Goal: Contribute content: Contribute content

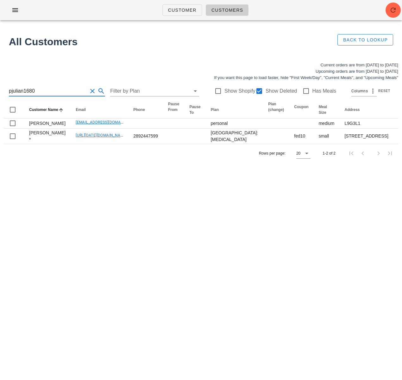
type input "w"
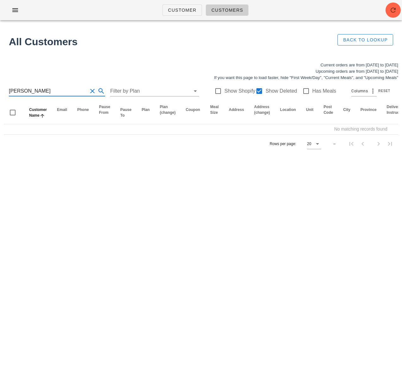
drag, startPoint x: 15, startPoint y: 90, endPoint x: 29, endPoint y: 98, distance: 16.6
click at [15, 90] on input "nesha" at bounding box center [48, 91] width 78 height 10
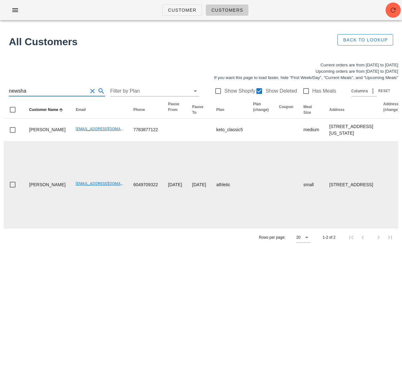
type input "newsha"
drag, startPoint x: 55, startPoint y: 247, endPoint x: 111, endPoint y: 250, distance: 56.4
copy link "newsha_siouffi@vancity.com"
drag, startPoint x: 76, startPoint y: 260, endPoint x: 54, endPoint y: 249, distance: 24.8
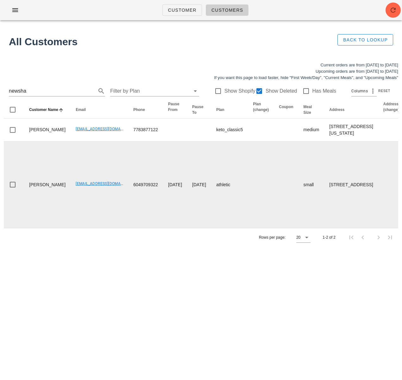
click at [76, 228] on td "newsha_siouffi@vancity.com" at bounding box center [100, 185] width 58 height 86
drag, startPoint x: 59, startPoint y: 248, endPoint x: 71, endPoint y: 246, distance: 11.9
click at [104, 228] on td "newsha_siouffi@vancity.com" at bounding box center [100, 185] width 58 height 86
copy link "newsha_siouffi@vancity.com"
drag, startPoint x: 35, startPoint y: 246, endPoint x: 47, endPoint y: 245, distance: 11.4
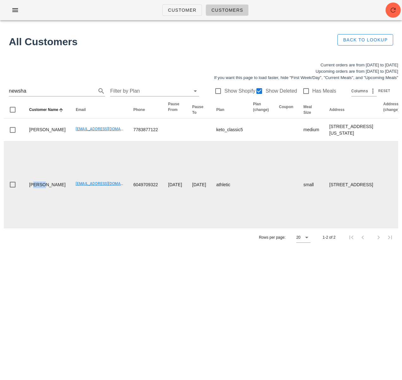
click at [46, 228] on td "Newsha Siouffi" at bounding box center [47, 185] width 47 height 86
copy td "wsha"
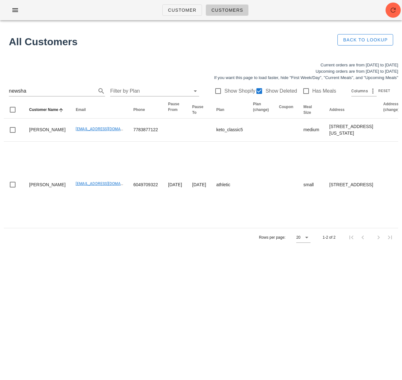
drag, startPoint x: 4, startPoint y: 89, endPoint x: -12, endPoint y: 88, distance: 16.2
click at [0, 88] on html "Customer Customers All Customers Back to Lookup Current orders are from Sunday …" at bounding box center [201, 190] width 402 height 380
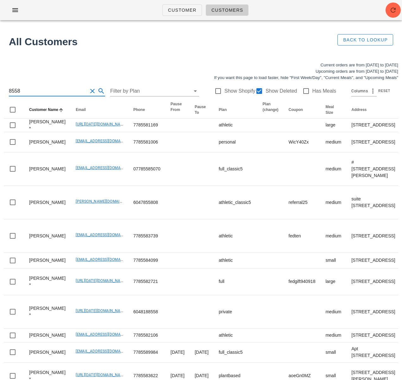
drag, startPoint x: 52, startPoint y: 93, endPoint x: -14, endPoint y: 91, distance: 65.6
click at [0, 91] on html "Customer Customers All Customers Back to Lookup Current orders are from Sunday …" at bounding box center [201, 335] width 402 height 671
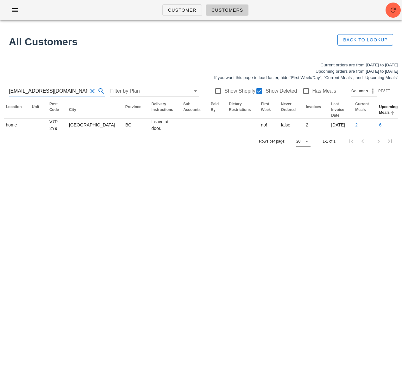
scroll to position [0, 379]
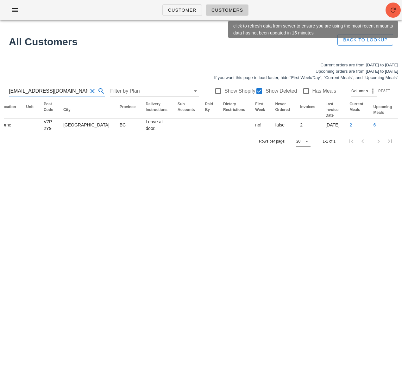
type input "kellyreynolds06@gmail.com"
click at [393, 9] on icon "button" at bounding box center [393, 10] width 8 height 8
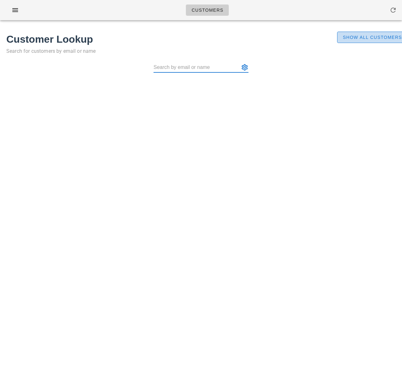
click at [344, 37] on span "Show All Customers" at bounding box center [372, 37] width 60 height 5
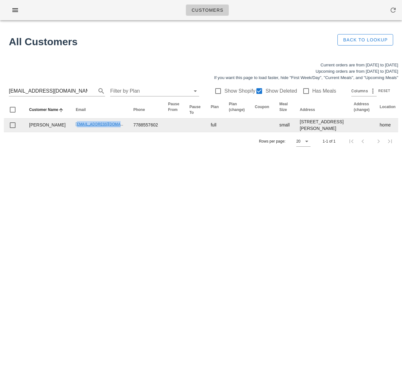
drag, startPoint x: 57, startPoint y: 145, endPoint x: 116, endPoint y: 134, distance: 60.0
click at [108, 132] on td "kellyreynolds06@gmail.com" at bounding box center [100, 125] width 58 height 13
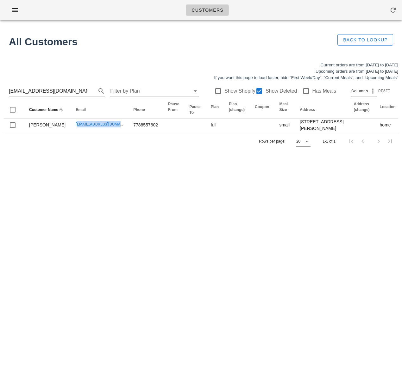
copy link "kellyreynolds06@gmail.com"
click at [57, 87] on input "kellyreynolds06@gmail.com" at bounding box center [48, 91] width 78 height 10
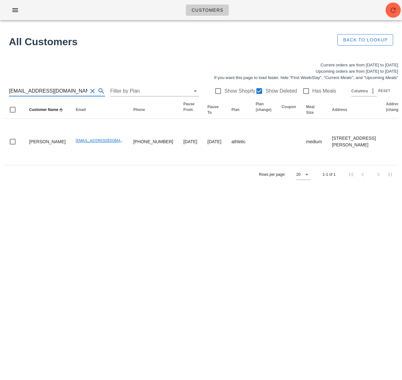
type input "nhajihassan@powersafe.ca"
click at [139, 198] on div "Customers Found 1 customer All Customers Back to Lookup Current orders are from…" at bounding box center [201, 190] width 402 height 380
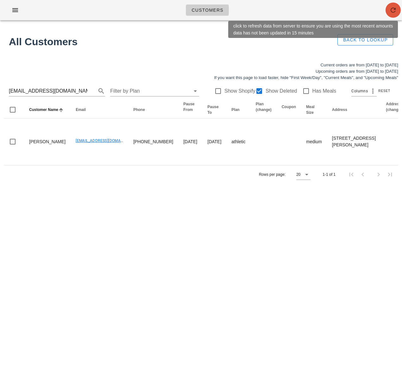
click at [391, 14] on icon "button" at bounding box center [393, 10] width 8 height 8
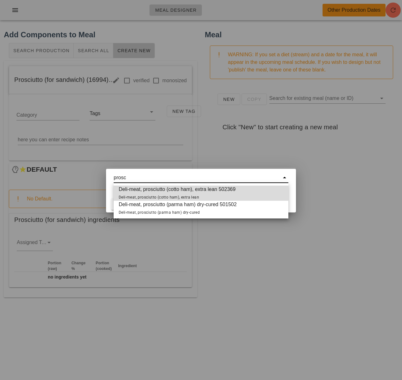
click at [196, 207] on span "Deli-meat, prosciutto (parma ham) dry-cured 501502 Deli-meat, prosciutto (parma…" at bounding box center [178, 208] width 118 height 15
type input "Deli-meat, prosciutto (parma ham) dry-cured 501502"
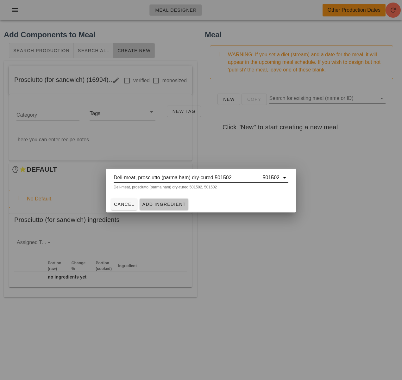
click at [167, 205] on span "Add Ingredient" at bounding box center [164, 204] width 44 height 5
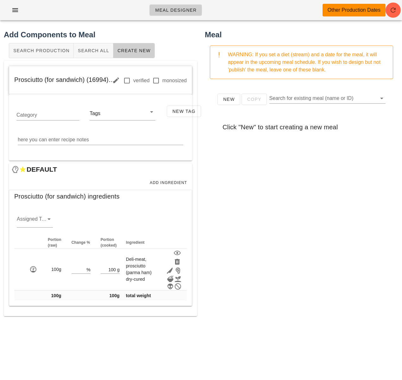
drag, startPoint x: 50, startPoint y: 221, endPoint x: 54, endPoint y: 223, distance: 4.7
click at [50, 221] on icon at bounding box center [49, 220] width 8 height 8
click at [37, 242] on div "protein" at bounding box center [35, 239] width 26 height 6
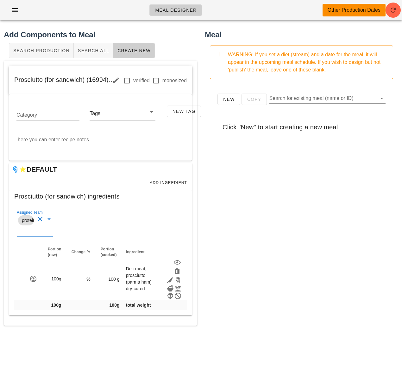
click at [212, 261] on div "New Copy Search for existing meal (name or ID) Click "New" to start creating a …" at bounding box center [301, 210] width 193 height 253
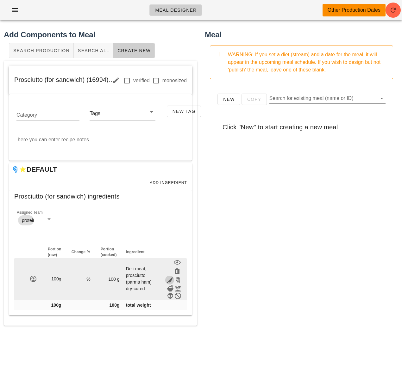
click at [173, 281] on icon "button" at bounding box center [170, 281] width 8 height 8
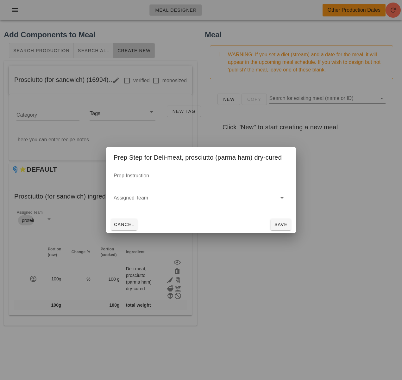
click at [134, 175] on div "Prep Instruction" at bounding box center [201, 176] width 175 height 10
type input "sliced"
click at [287, 223] on span "Save" at bounding box center [280, 224] width 15 height 5
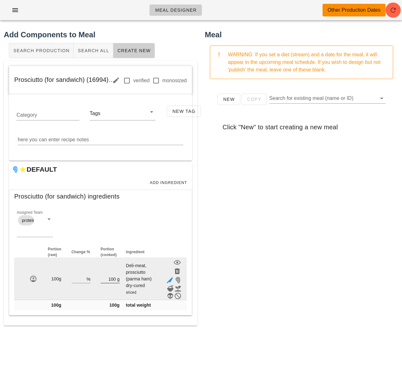
click at [113, 283] on input "100" at bounding box center [108, 279] width 15 height 8
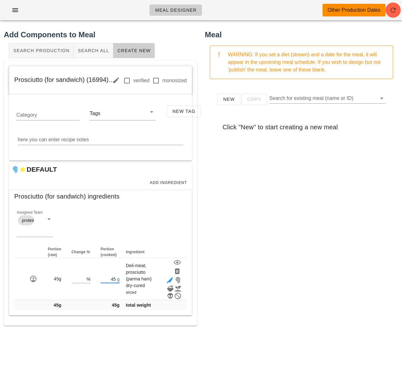
type input "45"
click at [247, 296] on div "New Copy Search for existing meal (name or ID) Click "New" to start creating a …" at bounding box center [301, 210] width 193 height 253
drag, startPoint x: 15, startPoint y: 80, endPoint x: 105, endPoint y: 82, distance: 90.6
click at [106, 82] on span "Prosciutto (for sandwich) (16994)" at bounding box center [69, 79] width 110 height 7
copy span "Prosciutto (for sandwich) (16994)"
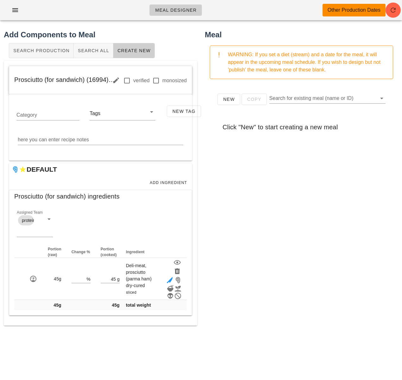
drag, startPoint x: 288, startPoint y: 234, endPoint x: 345, endPoint y: 328, distance: 109.3
click at [288, 234] on div "New Copy Search for existing meal (name or ID) Click "New" to start creating a …" at bounding box center [301, 210] width 193 height 253
drag, startPoint x: 80, startPoint y: 79, endPoint x: 3, endPoint y: 78, distance: 76.3
click at [3, 78] on div "Add Components to Meal Search Production Search All Create New Prosciutto (for …" at bounding box center [100, 183] width 201 height 316
copy span "Prosciutto (for sandwich)"
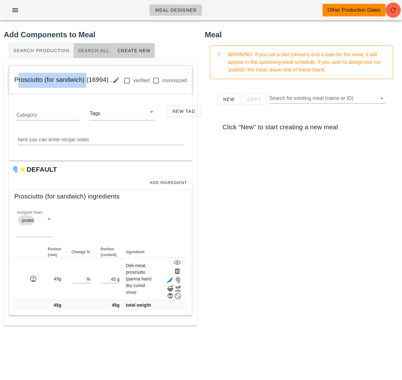
click at [86, 50] on span "Search All" at bounding box center [94, 50] width 32 height 5
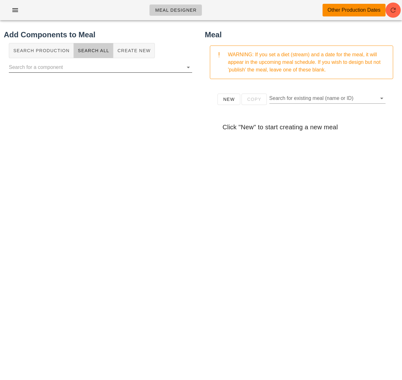
click at [106, 70] on input "text" at bounding box center [95, 67] width 173 height 10
click at [129, 49] on span "Create New" at bounding box center [134, 50] width 34 height 5
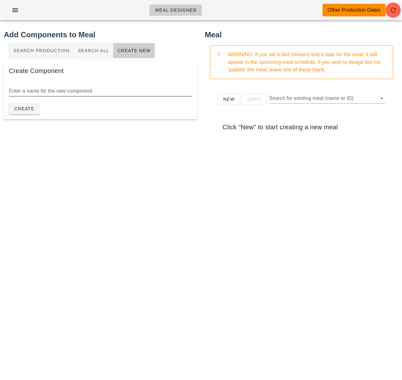
click at [95, 91] on input "Enter a name for the new component" at bounding box center [100, 91] width 183 height 10
paste input "Prosciutto (for sandwich)"
drag, startPoint x: 31, startPoint y: 92, endPoint x: -23, endPoint y: 89, distance: 54.3
click at [0, 89] on html "Meal Designer Other Production Dates Add Components to Meal Search Production S…" at bounding box center [201, 190] width 402 height 380
type input "Salami (for sandwich)"
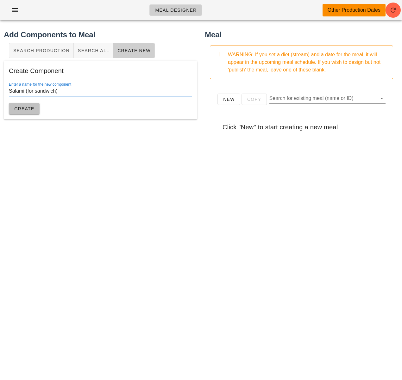
click at [16, 110] on span "Create" at bounding box center [24, 108] width 21 height 5
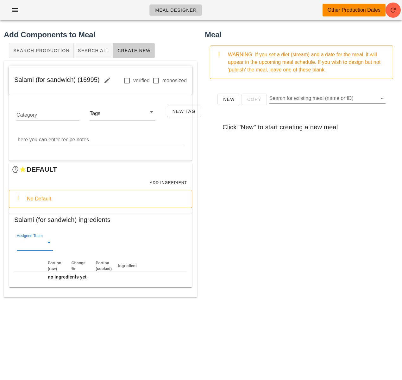
click at [28, 242] on input "Assigned Team" at bounding box center [30, 244] width 26 height 10
click at [32, 264] on div "protein" at bounding box center [35, 263] width 26 height 6
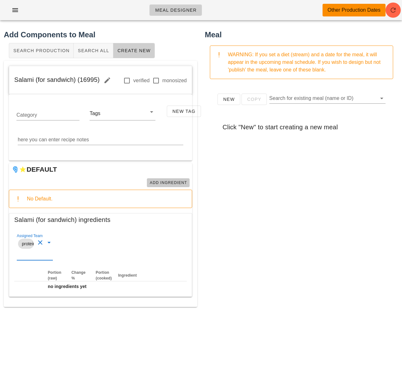
click at [174, 184] on span "Add Ingredient" at bounding box center [168, 183] width 38 height 4
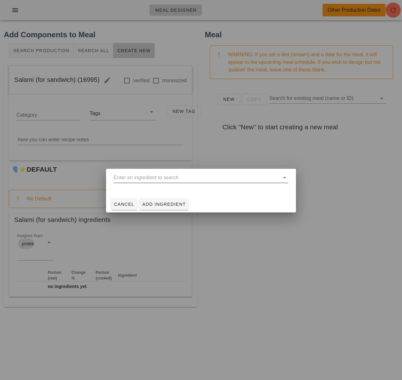
click at [162, 179] on input "text" at bounding box center [197, 178] width 166 height 10
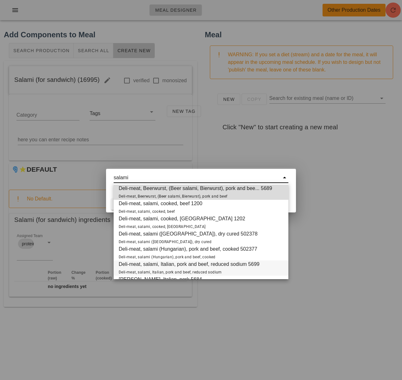
scroll to position [15, 0]
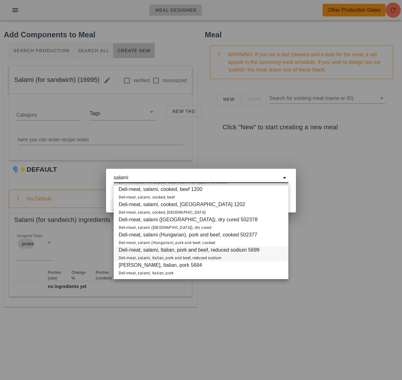
click at [216, 256] on span "Deli-meat, salami, Italian, pork and beef, reduced sodium 5699 Deli-meat, salam…" at bounding box center [189, 254] width 141 height 15
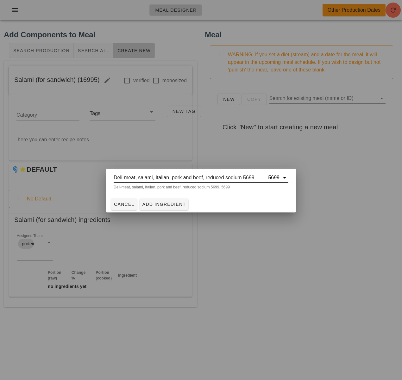
type input "Deli-meat, salami, Italian, pork and beef, reduced sodium 5699"
click at [174, 205] on span "Add Ingredient" at bounding box center [164, 204] width 44 height 5
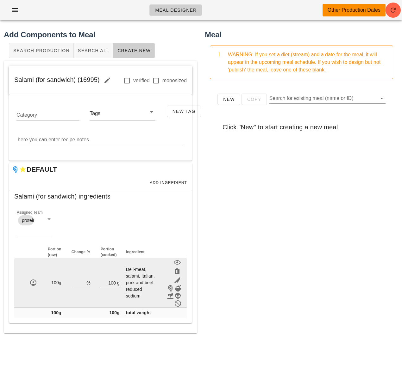
click at [113, 283] on input "100" at bounding box center [108, 283] width 15 height 8
type input "40"
click at [177, 280] on icon "button" at bounding box center [177, 281] width 8 height 8
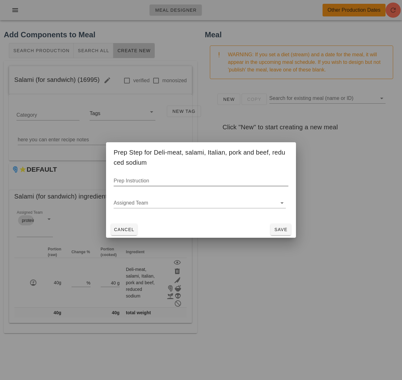
click at [130, 181] on input "Prep Instruction" at bounding box center [201, 181] width 175 height 10
type input "sliced"
click at [276, 229] on span "Save" at bounding box center [280, 229] width 15 height 5
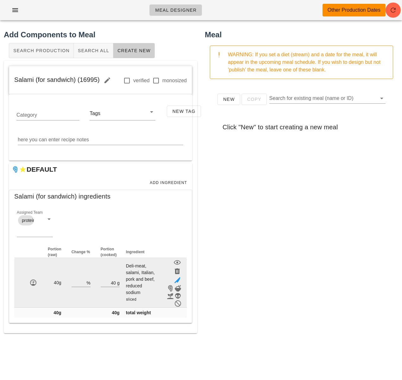
drag, startPoint x: 124, startPoint y: 266, endPoint x: 142, endPoint y: 291, distance: 30.7
click at [145, 292] on td "Deli-meat, salami, Italian, pork and beef, reduced sodium sliced" at bounding box center [143, 283] width 36 height 50
copy span "Deli-meat, salami, Italian, pork and beef, reduced sodium"
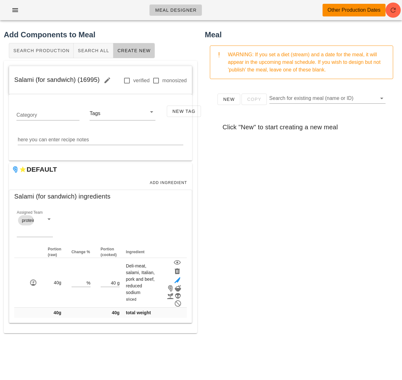
drag, startPoint x: 271, startPoint y: 259, endPoint x: 268, endPoint y: 260, distance: 3.6
click at [271, 259] on div "New Copy Search for existing meal (name or ID) Click "New" to start creating a …" at bounding box center [301, 210] width 193 height 253
drag, startPoint x: 97, startPoint y: 78, endPoint x: 15, endPoint y: 77, distance: 82.0
click at [15, 77] on span "Salami (for sandwich) (16995)" at bounding box center [64, 79] width 101 height 7
copy span "Salami (for sandwich) (16995)"
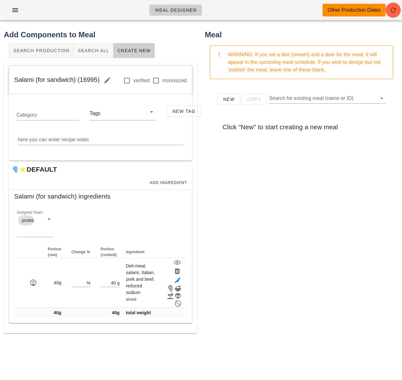
click at [235, 227] on div "New Copy Search for existing meal (name or ID) Click "New" to start creating a …" at bounding box center [301, 210] width 193 height 253
click at [294, 212] on div "New Copy Search for existing meal (name or ID) Click "New" to start creating a …" at bounding box center [301, 210] width 193 height 253
drag, startPoint x: 15, startPoint y: 80, endPoint x: 74, endPoint y: 83, distance: 58.9
click at [74, 83] on span "Salami (for sandwich) (16995)" at bounding box center [64, 79] width 101 height 7
copy span "Salami (for sandwich)"
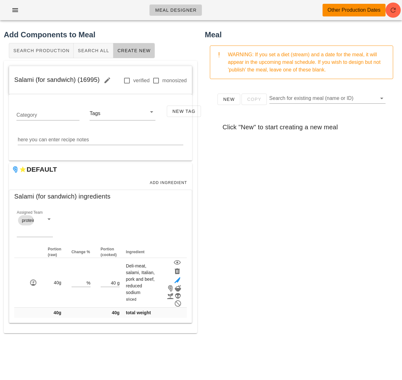
drag, startPoint x: 282, startPoint y: 183, endPoint x: 173, endPoint y: 104, distance: 134.6
click at [282, 182] on div "New Copy Search for existing meal (name or ID) Click "New" to start creating a …" at bounding box center [301, 210] width 193 height 253
click at [95, 53] on button "Search All" at bounding box center [94, 50] width 40 height 15
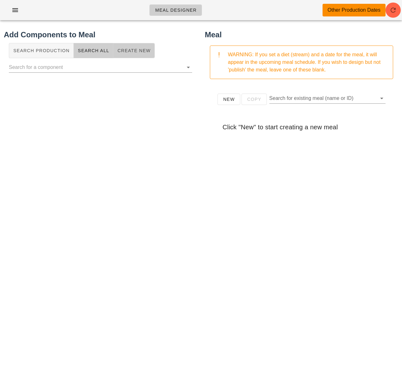
click at [133, 51] on span "Create New" at bounding box center [134, 50] width 34 height 5
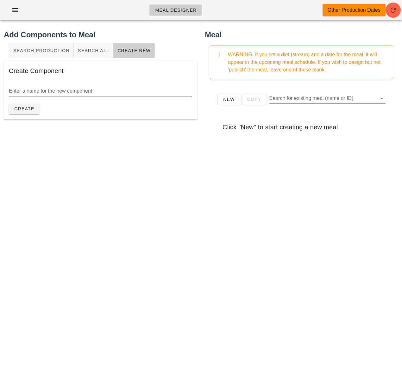
click at [104, 90] on input "Enter a name for the new component" at bounding box center [100, 91] width 183 height 10
paste input "Salami (for sandwich)"
drag, startPoint x: 23, startPoint y: 91, endPoint x: -2, endPoint y: 89, distance: 24.4
click at [0, 89] on html "Meal Designer Other Production Dates Add Components to Meal Search Production S…" at bounding box center [201, 190] width 402 height 380
type input "Bocconcini (for sandwich)"
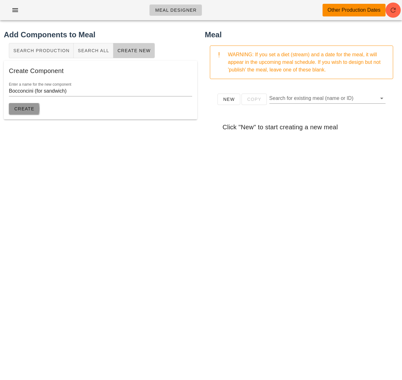
click at [32, 111] on span "Create" at bounding box center [24, 108] width 21 height 5
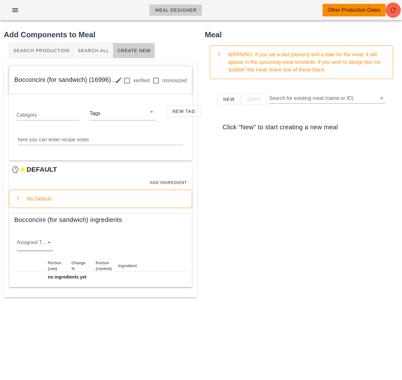
click at [49, 244] on icon at bounding box center [49, 243] width 8 height 8
click at [36, 307] on div "misc" at bounding box center [35, 308] width 26 height 6
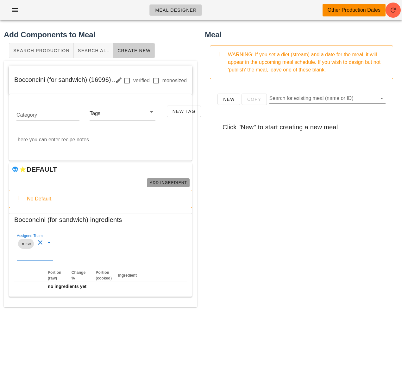
click at [169, 185] on span "Add Ingredient" at bounding box center [168, 183] width 38 height 4
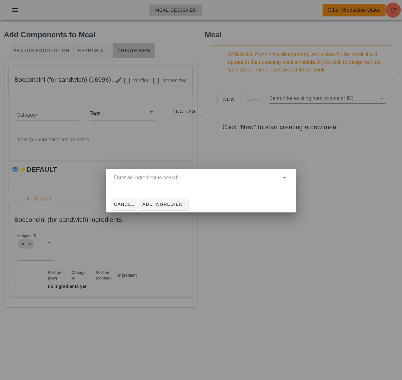
click at [143, 181] on input "text" at bounding box center [197, 178] width 166 height 10
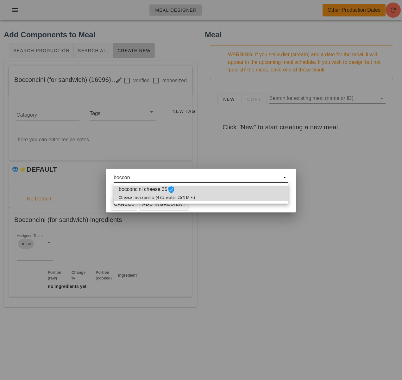
click at [185, 195] on span "bocconcini cheese 35 Cheese, mozzarella, (48% water, 25% M.F.)" at bounding box center [157, 194] width 76 height 16
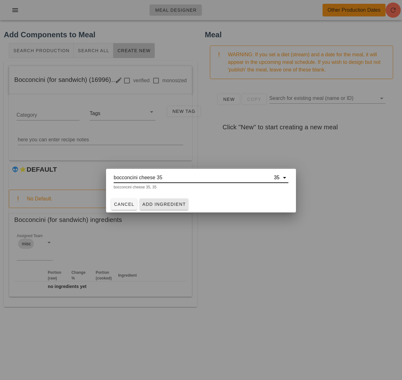
type input "bocconcini cheese 35"
click at [166, 204] on span "Add Ingredient" at bounding box center [164, 204] width 44 height 5
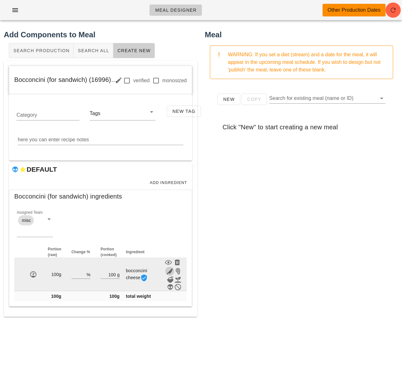
click at [171, 271] on icon "button" at bounding box center [170, 272] width 8 height 8
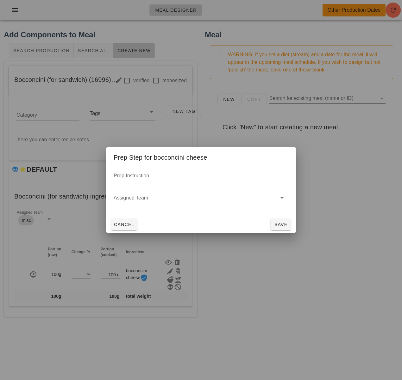
click at [123, 175] on div "Prep Instruction" at bounding box center [201, 176] width 175 height 10
type input "sliced"
click at [281, 227] on span "Save" at bounding box center [280, 224] width 15 height 5
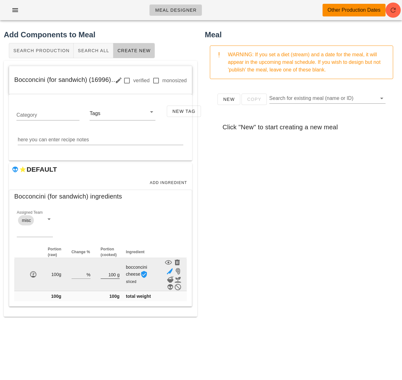
click at [112, 274] on input "100" at bounding box center [108, 275] width 15 height 8
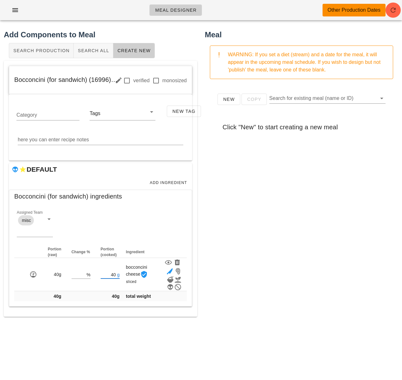
type input "40"
click at [262, 260] on div "New Copy Search for existing meal (name or ID) Click "New" to start creating a …" at bounding box center [301, 210] width 193 height 253
drag, startPoint x: 256, startPoint y: 196, endPoint x: 242, endPoint y: 194, distance: 14.3
click at [255, 196] on div "New Copy Search for existing meal (name or ID) Click "New" to start creating a …" at bounding box center [301, 210] width 193 height 253
drag, startPoint x: 15, startPoint y: 79, endPoint x: 109, endPoint y: 85, distance: 93.9
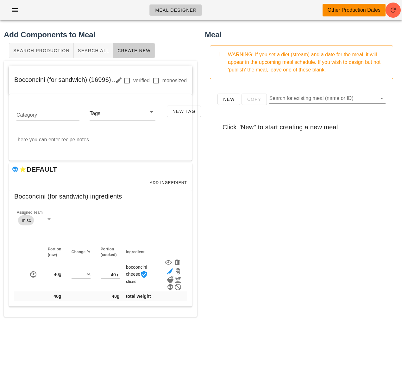
click at [109, 82] on div "Bocconcini (for sandwich) (16996) verified monosized" at bounding box center [100, 80] width 183 height 28
copy span "Bocconcini (for sandwich) (16996)"
drag, startPoint x: 285, startPoint y: 292, endPoint x: 332, endPoint y: 334, distance: 63.0
click at [288, 296] on div "New Copy Search for existing meal (name or ID) Click "New" to start creating a …" at bounding box center [301, 210] width 193 height 253
click at [48, 220] on icon at bounding box center [49, 220] width 8 height 8
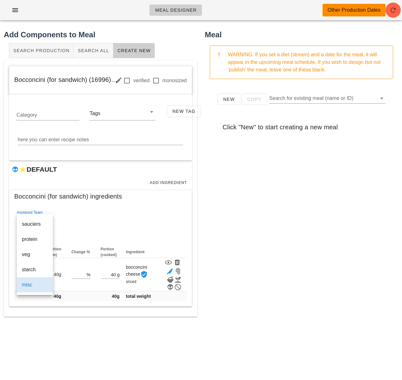
click at [273, 247] on div "New Copy Search for existing meal (name or ID) Click "New" to start creating a …" at bounding box center [301, 210] width 193 height 253
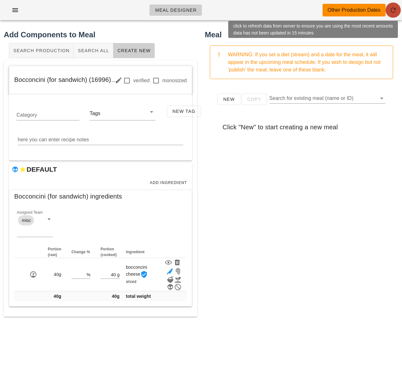
click at [395, 14] on icon "button" at bounding box center [393, 10] width 8 height 8
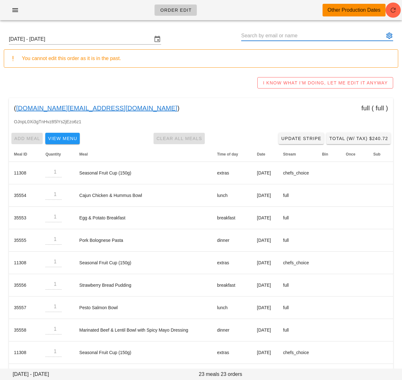
click at [270, 36] on input "text" at bounding box center [312, 36] width 143 height 10
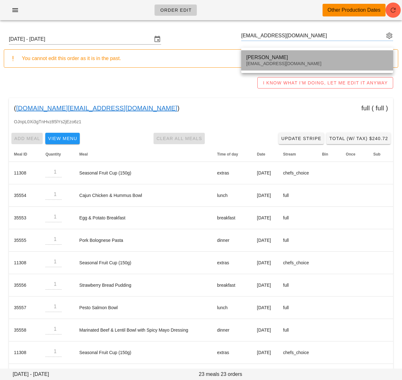
click at [267, 53] on div "Kelly Reynolds kellyreynolds06@gmail.com" at bounding box center [317, 61] width 142 height 20
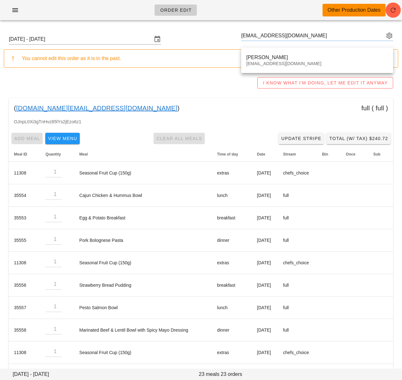
type input "Kelly Reynolds (kellyreynolds06@gmail.com)"
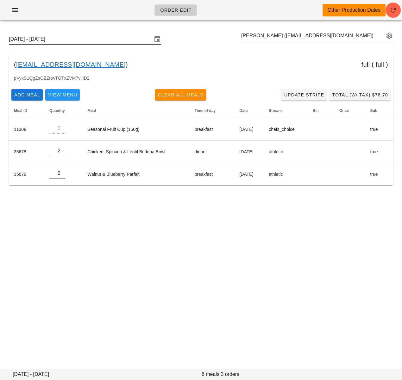
click at [79, 38] on input "Sunday September 28 - Saturday October 4" at bounding box center [80, 39] width 143 height 10
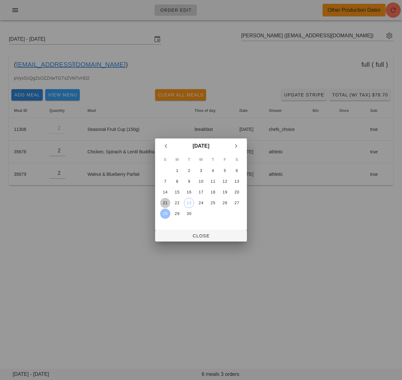
click at [164, 204] on div "21" at bounding box center [165, 203] width 10 height 4
click at [180, 236] on span "Close" at bounding box center [201, 236] width 82 height 5
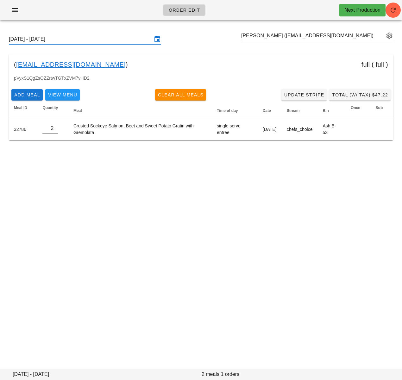
click at [103, 36] on input "Sunday September 21 - Saturday September 27" at bounding box center [80, 39] width 143 height 10
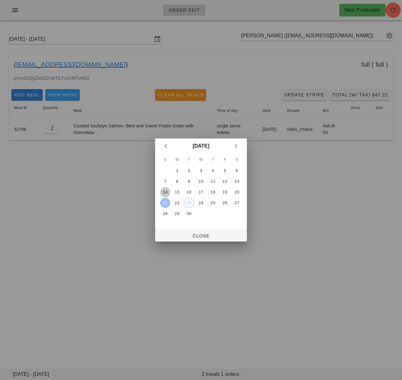
drag, startPoint x: 165, startPoint y: 191, endPoint x: 185, endPoint y: 222, distance: 36.5
click at [165, 191] on div "14" at bounding box center [165, 192] width 10 height 4
click at [190, 239] on span "Close" at bounding box center [201, 236] width 82 height 5
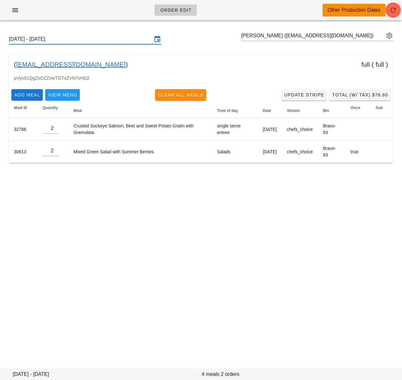
click at [109, 40] on input "Sunday September 14 - Saturday September 20" at bounding box center [80, 39] width 143 height 10
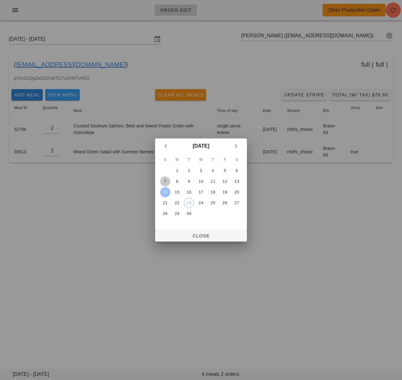
click at [166, 180] on div "7" at bounding box center [165, 181] width 10 height 4
click at [189, 238] on span "Close" at bounding box center [201, 236] width 82 height 5
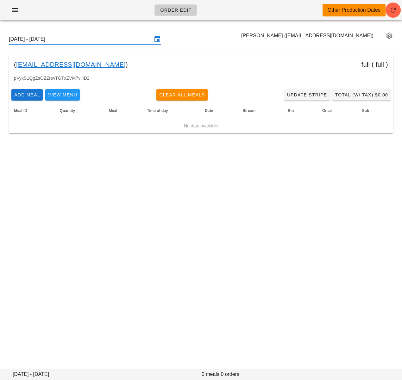
click at [121, 42] on input "Sunday September 7 - Saturday September 13" at bounding box center [80, 39] width 143 height 10
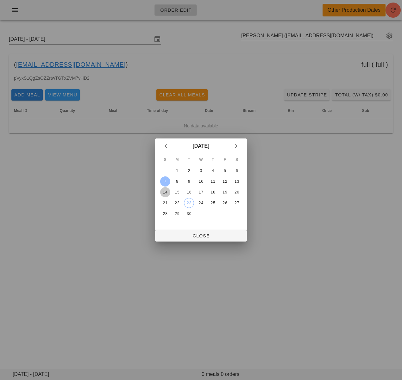
click at [163, 193] on div "14" at bounding box center [165, 192] width 10 height 4
click at [186, 241] on button "Close" at bounding box center [201, 235] width 92 height 11
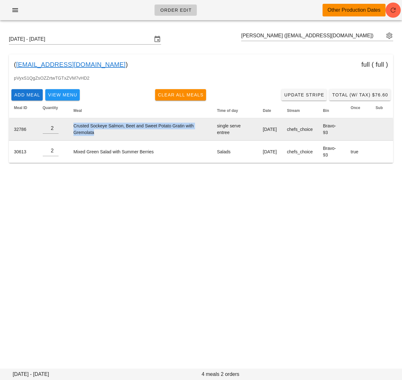
drag, startPoint x: 102, startPoint y: 134, endPoint x: 73, endPoint y: 127, distance: 29.1
click at [73, 127] on td "Crusted Sockeye Salmon, Beet and Sweet Potato Gratin with Gremolata" at bounding box center [140, 129] width 144 height 22
copy td "Crusted Sockeye Salmon, Beet and Sweet Potato Gratin with Gremolata"
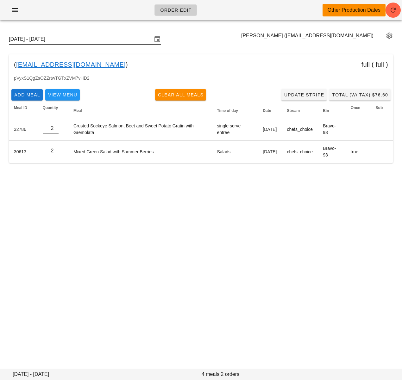
click at [103, 41] on input "Sunday September 14 - Saturday September 20" at bounding box center [80, 39] width 143 height 10
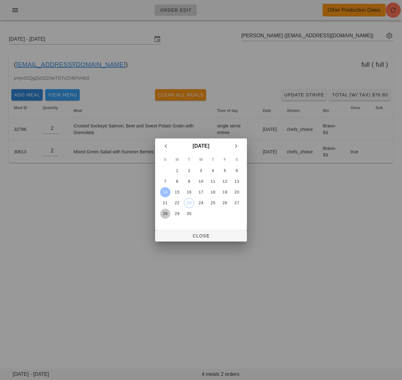
click at [166, 212] on div "28" at bounding box center [165, 214] width 10 height 4
click at [187, 234] on span "Close" at bounding box center [201, 236] width 82 height 5
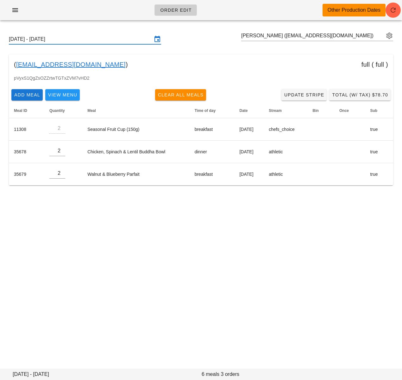
click at [105, 41] on input "Sunday September 28 - Saturday October 4" at bounding box center [80, 39] width 143 height 10
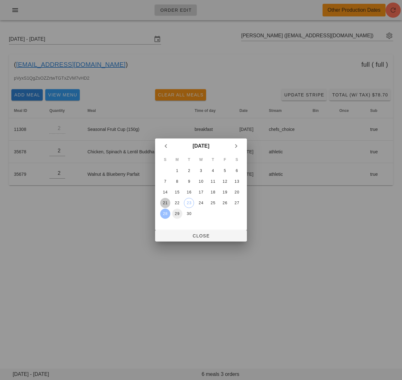
drag, startPoint x: 165, startPoint y: 202, endPoint x: 179, endPoint y: 218, distance: 21.5
click at [165, 202] on div "21" at bounding box center [165, 203] width 10 height 4
drag, startPoint x: 192, startPoint y: 238, endPoint x: 173, endPoint y: 232, distance: 19.9
click at [192, 238] on span "Close" at bounding box center [201, 236] width 82 height 5
type input "Sunday September 21 - Saturday September 27"
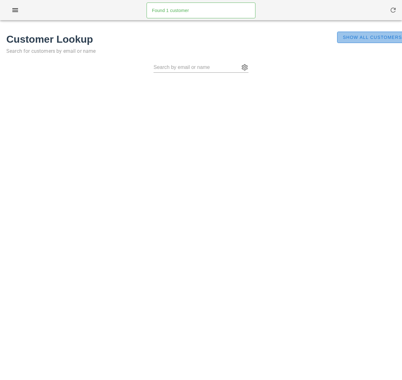
click at [383, 41] on button "Show All Customers" at bounding box center [372, 37] width 70 height 11
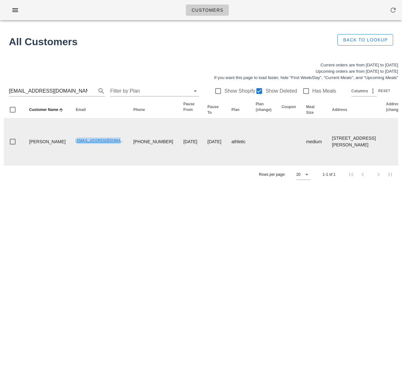
drag, startPoint x: 57, startPoint y: 147, endPoint x: 110, endPoint y: 150, distance: 52.9
click at [110, 150] on td "[EMAIL_ADDRESS][DOMAIN_NAME]" at bounding box center [100, 142] width 58 height 47
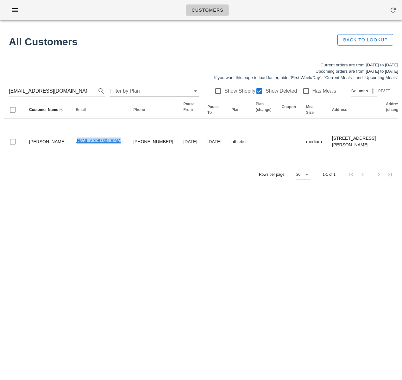
copy link "[EMAIL_ADDRESS][DOMAIN_NAME]"
drag, startPoint x: 8, startPoint y: 93, endPoint x: -4, endPoint y: 93, distance: 12.3
click at [0, 93] on html "Customers Found 1 customer All Customers Back to Lookup Current orders are from…" at bounding box center [201, 190] width 402 height 380
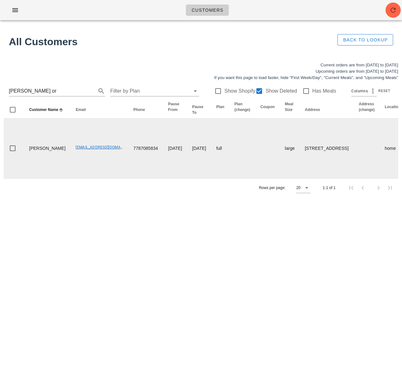
drag, startPoint x: 56, startPoint y: 157, endPoint x: 110, endPoint y: 160, distance: 54.5
copy link "sparklingbabe@protonmail.com"
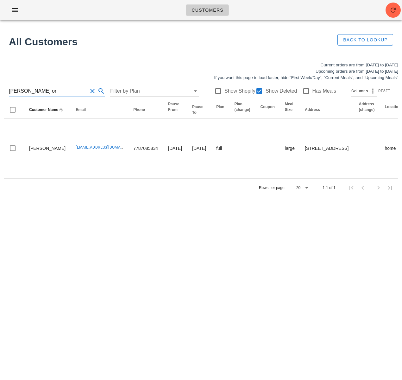
drag, startPoint x: 37, startPoint y: 92, endPoint x: -33, endPoint y: 89, distance: 70.6
click at [0, 89] on html "Customers Found 1 customer All Customers Back to Lookup Current orders are from…" at bounding box center [201, 190] width 402 height 380
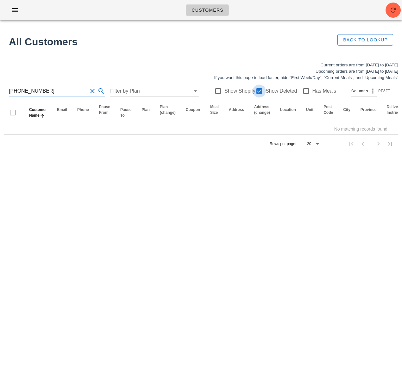
type input "604 655 0532"
click at [257, 91] on div at bounding box center [259, 91] width 11 height 11
checkbox input "false"
click at [19, 90] on input "604 655 0532" at bounding box center [48, 91] width 78 height 10
drag, startPoint x: 26, startPoint y: 92, endPoint x: -5, endPoint y: 90, distance: 31.1
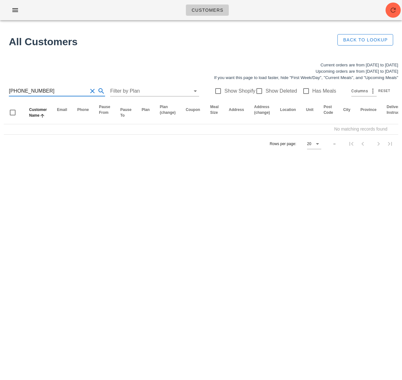
click at [0, 90] on html "Customers Found 1 customer All Customers Back to Lookup Current orders are from…" at bounding box center [201, 190] width 402 height 380
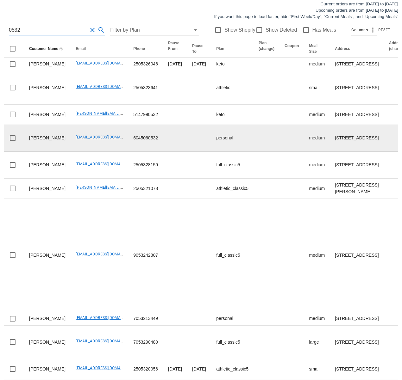
scroll to position [74, 0]
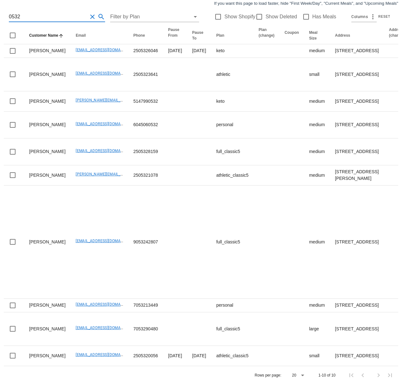
drag, startPoint x: 10, startPoint y: 15, endPoint x: -20, endPoint y: 12, distance: 30.3
click at [0, 12] on html "Customers Found 1 customer All Customers Back to Lookup Current orders are from…" at bounding box center [201, 157] width 402 height 463
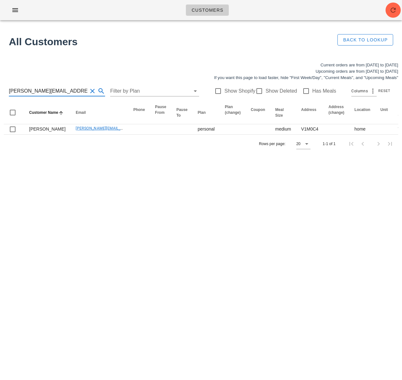
type input "sangita.lalli@gmail.com"
click at [144, 214] on div "Customers Found 1 customer All Customers Back to Lookup Current orders are from…" at bounding box center [201, 190] width 402 height 380
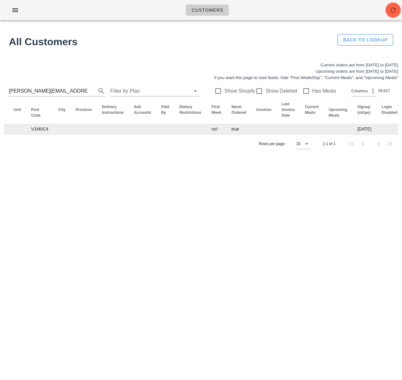
scroll to position [0, 366]
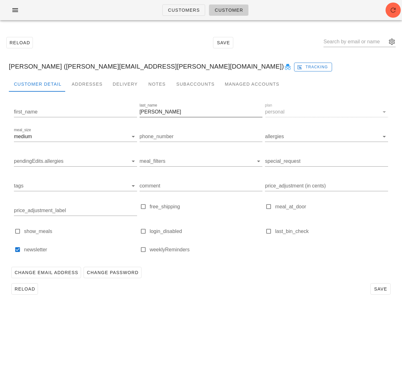
click at [144, 111] on input "Lalli" at bounding box center [201, 112] width 123 height 10
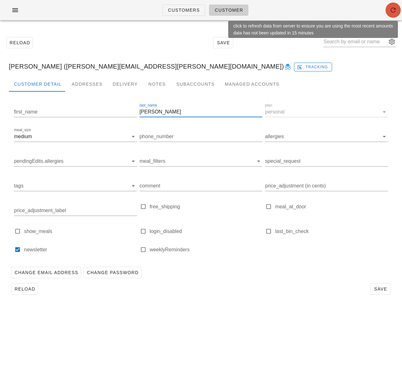
click at [391, 10] on icon "button" at bounding box center [393, 10] width 8 height 8
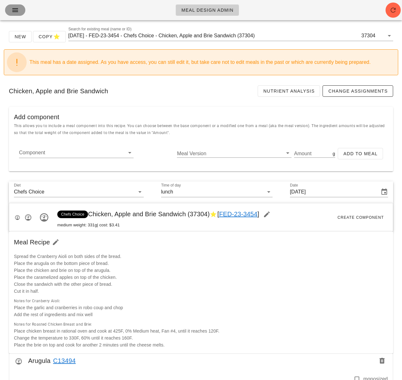
click at [13, 11] on icon "button" at bounding box center [15, 10] width 8 height 8
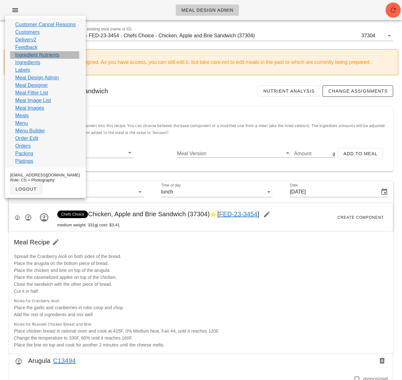
click at [42, 55] on link "Ingredient Nutrients" at bounding box center [37, 55] width 44 height 8
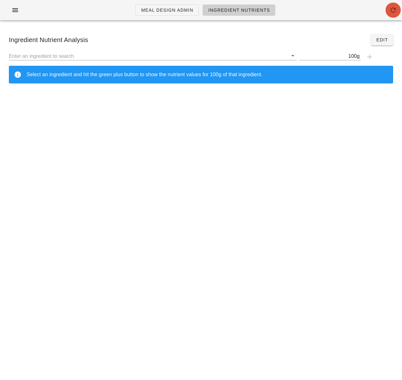
click at [390, 15] on button "button" at bounding box center [393, 10] width 15 height 15
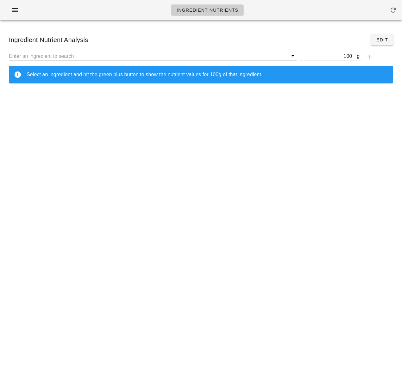
click at [146, 56] on input "text" at bounding box center [148, 56] width 279 height 8
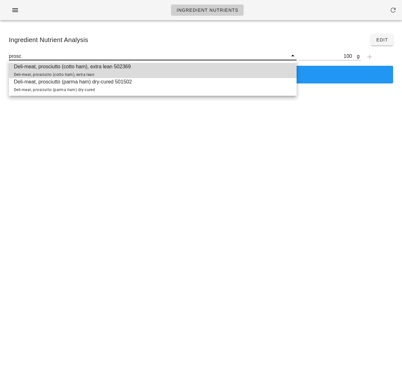
click at [106, 69] on span "Deli-meat, prosciutto (cotto ham), extra lean 502369 Deli-meat, prosciutto (cot…" at bounding box center [72, 70] width 117 height 15
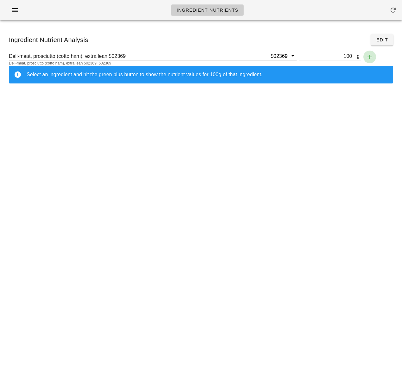
type input "Deli-meat, prosciutto (cotto ham), extra lean 502369"
click at [370, 56] on icon "button" at bounding box center [370, 57] width 8 height 8
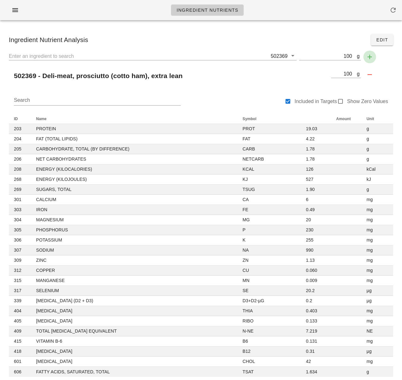
scroll to position [6, 0]
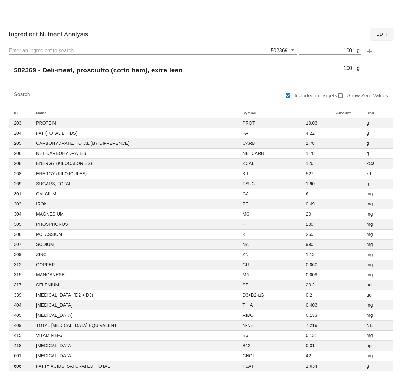
click at [200, 100] on div "Search Included in Targets Show Zero Values" at bounding box center [201, 98] width 384 height 20
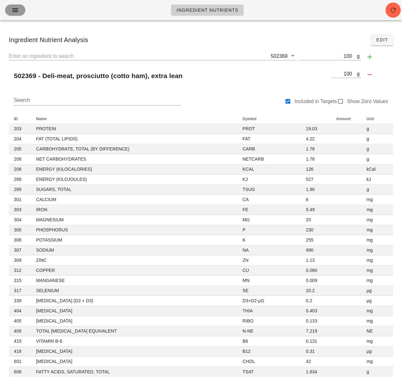
click at [16, 13] on icon "button" at bounding box center [15, 10] width 8 height 8
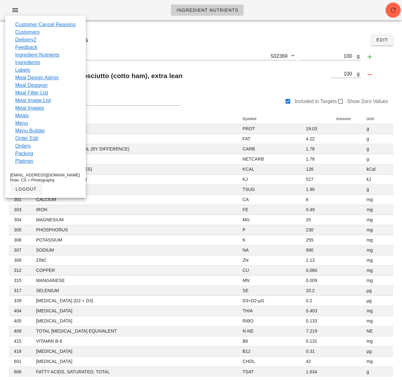
click at [46, 78] on link "Meal Design Admin" at bounding box center [37, 78] width 44 height 8
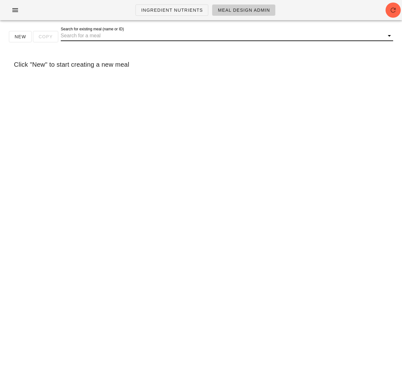
click at [85, 36] on input "Search for existing meal (name or ID)" at bounding box center [222, 36] width 322 height 10
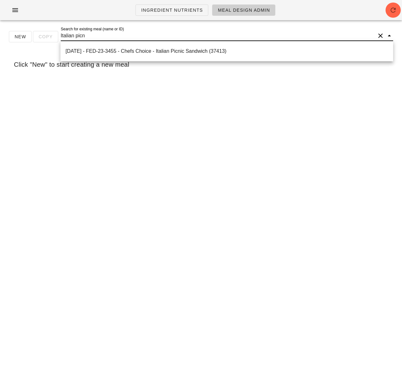
type input "Italian picni"
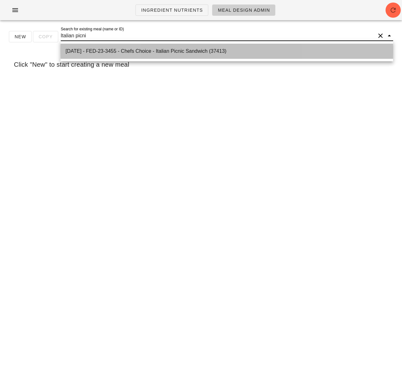
click at [124, 52] on div "2025-01-05 - FED-23-3455 - Chefs Choice - Italian Picnic Sandwich (37413)" at bounding box center [227, 51] width 323 height 6
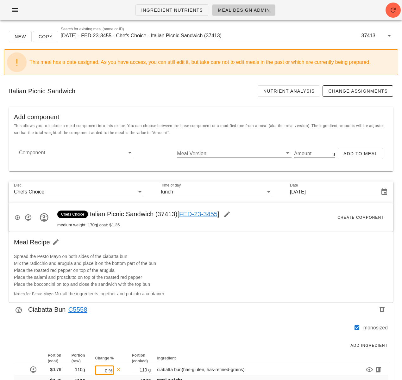
click at [90, 151] on input "Component" at bounding box center [71, 153] width 104 height 10
paste input "arugula"
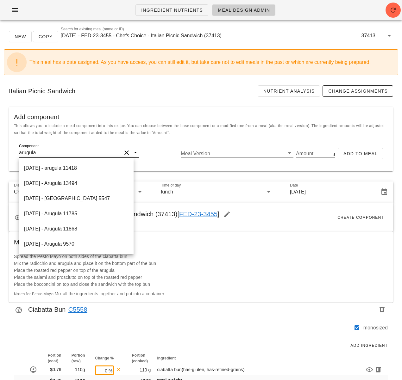
click at [88, 184] on div "2022-01-06 - Arugula 13494" at bounding box center [76, 183] width 115 height 15
type input "Arugula"
type input "0"
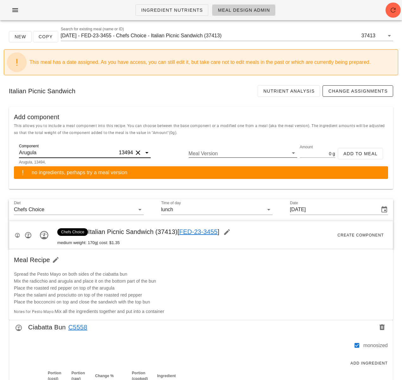
type input "Arugula"
click at [226, 152] on input "Meal Version" at bounding box center [238, 153] width 99 height 8
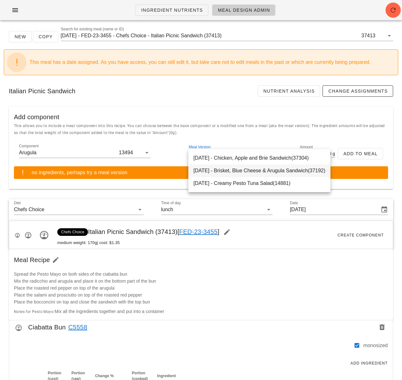
click at [225, 172] on div "2025-01-05 - Brisket, Blue Cheese & Arugula Sandwich(37192)" at bounding box center [259, 171] width 142 height 13
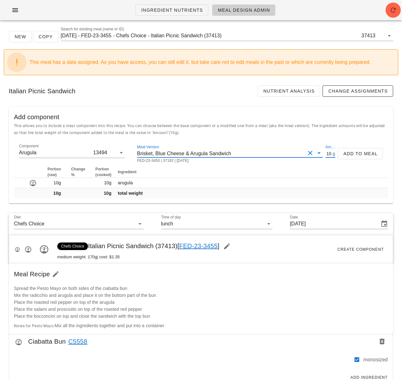
click at [329, 154] on input "10" at bounding box center [328, 153] width 6 height 8
type input "15"
click at [349, 155] on span "Add to Meal" at bounding box center [360, 153] width 34 height 5
type input "0"
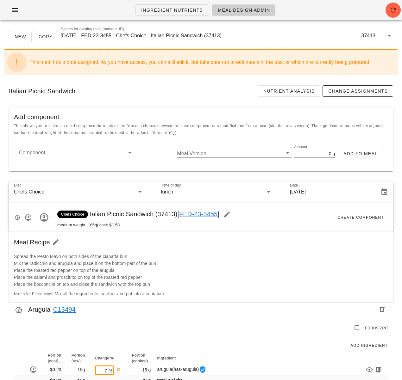
click at [66, 158] on div "Component" at bounding box center [76, 153] width 115 height 10
paste input "16992"
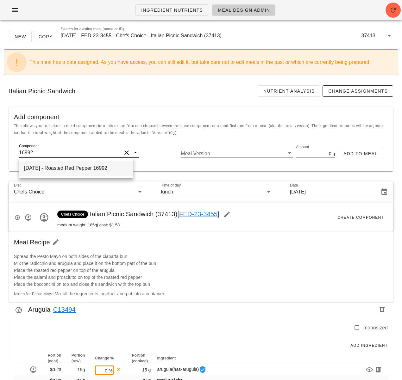
click at [75, 173] on div "2025-09-23 - Roasted Red Pepper 16992" at bounding box center [76, 168] width 114 height 15
type input "Roasted Red Pepper"
type input "60.03"
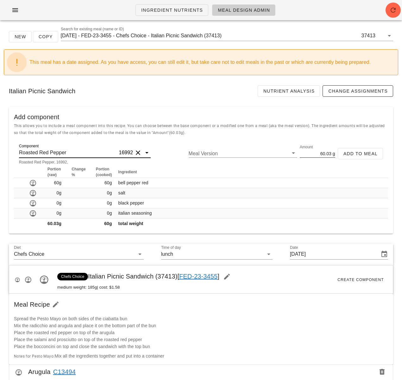
type input "Roasted Red Pepper"
click at [329, 154] on input "60.03" at bounding box center [316, 153] width 32 height 8
type input "60"
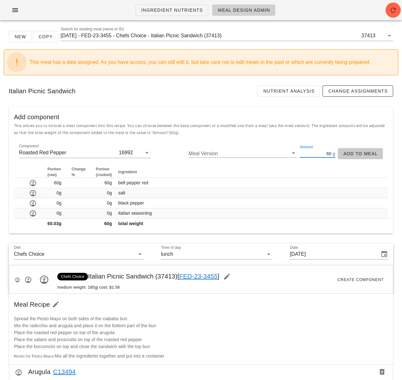
click at [366, 152] on span "Add to Meal" at bounding box center [360, 153] width 34 height 5
type input "0"
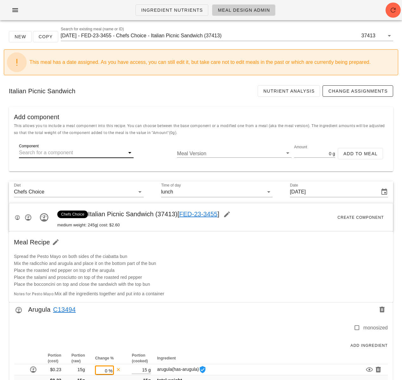
click at [86, 152] on input "Component" at bounding box center [71, 153] width 104 height 10
paste input "16994"
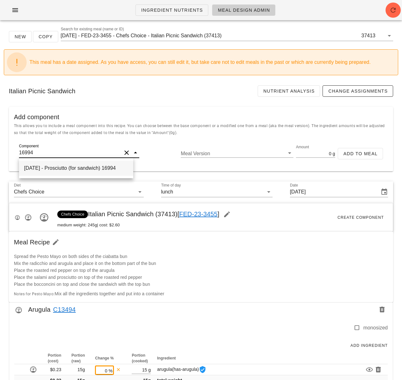
click at [88, 167] on div "2025-09-23 - Prosciutto (for sandwich) 16994" at bounding box center [76, 168] width 114 height 15
type input "Prosciutto (for sandwich)"
type input "45"
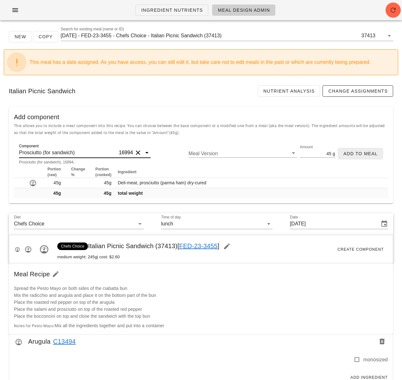
type input "Prosciutto (for sandwich)"
click at [356, 154] on span "Add to Meal" at bounding box center [360, 153] width 34 height 5
type input "0"
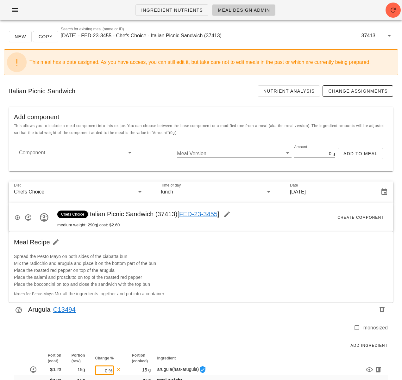
click at [70, 156] on input "Component" at bounding box center [71, 153] width 104 height 10
paste input "16995"
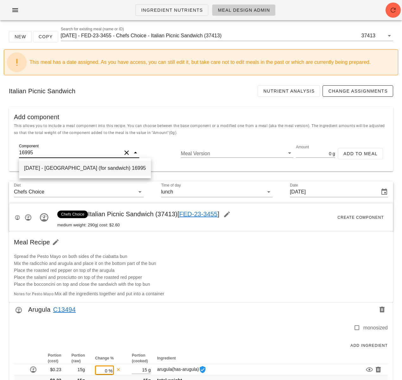
click at [74, 172] on div "2025-09-24 - Salami (for sandwich) 16995" at bounding box center [85, 168] width 132 height 15
type input "Salami (for sandwich)"
type input "40"
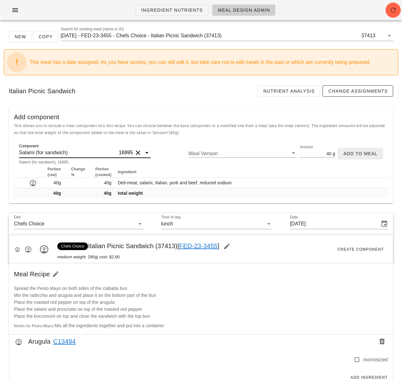
type input "Salami (for sandwich)"
click at [357, 153] on span "Add to Meal" at bounding box center [360, 153] width 34 height 5
type input "0"
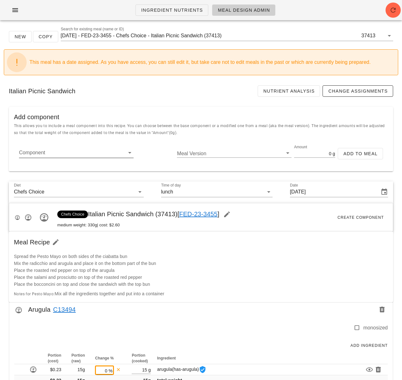
click at [83, 152] on input "Component" at bounding box center [71, 153] width 104 height 10
paste input "16996"
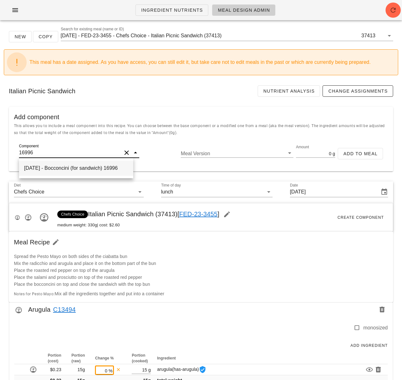
click at [86, 169] on div "2025-09-24 - Bocconcini (for sandwich) 16996" at bounding box center [76, 168] width 114 height 15
type input "Bocconcini (for sandwich)"
type input "40"
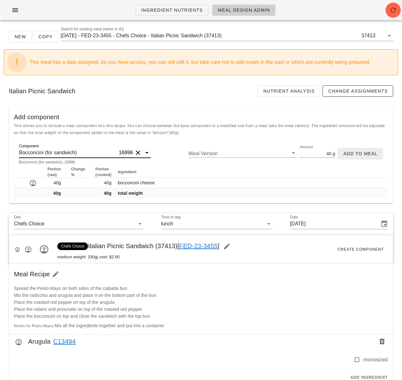
type input "Bocconcini (for sandwich)"
click at [372, 151] on span "Add to Meal" at bounding box center [360, 153] width 34 height 5
type input "0"
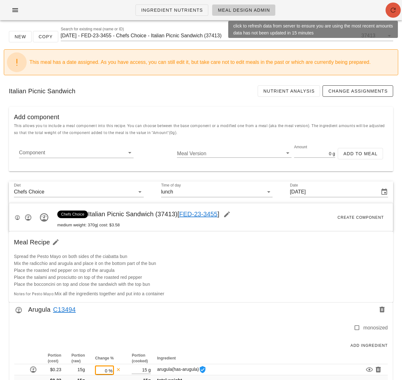
click at [392, 14] on button "button" at bounding box center [393, 10] width 15 height 15
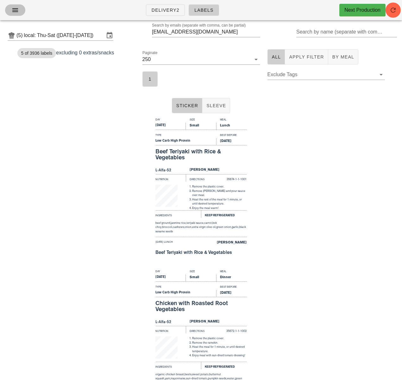
click at [14, 8] on icon "button" at bounding box center [15, 10] width 8 height 8
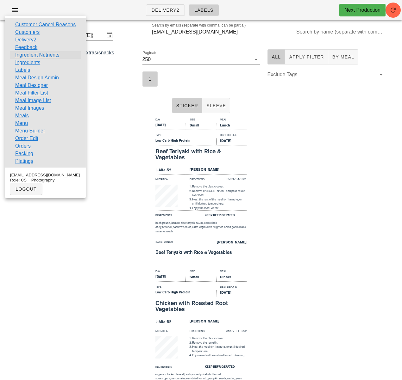
click at [55, 56] on link "Ingredient Nutrients" at bounding box center [37, 55] width 44 height 8
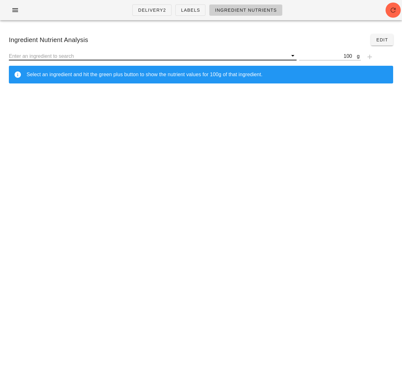
click at [55, 54] on input "text" at bounding box center [148, 56] width 279 height 8
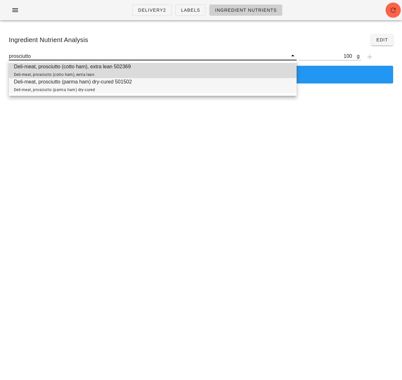
click at [70, 86] on span "Deli-meat, prosciutto (parma ham) dry-cured 501502 Deli-meat, prosciutto (parma…" at bounding box center [73, 85] width 118 height 15
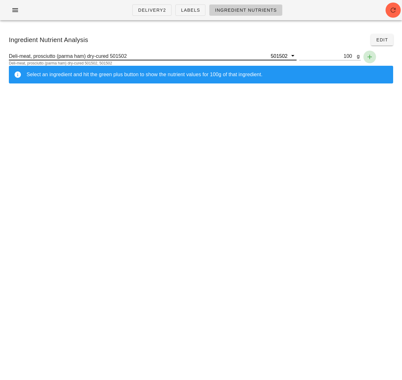
type input "Deli-meat, prosciutto (parma ham) dry-cured 501502"
click at [370, 56] on icon "button" at bounding box center [370, 57] width 8 height 8
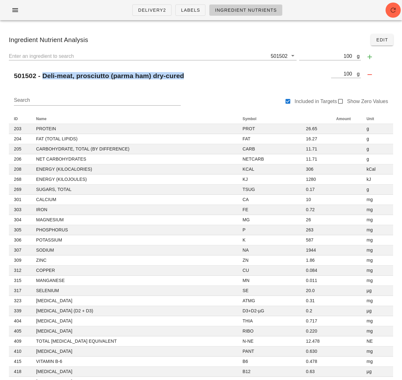
drag, startPoint x: 186, startPoint y: 74, endPoint x: 43, endPoint y: 75, distance: 142.4
click at [43, 75] on div "501502 - Deli-meat, prosciutto (parma ham) dry-cured" at bounding box center [169, 75] width 320 height 15
copy h2 "Deli-meat, prosciutto (parma ham) dry-cured"
click at [155, 91] on div "Search Included in Targets Show Zero Values ID Name Symbol Amount Unit 203 PROT…" at bounding box center [201, 255] width 394 height 334
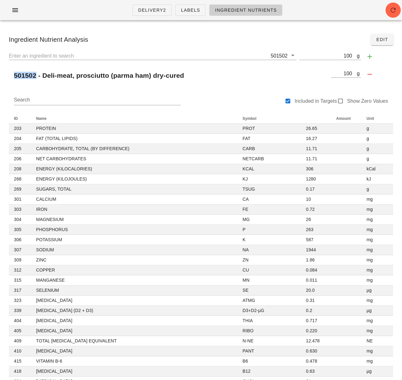
drag, startPoint x: 37, startPoint y: 76, endPoint x: 17, endPoint y: 89, distance: 24.0
click at [11, 74] on div "501502 - Deli-meat, prosciutto (parma ham) dry-cured" at bounding box center [169, 75] width 320 height 15
copy h2 "501502"
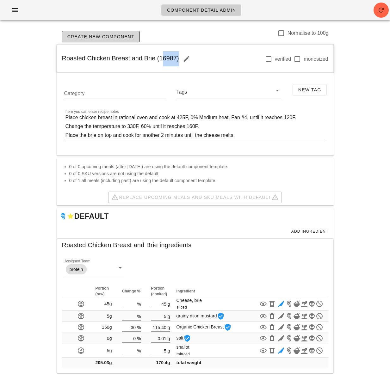
drag, startPoint x: 158, startPoint y: 58, endPoint x: 174, endPoint y: 58, distance: 15.8
click at [174, 58] on span "Roasted Chicken Breast and Brie (16987)" at bounding box center [128, 58] width 132 height 7
copy span "16987"
click at [10, 12] on span "button" at bounding box center [15, 10] width 10 height 8
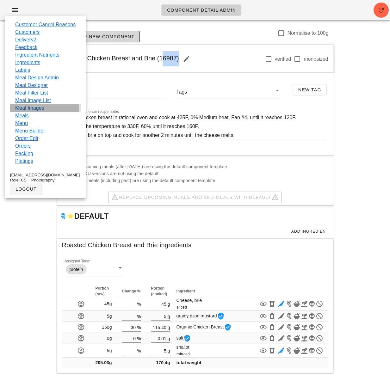
click at [51, 109] on div "Meal Images" at bounding box center [45, 108] width 71 height 8
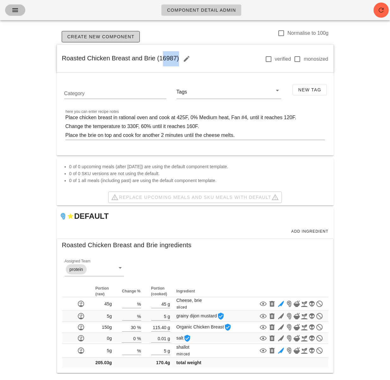
click at [12, 10] on icon "button" at bounding box center [15, 10] width 8 height 8
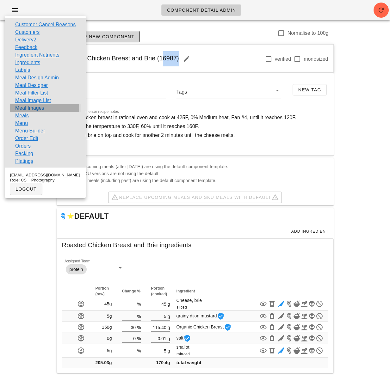
click at [34, 107] on link "Meal Images" at bounding box center [29, 108] width 29 height 8
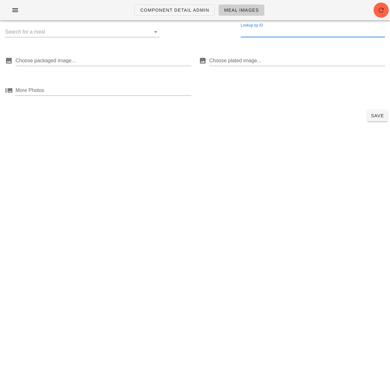
click at [256, 31] on input "Lookup by ID" at bounding box center [313, 32] width 144 height 10
paste input "16987"
type input "16987"
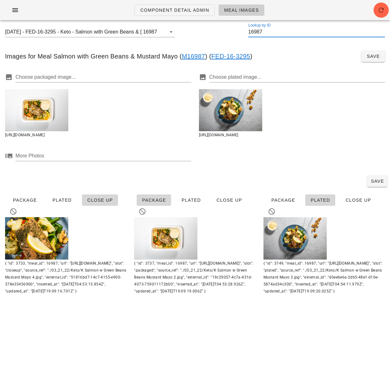
drag, startPoint x: 275, startPoint y: 32, endPoint x: 247, endPoint y: 31, distance: 27.6
click at [248, 31] on div "2022-03-23 - FED-16-3295 - Keto - Salmon with Green Beans & Mustard Mayo (16987…" at bounding box center [195, 35] width 390 height 20
drag, startPoint x: 157, startPoint y: 30, endPoint x: 115, endPoint y: 35, distance: 42.1
click at [159, 30] on button "Clear" at bounding box center [163, 32] width 8 height 8
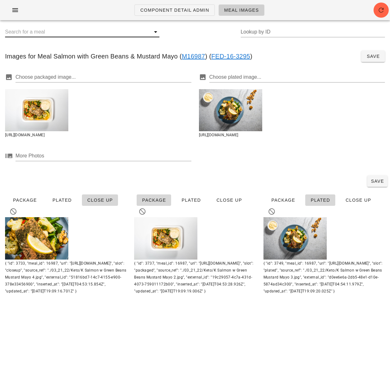
click at [112, 35] on input "text" at bounding box center [77, 32] width 144 height 10
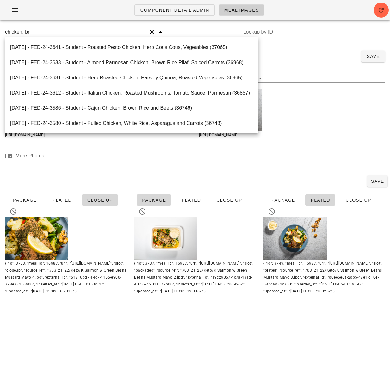
type input "chicken, bri"
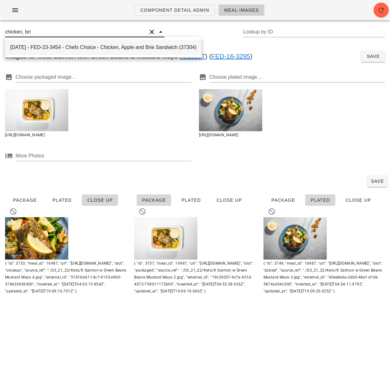
click at [165, 48] on div "2025-01-05 - FED-23-3454 - Chefs Choice - Chicken, Apple and Brie Sandwich (373…" at bounding box center [103, 47] width 186 height 6
type input "37304"
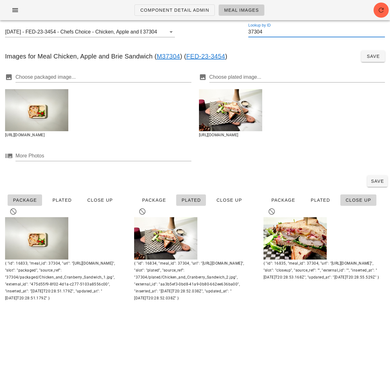
click at [259, 32] on input "37304" at bounding box center [316, 32] width 137 height 10
click at [106, 12] on div "Component Detail Admin Meal Images" at bounding box center [195, 10] width 390 height 20
click at [16, 10] on icon "button" at bounding box center [15, 10] width 8 height 8
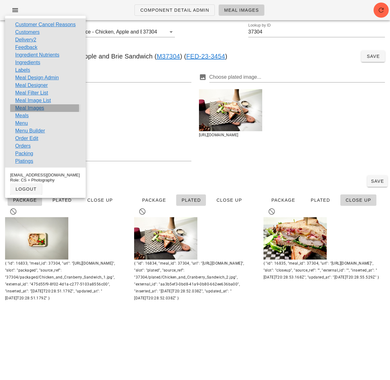
click at [30, 109] on link "Meal Images" at bounding box center [29, 108] width 29 height 8
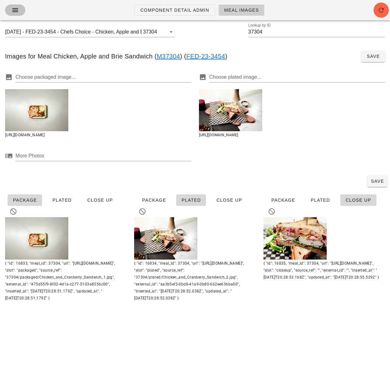
click at [9, 10] on button "button" at bounding box center [15, 9] width 20 height 11
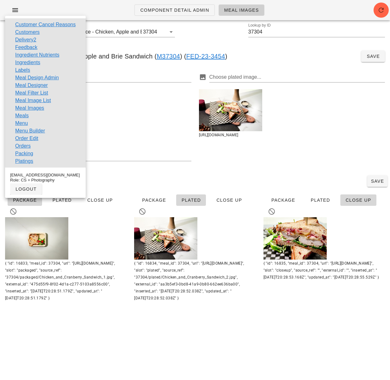
click at [42, 101] on link "Meal Image List" at bounding box center [33, 101] width 36 height 8
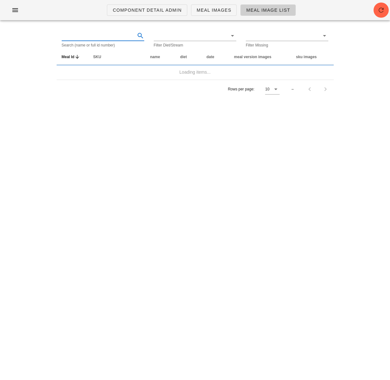
click at [107, 37] on input "text" at bounding box center [98, 36] width 73 height 10
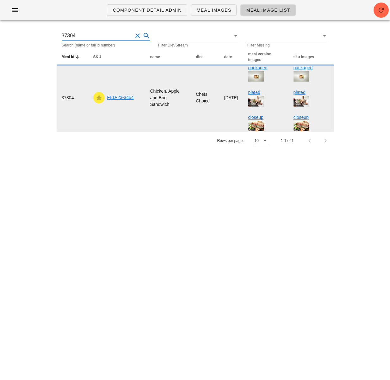
type input "37304"
click at [123, 97] on link "FED-23-3454" at bounding box center [120, 97] width 27 height 5
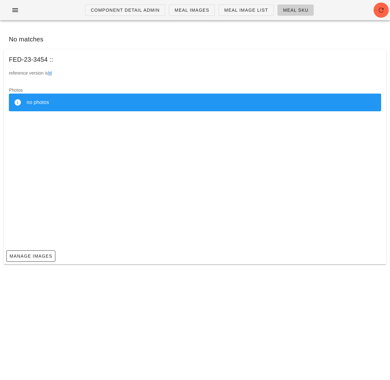
click at [120, 97] on div "no photos" at bounding box center [195, 103] width 373 height 18
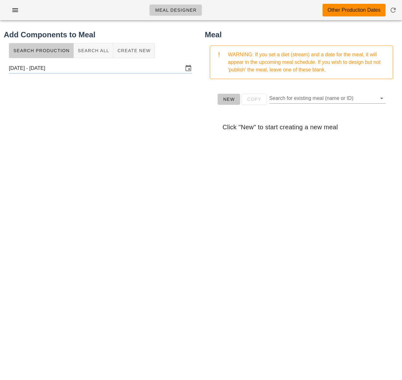
click at [225, 102] on span "New" at bounding box center [229, 99] width 12 height 5
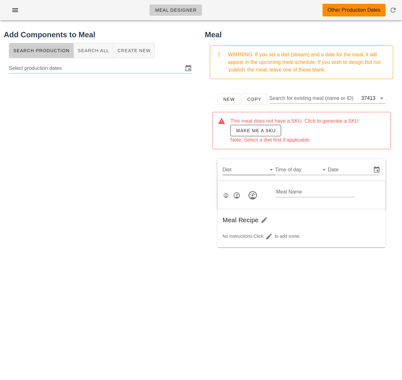
click at [250, 171] on input "Diet" at bounding box center [244, 170] width 42 height 10
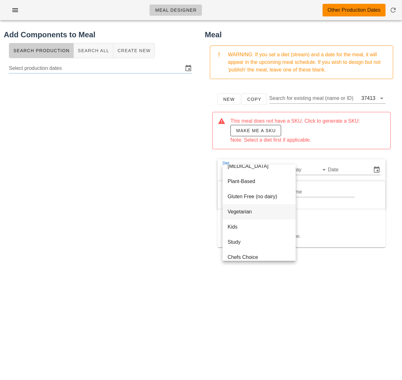
scroll to position [74, 0]
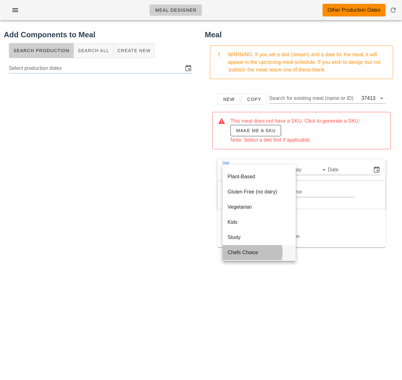
click at [263, 251] on div "Chefs Choice" at bounding box center [259, 253] width 63 height 6
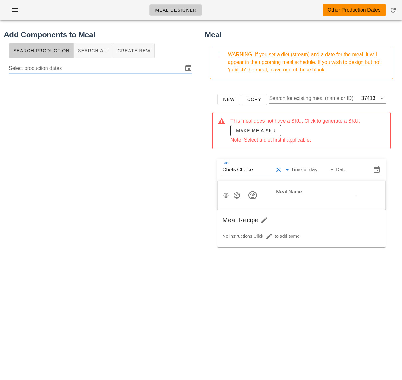
scroll to position [0, 0]
click at [302, 173] on input "Time of day" at bounding box center [308, 170] width 34 height 10
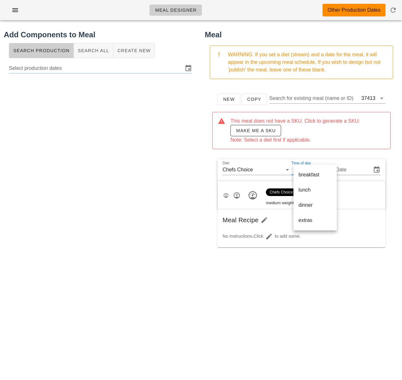
drag, startPoint x: 304, startPoint y: 192, endPoint x: 317, endPoint y: 189, distance: 13.5
click at [304, 192] on div "lunch" at bounding box center [314, 190] width 33 height 6
click at [347, 167] on div "Date" at bounding box center [354, 170] width 31 height 10
click at [360, 172] on input "Date" at bounding box center [354, 170] width 31 height 10
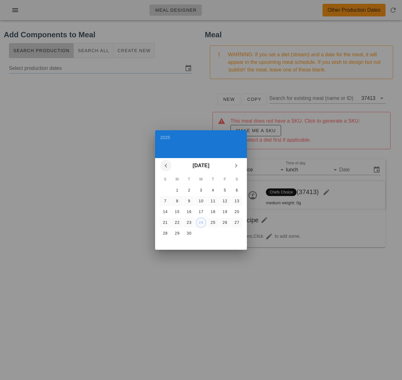
click at [165, 168] on icon "Previous month" at bounding box center [166, 166] width 8 height 8
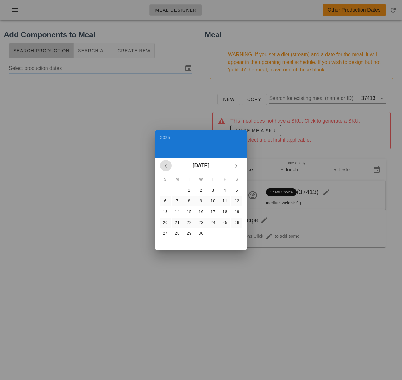
click at [165, 168] on icon "Previous month" at bounding box center [166, 166] width 8 height 8
click at [165, 199] on div "5" at bounding box center [165, 201] width 10 height 4
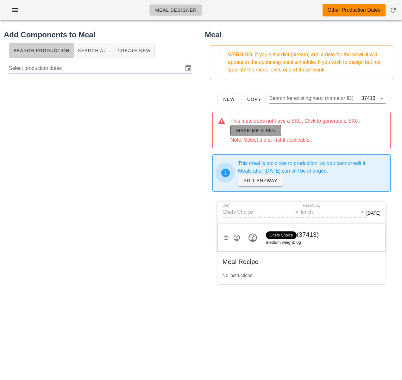
click at [268, 133] on span "Make me a SKU" at bounding box center [256, 130] width 40 height 5
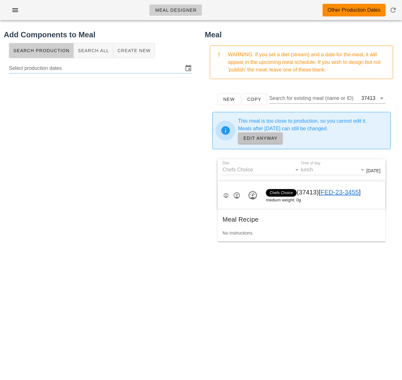
click at [266, 141] on span "EDIT ANYWAY" at bounding box center [260, 138] width 34 height 5
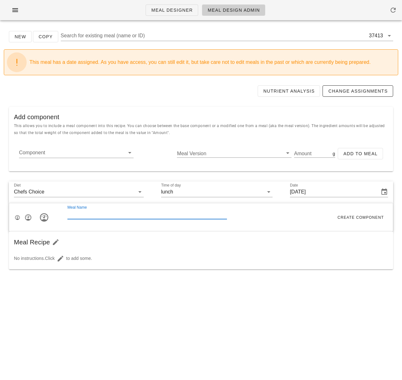
click at [81, 216] on input "Meal Name" at bounding box center [147, 214] width 160 height 10
type input "Italian Picnic Sand"
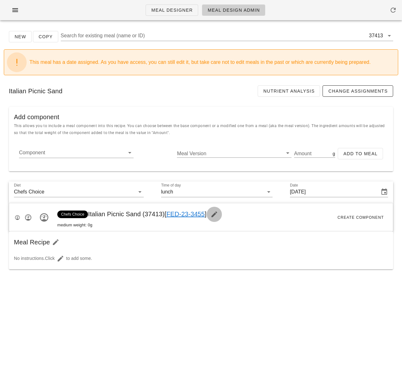
click at [218, 214] on icon "button" at bounding box center [214, 215] width 8 height 8
click at [217, 214] on icon "button" at bounding box center [214, 215] width 8 height 8
click at [218, 214] on icon "button" at bounding box center [214, 215] width 8 height 8
click at [144, 211] on span "Chefs Choice Italian Picnic Sand (37413) [ FED-23-3455 ]" at bounding box center [139, 214] width 165 height 7
click at [217, 213] on icon "button" at bounding box center [214, 215] width 8 height 8
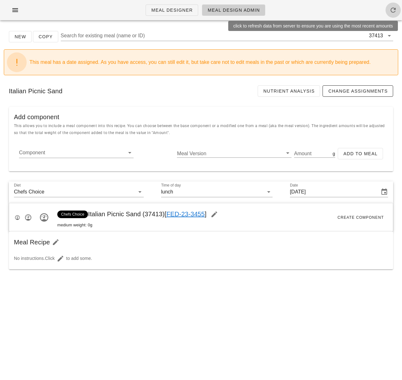
click at [390, 9] on icon "button" at bounding box center [393, 10] width 8 height 8
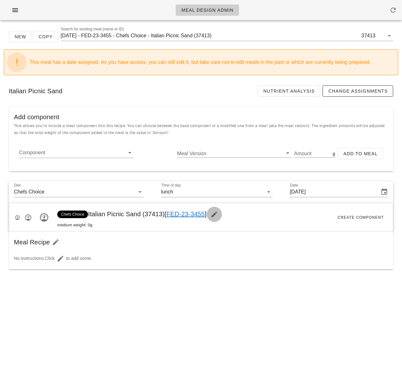
click at [217, 212] on icon "button" at bounding box center [214, 215] width 8 height 8
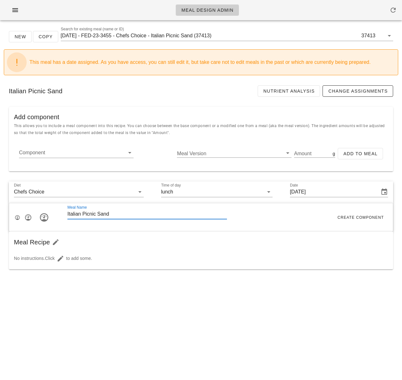
click at [122, 214] on input "Italian Picnic Sand" at bounding box center [147, 214] width 160 height 10
paste input "w"
type input "Italian Picnic Sandwich"
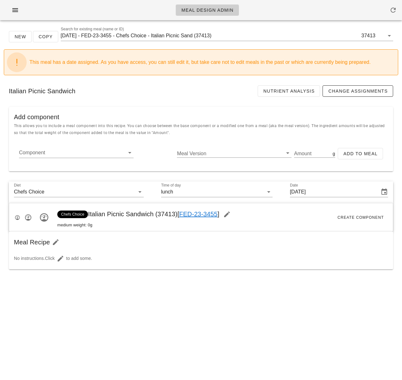
click at [3, 213] on div "New Copy Search for existing meal (name or ID) 2025-01-05 - FED-23-3455 - Chefs…" at bounding box center [201, 151] width 402 height 253
click at [61, 260] on icon "button" at bounding box center [61, 259] width 8 height 8
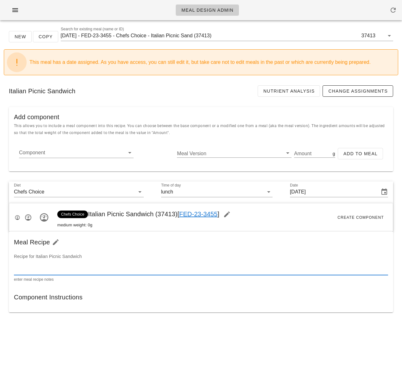
click at [57, 268] on textarea at bounding box center [201, 270] width 374 height 10
paste textarea "Spread the Pesto on both side of the bun Mix the radicchio and arugula and plac…"
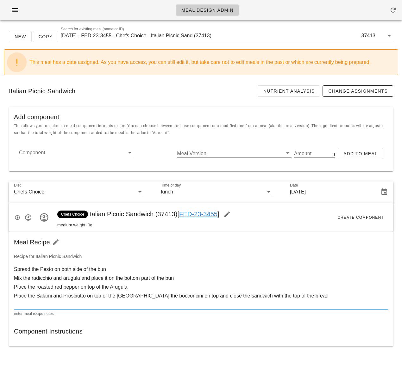
click at [54, 271] on textarea "Spread the Pesto on both side of the bun Mix the radicchio and arugula and plac…" at bounding box center [201, 287] width 374 height 44
click at [116, 289] on textarea "Spread the Pesto Mayo on both side of the bun Mix the radicchio and arugula and…" at bounding box center [201, 287] width 374 height 44
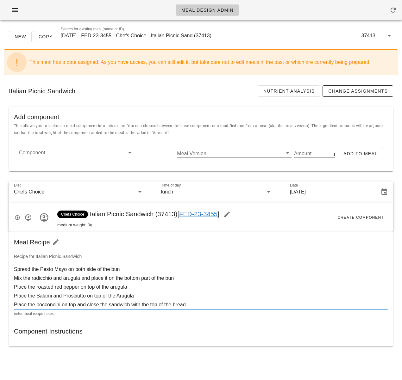
click at [37, 296] on textarea "Spread the Pesto Mayo on both side of the bun Mix the radicchio and arugula and…" at bounding box center [201, 287] width 374 height 44
click at [64, 297] on textarea "Spread the Pesto Mayo on both side of the bun Mix the radicchio and arugula and…" at bounding box center [201, 287] width 374 height 44
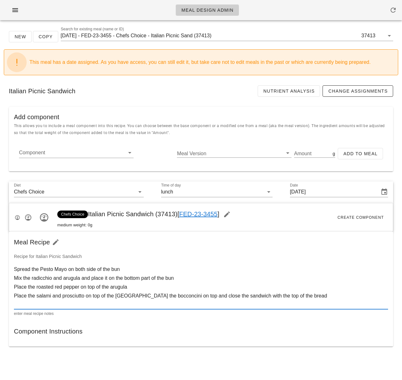
drag, startPoint x: 35, startPoint y: 288, endPoint x: 80, endPoint y: 287, distance: 44.6
click at [80, 287] on textarea "Spread the Pesto Mayo on both side of the bun Mix the radicchio and arugula and…" at bounding box center [201, 287] width 374 height 44
drag, startPoint x: 117, startPoint y: 298, endPoint x: 144, endPoint y: 297, distance: 26.9
click at [144, 297] on textarea "Spread the Pesto Mayo on both side of the bun Mix the radicchio and arugula and…" at bounding box center [201, 287] width 374 height 44
paste textarea "roasted red pepper"
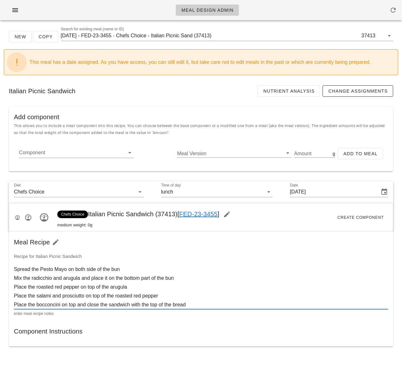
click at [178, 322] on div "Component Instructions" at bounding box center [201, 332] width 384 height 20
click at [97, 270] on textarea "Spread the Pesto Mayo on both side of the bun Mix the radicchio and arugula and…" at bounding box center [201, 287] width 374 height 44
click at [115, 271] on textarea "Spread the Pesto Mayo on both sides of the bun Mix the radicchio and arugula an…" at bounding box center [201, 287] width 374 height 44
click at [195, 304] on textarea "Spread the Pesto Mayo on both sides of the ciabatta bun Mix the radicchio and a…" at bounding box center [201, 287] width 374 height 44
drag, startPoint x: 194, startPoint y: 305, endPoint x: 161, endPoint y: 305, distance: 32.9
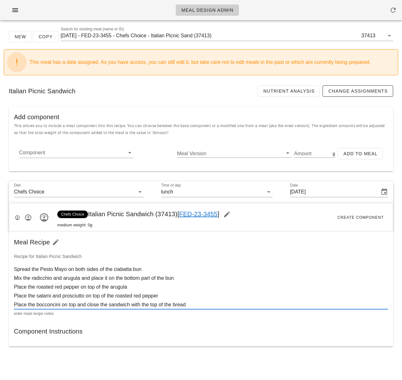
click at [161, 305] on textarea "Spread the Pesto Mayo on both sides of the ciabatta bun Mix the radicchio and a…" at bounding box center [201, 287] width 374 height 44
type textarea "Spread the Pesto Mayo on both sides of the ciabatta bun Mix the radicchio and a…"
click at [179, 322] on div "Component Instructions" at bounding box center [201, 332] width 384 height 20
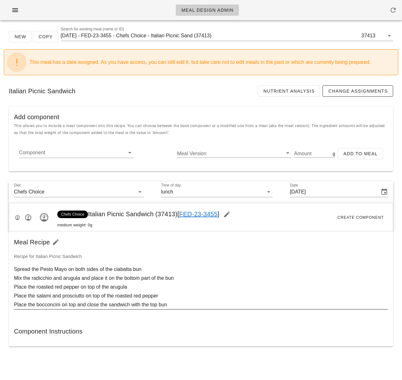
drag, startPoint x: 169, startPoint y: 329, endPoint x: 157, endPoint y: 288, distance: 42.9
click at [169, 329] on div "Component Instructions" at bounding box center [201, 332] width 384 height 20
click at [63, 154] on input "Component" at bounding box center [71, 153] width 104 height 10
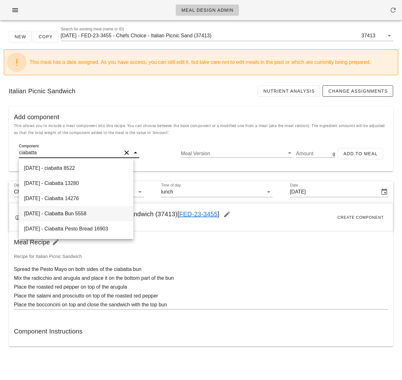
click at [83, 215] on div "2021-07-08 - Ciabatta Bun 5558" at bounding box center [76, 213] width 114 height 15
type input "Ciabatta Bun"
type input "0"
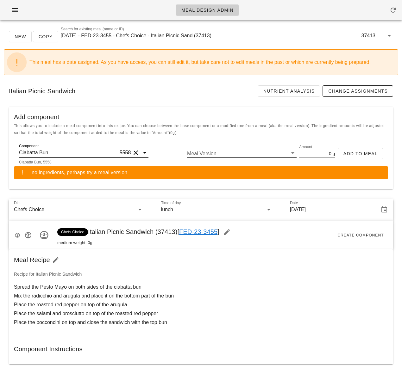
type input "Ciabatta Bun"
click at [214, 154] on input "Meal Version" at bounding box center [236, 153] width 99 height 8
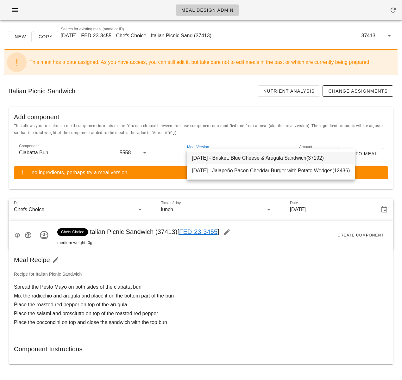
click at [204, 156] on div "2025-01-05 - Brisket, Blue Cheese & Arugula Sandwich(37192)" at bounding box center [271, 158] width 168 height 13
type input "110"
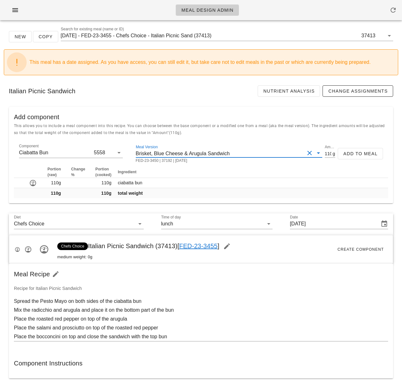
scroll to position [7, 0]
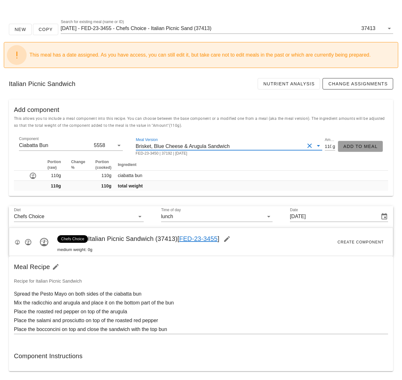
click at [345, 147] on span "Add to Meal" at bounding box center [360, 146] width 34 height 5
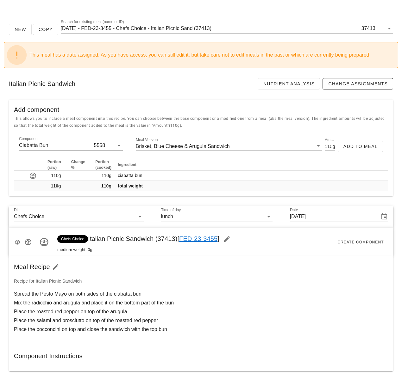
type input "0"
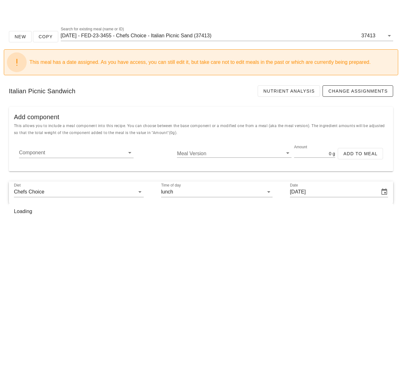
scroll to position [10, 0]
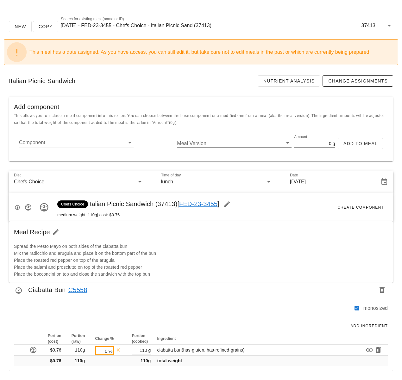
click at [103, 146] on input "Component" at bounding box center [71, 143] width 104 height 10
paste input "16991"
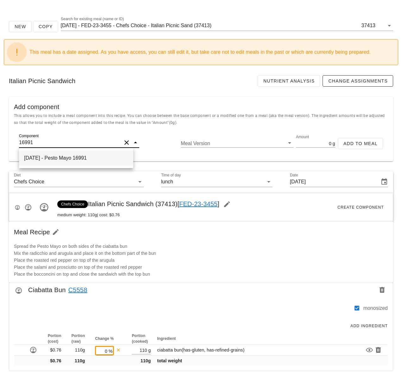
click at [98, 160] on div "2025-09-23 - Pesto Mayo 16991" at bounding box center [76, 158] width 114 height 15
type input "Pesto Mayo"
type input "350"
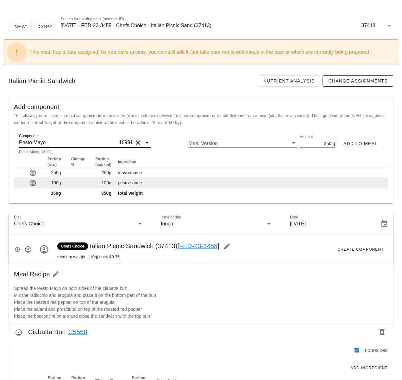
type input "Pesto Mayo"
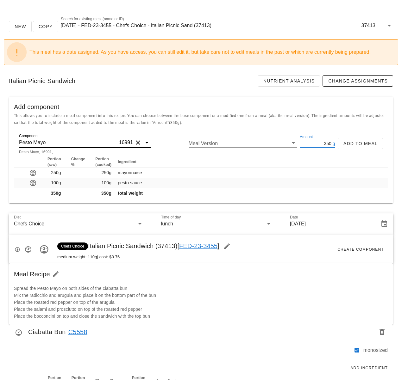
click at [325, 144] on input "350" at bounding box center [316, 143] width 32 height 8
type input "50"
click at [357, 141] on span "Add to Meal" at bounding box center [360, 143] width 34 height 5
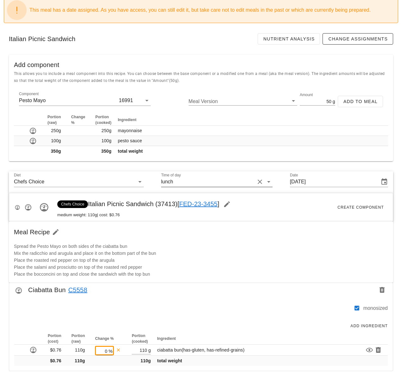
type input "0"
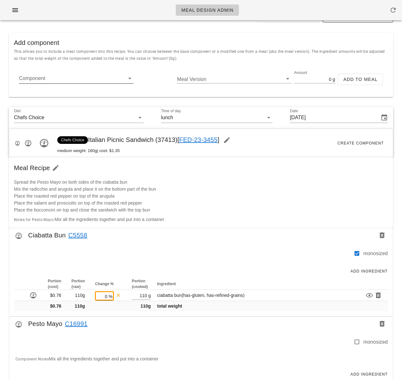
scroll to position [0, 0]
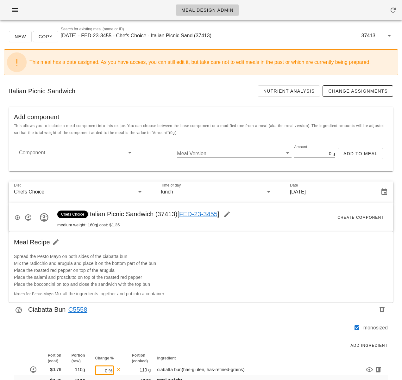
click at [53, 153] on input "Component" at bounding box center [71, 153] width 104 height 10
paste input "Radiccio"
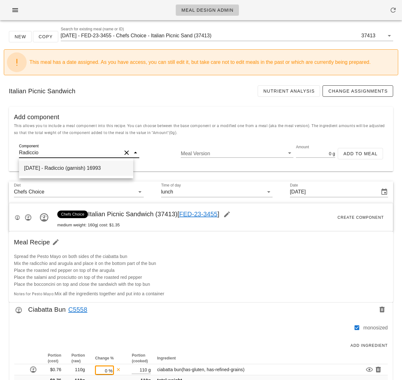
click at [55, 170] on div "2025-09-23 - Radiccio (garnish) 16993" at bounding box center [76, 168] width 114 height 15
type input "Radiccio (garnish)"
type input "10"
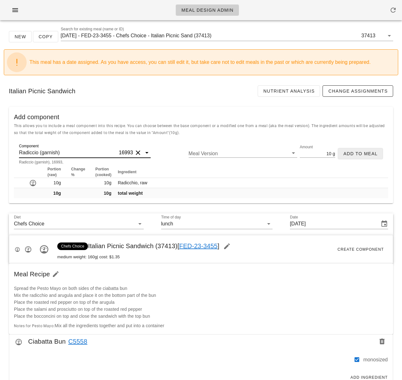
type input "Radiccio (garnish)"
click at [367, 157] on button "Add to Meal" at bounding box center [360, 153] width 45 height 11
type input "0"
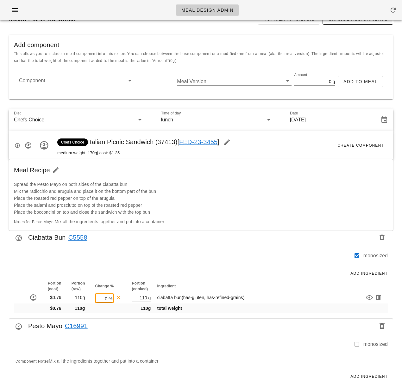
scroll to position [223, 0]
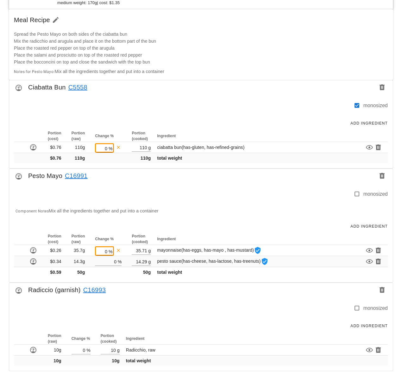
click at [98, 292] on link "C16993" at bounding box center [93, 290] width 25 height 10
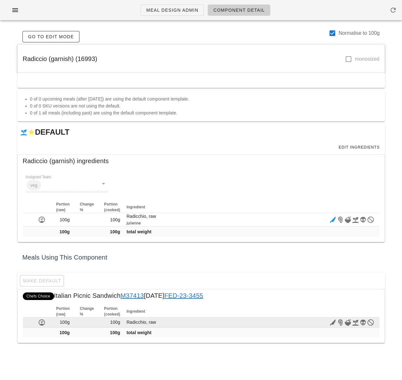
click at [330, 323] on icon at bounding box center [333, 323] width 8 height 8
click at [332, 323] on icon at bounding box center [333, 323] width 8 height 8
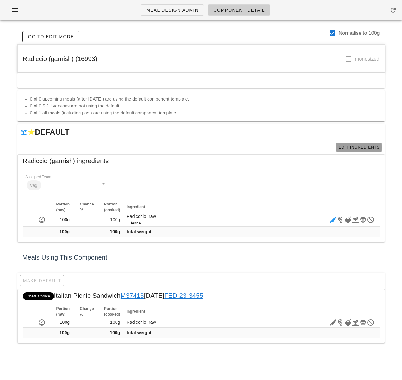
click at [346, 147] on span "Edit Ingredients" at bounding box center [358, 147] width 41 height 4
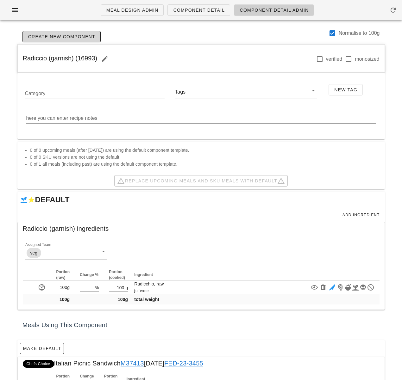
scroll to position [40, 0]
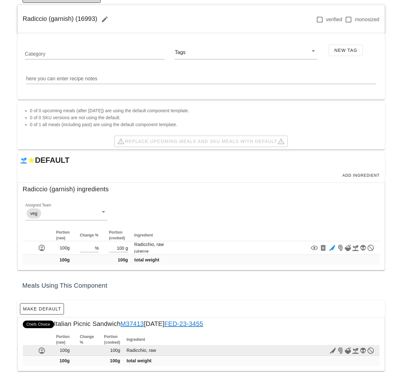
click at [332, 352] on icon at bounding box center [333, 351] width 8 height 8
click at [331, 351] on icon at bounding box center [333, 351] width 8 height 8
drag, startPoint x: 332, startPoint y: 351, endPoint x: 341, endPoint y: 347, distance: 9.1
click at [334, 350] on icon at bounding box center [333, 351] width 8 height 8
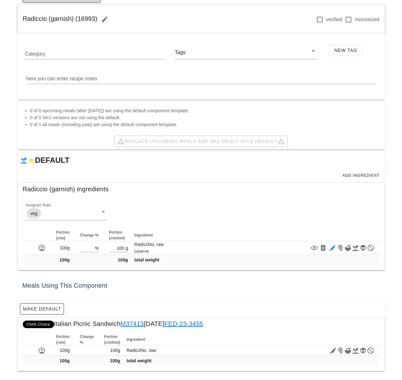
click at [389, 328] on div "Meal Design Admin Component Detail Component Detail Admin Create New Component …" at bounding box center [201, 170] width 402 height 420
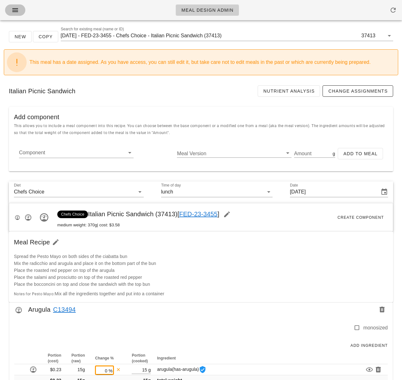
click at [16, 12] on icon "button" at bounding box center [15, 10] width 8 height 8
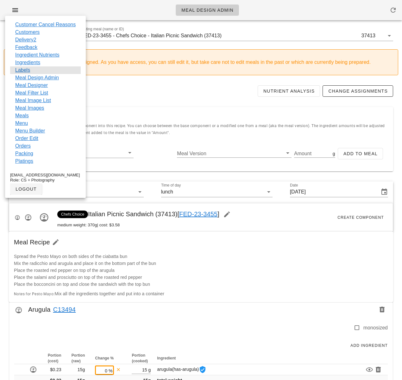
click at [32, 69] on div "Labels" at bounding box center [45, 70] width 71 height 8
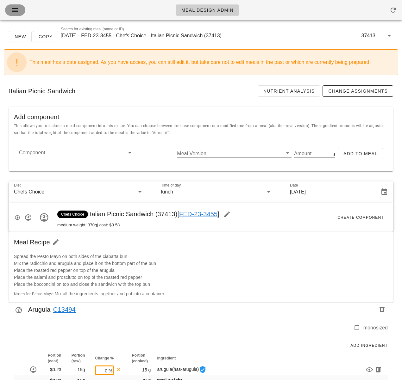
click at [14, 11] on icon "button" at bounding box center [15, 10] width 8 height 8
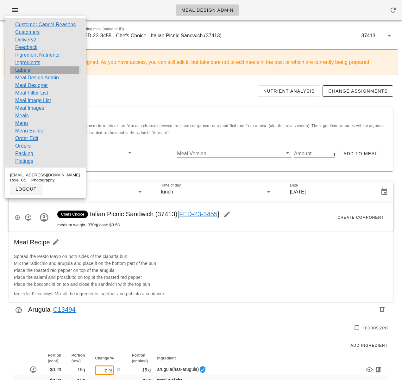
click at [23, 70] on link "Labels" at bounding box center [22, 70] width 15 height 8
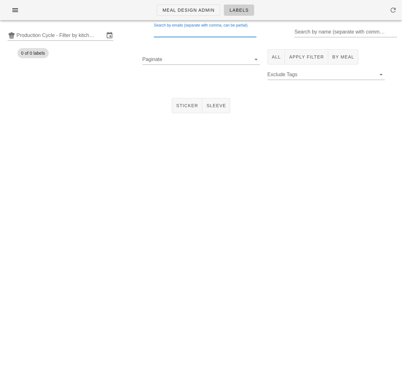
click at [185, 33] on input "Search by emails (separate with comma, can be partial)" at bounding box center [204, 32] width 101 height 10
type input "sparklingbabe@protonmail.com"
click at [76, 36] on input "Production Cycle - Filter by kitchen production schedules" at bounding box center [60, 35] width 88 height 10
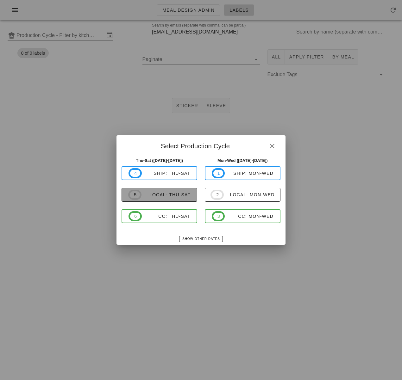
click at [180, 198] on span "5 local: Thu-Sat" at bounding box center [159, 195] width 62 height 10
type input "local: Thu-Sat (Sep 25-Sep 27)"
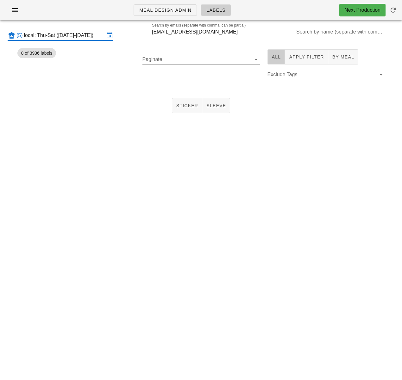
click at [276, 57] on span "All" at bounding box center [276, 56] width 9 height 5
click at [183, 61] on input "Paginate" at bounding box center [195, 59] width 107 height 10
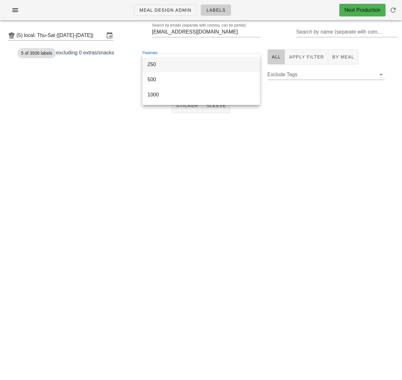
click at [176, 65] on div "250" at bounding box center [200, 64] width 107 height 6
drag, startPoint x: 149, startPoint y: 78, endPoint x: 185, endPoint y: 97, distance: 39.9
click at [149, 78] on span "1" at bounding box center [150, 79] width 7 height 5
click at [190, 107] on span "Sticker" at bounding box center [187, 105] width 22 height 5
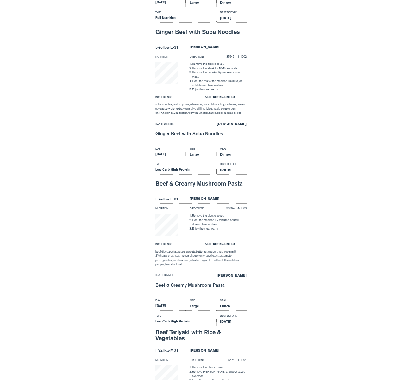
scroll to position [483, 0]
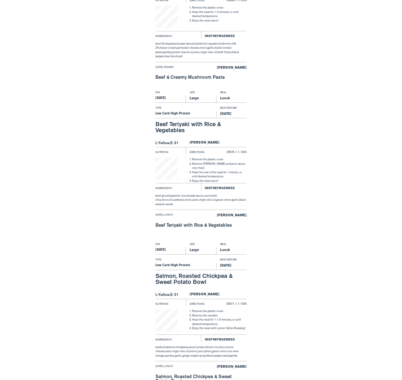
drag, startPoint x: 156, startPoint y: 122, endPoint x: 185, endPoint y: 131, distance: 30.7
click at [189, 132] on div "Beef Teriyaki with Rice & Vegetables" at bounding box center [200, 127] width 91 height 13
click at [129, 135] on div "Day Size Meal Thursday Large Lunch Type Best Before Low Carb High Protein Sep 2…" at bounding box center [201, 165] width 402 height 152
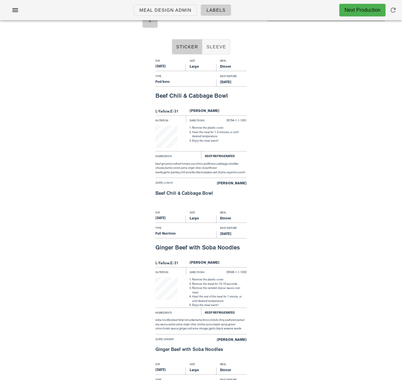
scroll to position [0, 0]
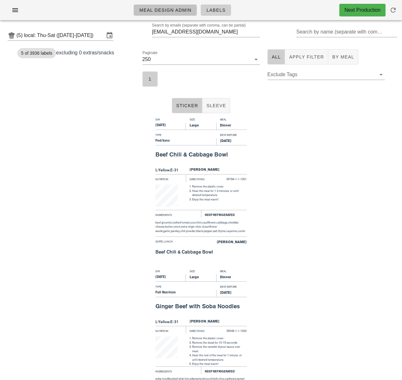
click at [162, 14] on link "Meal Design Admin" at bounding box center [165, 9] width 63 height 11
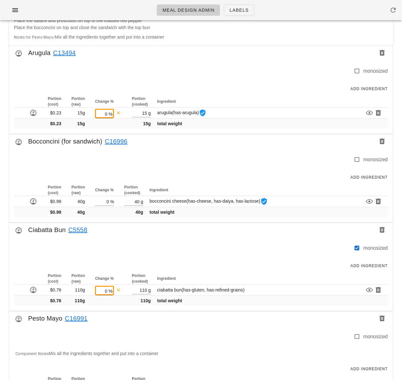
scroll to position [217, 0]
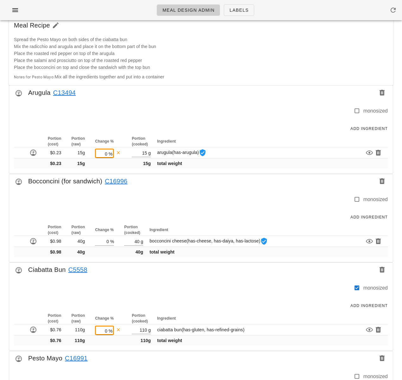
click at [67, 109] on div at bounding box center [183, 113] width 342 height 13
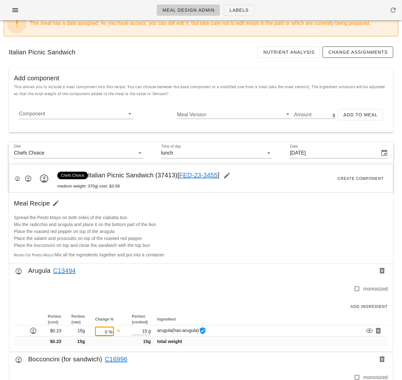
scroll to position [0, 0]
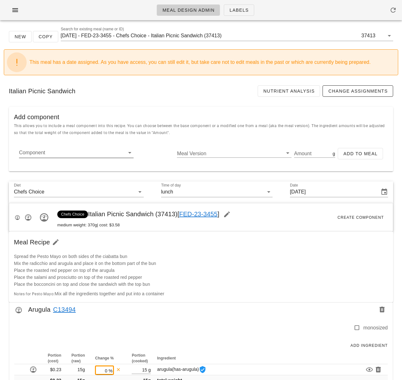
click at [54, 154] on input "Component" at bounding box center [71, 153] width 104 height 10
paste input "16989"
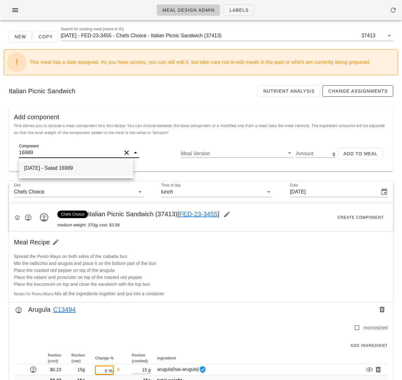
click at [58, 168] on div "2025-09-23 - Salad 16989" at bounding box center [76, 168] width 114 height 15
type input "Salad"
type input "43"
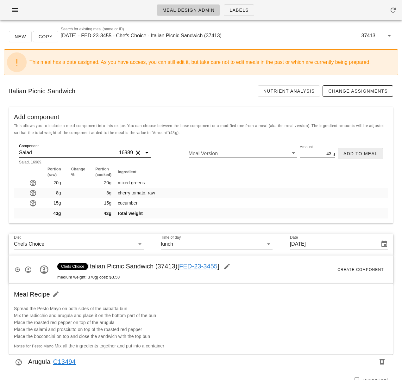
type input "Salad"
click at [359, 156] on span "Add to Meal" at bounding box center [360, 153] width 34 height 5
type input "0"
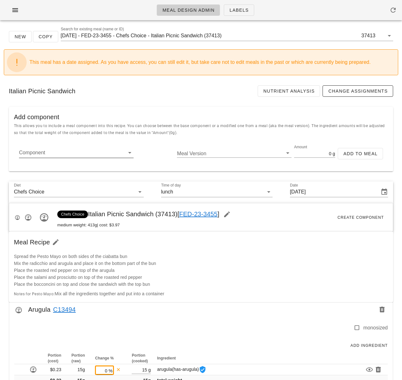
click at [79, 156] on input "Component" at bounding box center [71, 153] width 104 height 10
paste input "5723"
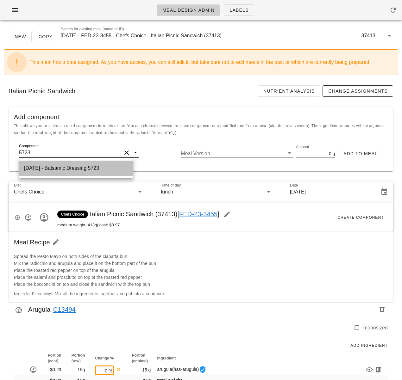
click at [84, 169] on div "2021-07-11 - Balsamic Dressing 5723" at bounding box center [76, 168] width 114 height 15
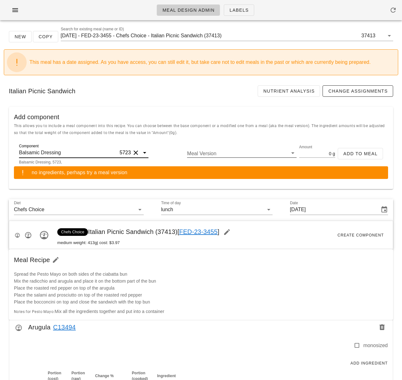
type input "Balsamic Dressing"
click at [247, 154] on input "Meal Version" at bounding box center [236, 153] width 99 height 8
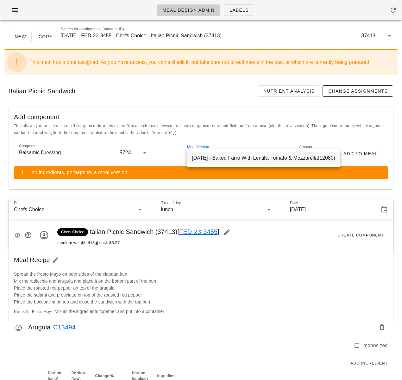
click at [241, 162] on div "2021-05-19 - Baked Farro With Lentils, Tomato & Mozzarella(12080)" at bounding box center [264, 158] width 154 height 13
type input "50"
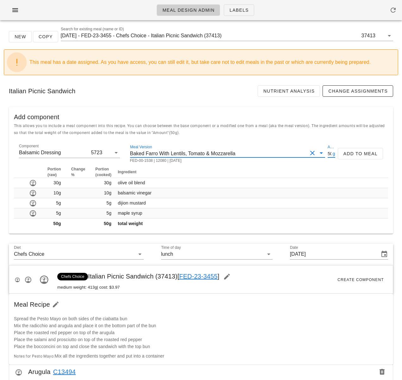
drag, startPoint x: 326, startPoint y: 153, endPoint x: 332, endPoint y: 154, distance: 5.8
click at [332, 154] on div "Amount 50 g" at bounding box center [331, 153] width 7 height 8
type input "40"
click at [368, 156] on span "Add to Meal" at bounding box center [360, 153] width 34 height 5
type input "0"
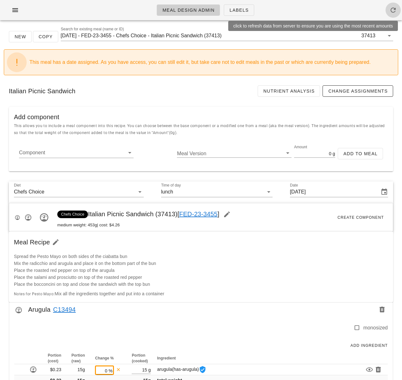
click at [396, 10] on icon "button" at bounding box center [393, 10] width 8 height 8
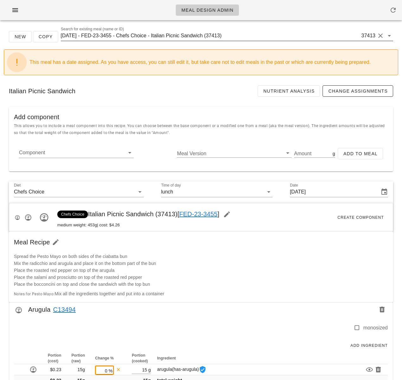
click at [221, 37] on input "[DATE] - FED-23-3455 - Chefs Choice - Italian Picnic Sandwich (37413)" at bounding box center [210, 36] width 299 height 10
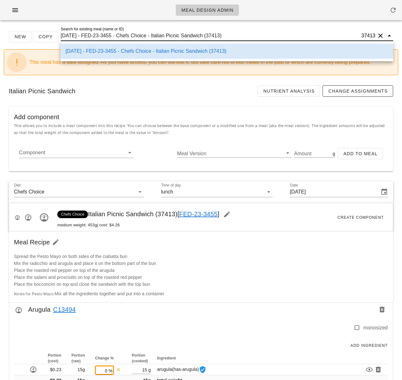
click at [217, 36] on input "[DATE] - FED-23-3455 - Chefs Choice - Italian Picnic Sandwich (37413)" at bounding box center [210, 36] width 299 height 10
drag, startPoint x: 213, startPoint y: 36, endPoint x: 228, endPoint y: 36, distance: 14.6
click at [228, 36] on input "[DATE] - FED-23-3455 - Chefs Choice - Italian Picnic Sandwich (37413)" at bounding box center [210, 36] width 299 height 10
click at [200, 93] on div "Italian Picnic Sandwich Nutrient Analysis Change Assignments" at bounding box center [201, 91] width 394 height 22
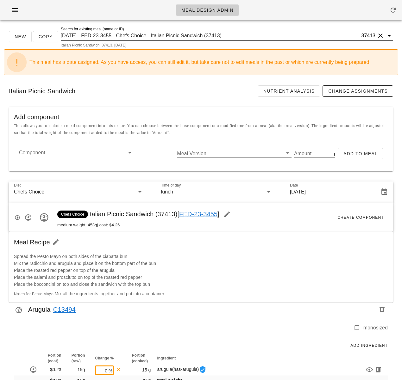
drag, startPoint x: 214, startPoint y: 37, endPoint x: 227, endPoint y: 37, distance: 13.3
click at [227, 37] on input "2025-01-05 - FED-23-3455 - Chefs Choice - Italian Picnic Sandwich (37413)" at bounding box center [210, 36] width 299 height 10
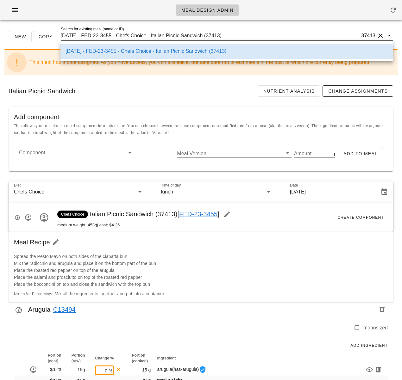
click at [227, 37] on input "2025-01-05 - FED-23-3455 - Chefs Choice - Italian Picnic Sandwich (37413)" at bounding box center [210, 36] width 299 height 10
drag, startPoint x: 227, startPoint y: 37, endPoint x: 215, endPoint y: 37, distance: 12.0
click at [215, 37] on input "2025-01-05 - FED-23-3455 - Chefs Choice - Italian Picnic Sandwich (37413)" at bounding box center [210, 36] width 299 height 10
click at [190, 91] on div "Italian Picnic Sandwich Nutrient Analysis Change Assignments" at bounding box center [201, 91] width 394 height 22
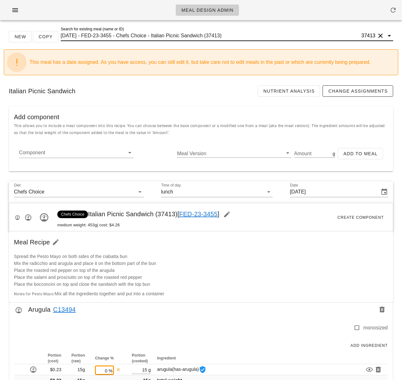
click at [219, 38] on input "2025-01-05 - FED-23-3455 - Chefs Choice - Italian Picnic Sandwich (37413)" at bounding box center [210, 36] width 299 height 10
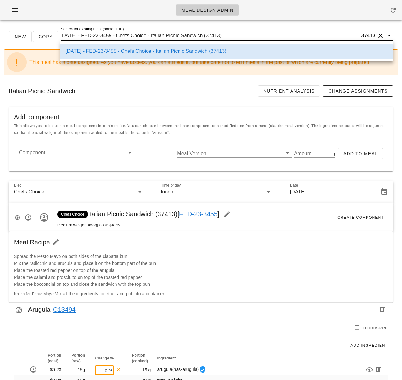
click at [215, 37] on input "2025-01-05 - FED-23-3455 - Chefs Choice - Italian Picnic Sandwich (37413)" at bounding box center [210, 36] width 299 height 10
drag, startPoint x: 214, startPoint y: 37, endPoint x: 227, endPoint y: 36, distance: 12.7
click at [227, 36] on input "2025-01-05 - FED-23-3455 - Chefs Choice - Italian Picnic Sandwich (37413)" at bounding box center [210, 36] width 299 height 10
click at [13, 13] on icon "button" at bounding box center [15, 10] width 8 height 8
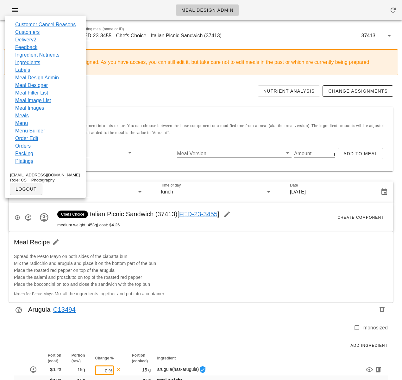
click at [170, 100] on div "Italian Picnic Sandwich Nutrient Analysis Change Assignments" at bounding box center [201, 91] width 394 height 22
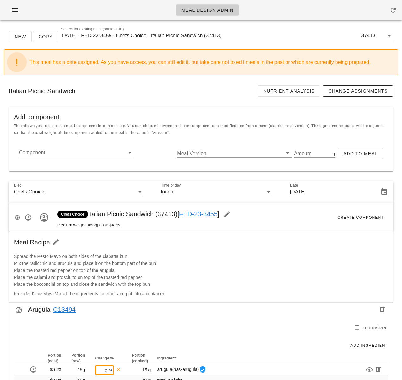
click at [84, 156] on input "Component" at bounding box center [71, 153] width 104 height 10
click at [21, 11] on button "button" at bounding box center [15, 9] width 20 height 11
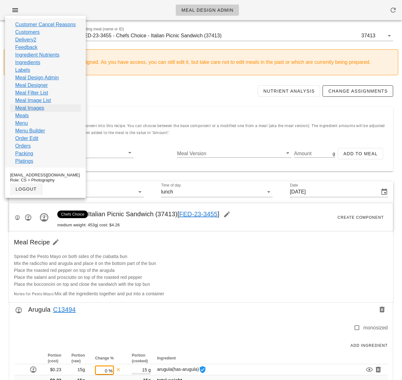
click at [42, 108] on link "Meal Images" at bounding box center [29, 108] width 29 height 8
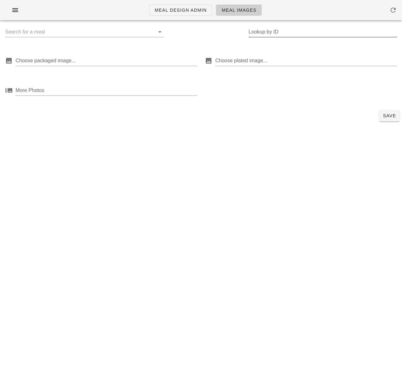
click at [282, 31] on input "Lookup by ID" at bounding box center [322, 32] width 148 height 10
paste input "37413"
type input "37413"
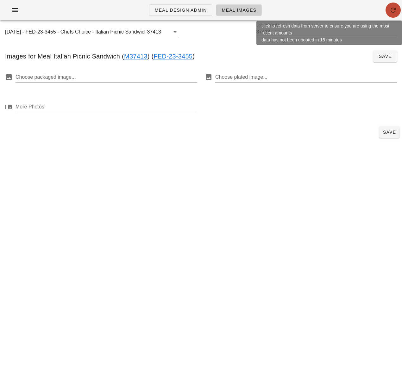
click at [395, 10] on icon "button" at bounding box center [393, 10] width 8 height 8
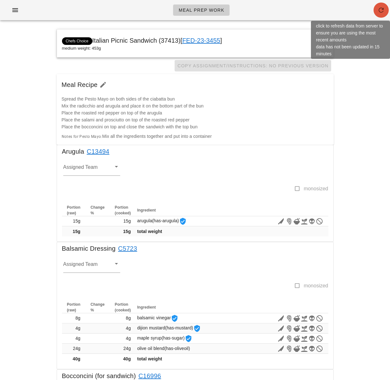
click at [385, 12] on icon "button" at bounding box center [382, 10] width 8 height 8
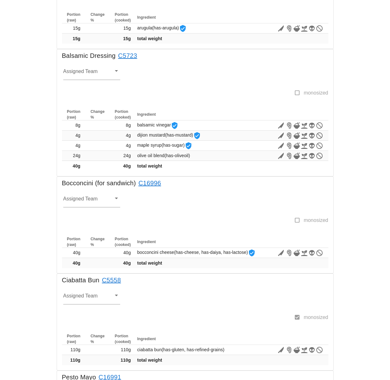
scroll to position [210, 0]
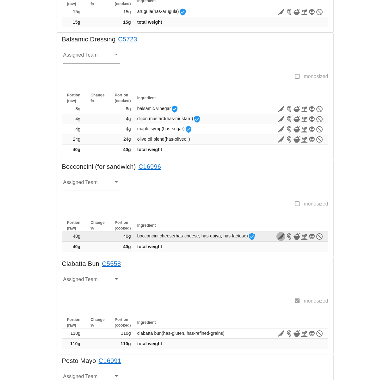
click at [282, 238] on icon "button" at bounding box center [281, 237] width 8 height 8
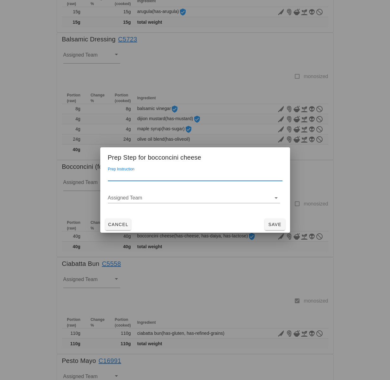
click at [155, 175] on input "Prep Instruction" at bounding box center [195, 176] width 175 height 10
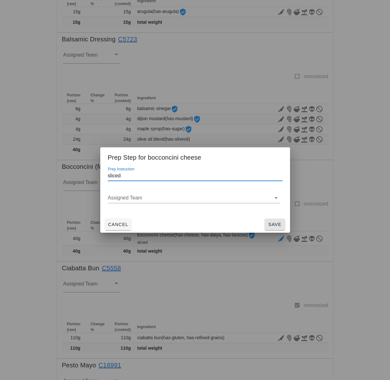
type input "sliced"
click at [272, 224] on span "Save" at bounding box center [274, 224] width 15 height 5
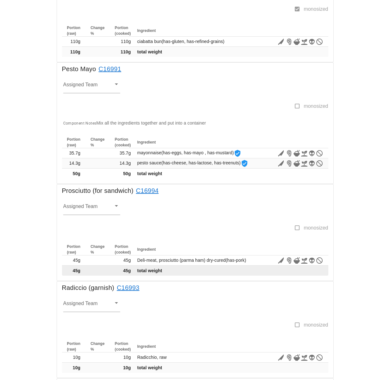
scroll to position [508, 0]
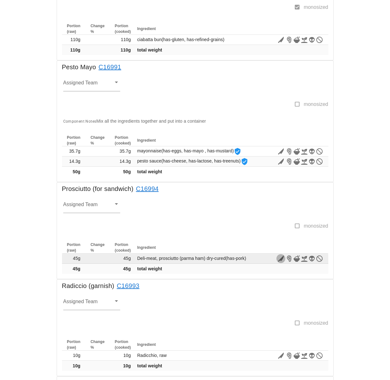
click at [279, 260] on icon "button" at bounding box center [281, 259] width 8 height 8
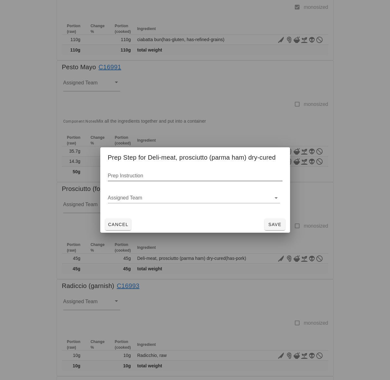
click at [154, 172] on input "Prep Instruction" at bounding box center [195, 176] width 175 height 10
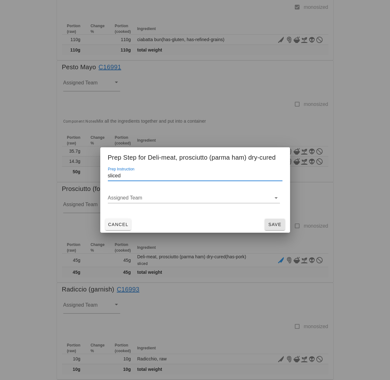
type input "sliced"
click at [278, 223] on span "Save" at bounding box center [274, 224] width 15 height 5
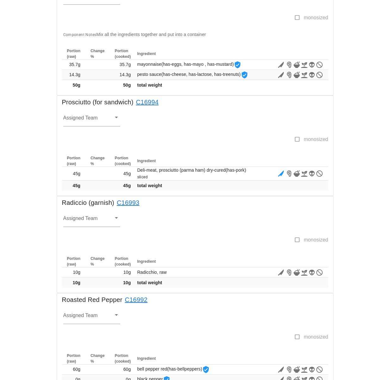
scroll to position [595, 0]
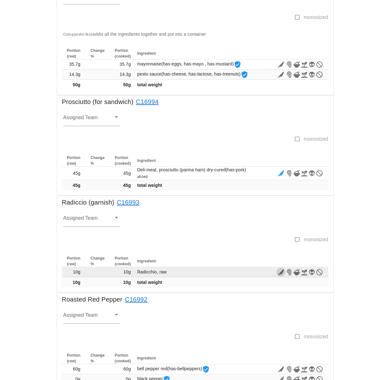
click at [280, 273] on icon "button" at bounding box center [281, 273] width 8 height 8
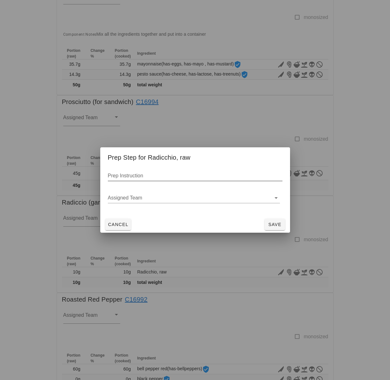
click at [137, 177] on input "Prep Instruction" at bounding box center [195, 176] width 175 height 10
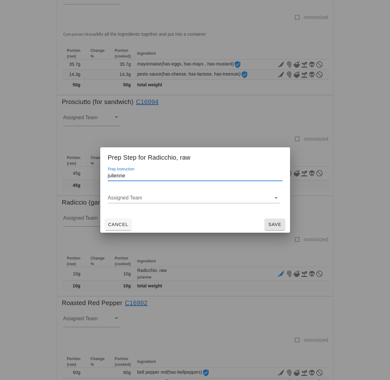
type input "julienne"
click at [269, 222] on span "Save" at bounding box center [274, 224] width 15 height 5
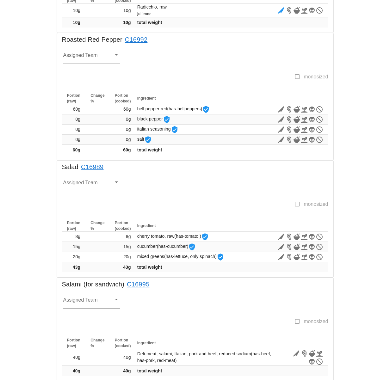
scroll to position [864, 0]
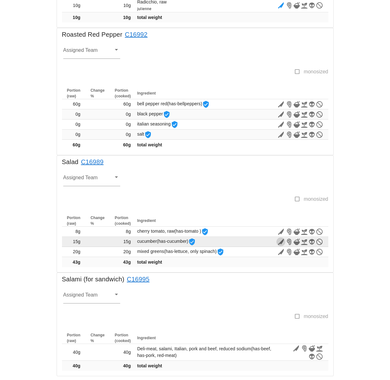
click at [280, 243] on icon "button" at bounding box center [281, 242] width 8 height 8
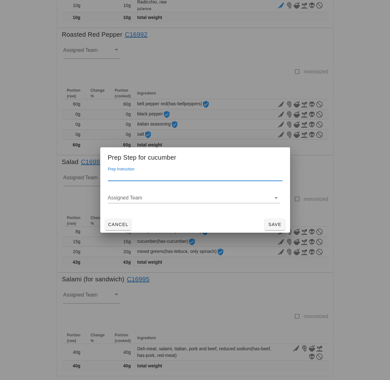
click at [154, 179] on input "Prep Instruction" at bounding box center [195, 176] width 175 height 10
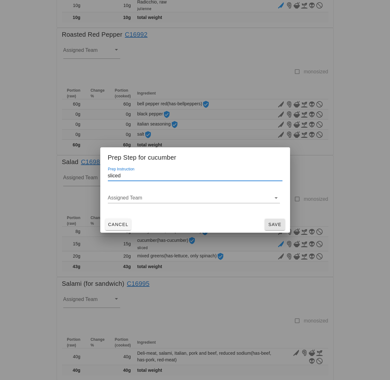
type input "sliced"
drag, startPoint x: 275, startPoint y: 225, endPoint x: 164, endPoint y: 228, distance: 110.8
click at [275, 225] on span "Save" at bounding box center [274, 224] width 15 height 5
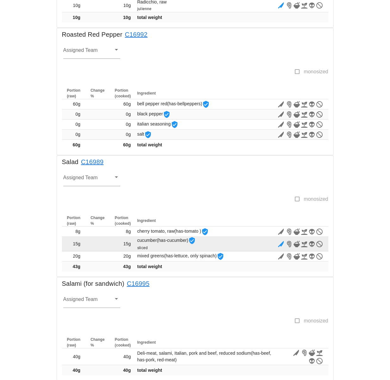
scroll to position [868, 0]
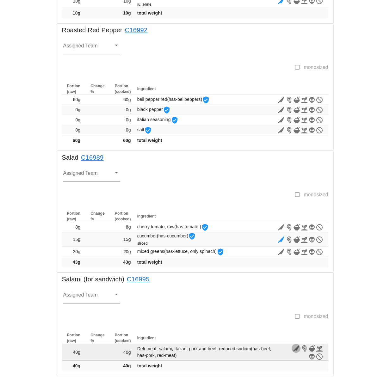
click at [295, 348] on icon "button" at bounding box center [296, 349] width 8 height 8
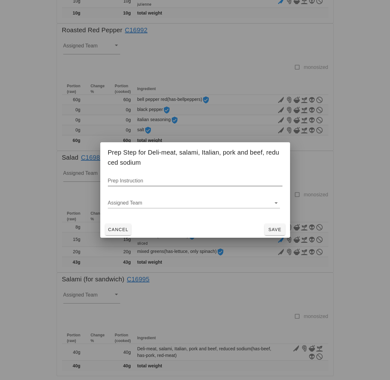
click at [156, 182] on input "Prep Instruction" at bounding box center [195, 181] width 175 height 10
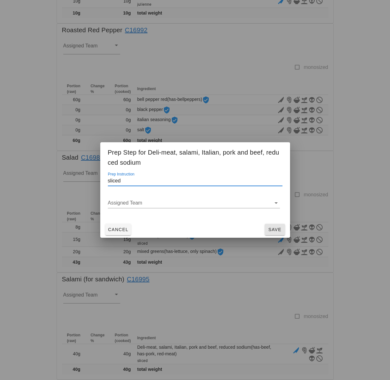
type input "sliced"
click at [273, 228] on span "Save" at bounding box center [274, 229] width 15 height 5
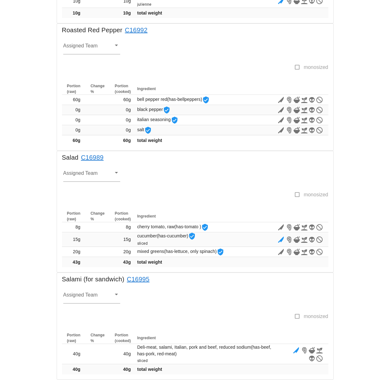
scroll to position [872, 0]
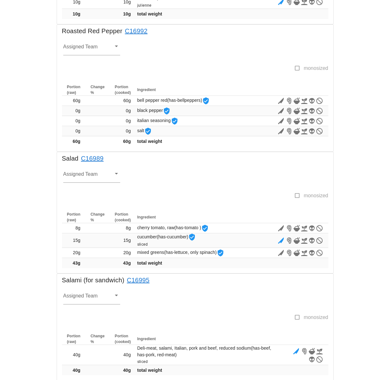
scroll to position [872, 0]
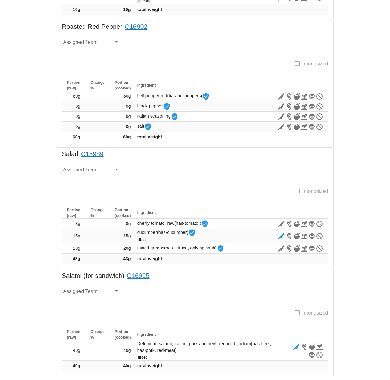
click at [187, 193] on div at bounding box center [177, 194] width 235 height 13
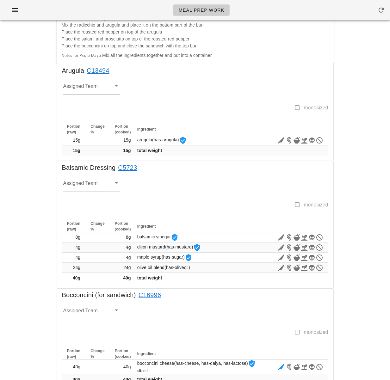
scroll to position [0, 0]
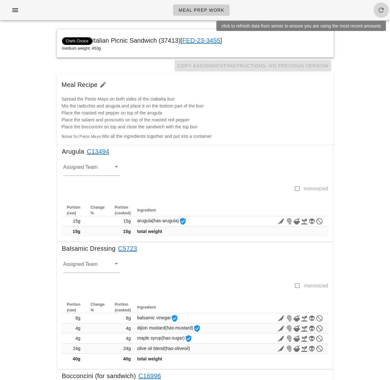
click at [382, 11] on icon "button" at bounding box center [382, 10] width 8 height 8
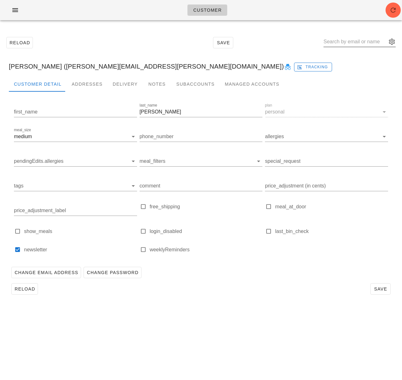
click at [359, 41] on input "text" at bounding box center [354, 42] width 63 height 10
type input "mary mccall"
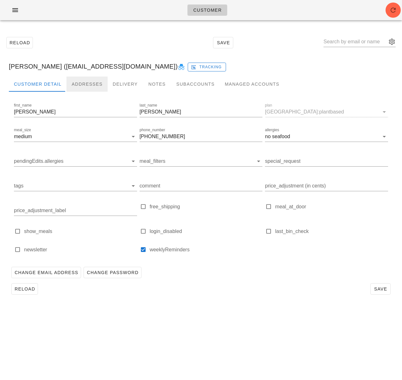
click at [93, 86] on div "Addresses" at bounding box center [86, 84] width 41 height 15
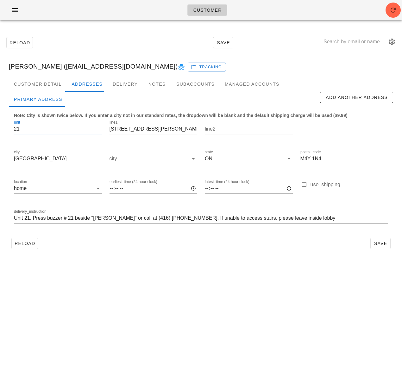
scroll to position [0, 0]
drag, startPoint x: 27, startPoint y: 130, endPoint x: 15, endPoint y: 130, distance: 12.7
click at [12, 130] on div "unit 21" at bounding box center [58, 130] width 96 height 30
click at [33, 132] on input "21" at bounding box center [58, 129] width 88 height 10
click at [14, 130] on input "21" at bounding box center [58, 129] width 88 height 10
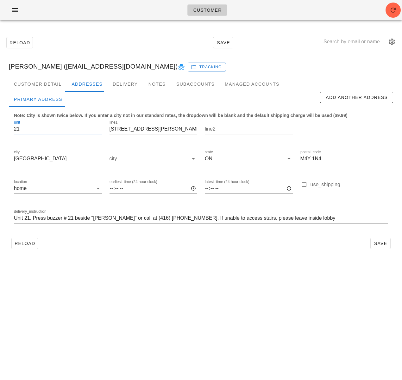
scroll to position [0, 0]
click at [114, 132] on input "72 Isabella St" at bounding box center [154, 129] width 88 height 10
drag, startPoint x: 114, startPoint y: 131, endPoint x: 110, endPoint y: 131, distance: 3.8
click at [110, 131] on input "72 Isabella St" at bounding box center [154, 129] width 88 height 10
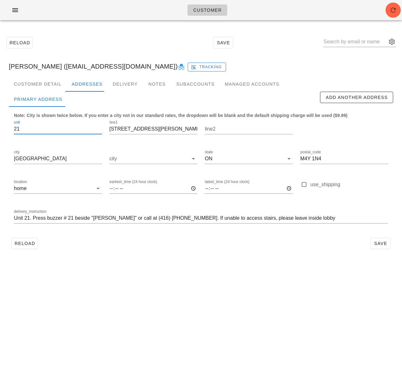
click at [72, 130] on input "21" at bounding box center [58, 129] width 88 height 10
drag, startPoint x: 27, startPoint y: 131, endPoint x: 35, endPoint y: 148, distance: 18.7
click at [12, 131] on div "unit 21" at bounding box center [58, 130] width 96 height 30
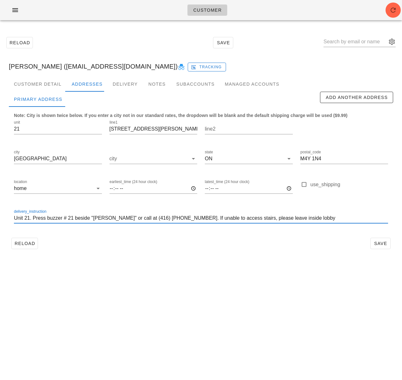
scroll to position [0, 0]
drag, startPoint x: 27, startPoint y: 217, endPoint x: 77, endPoint y: 219, distance: 50.0
click at [68, 219] on input "Unit 21. Press buzzer # 21 beside "McCall" or call at (416) 801- 4229. If unabl…" at bounding box center [201, 218] width 374 height 10
click at [194, 223] on input "Unit 21. Press buzzer # 21 beside "McCall" or call at (416) 801- 4229. If unabl…" at bounding box center [201, 218] width 374 height 10
drag, startPoint x: 189, startPoint y: 220, endPoint x: 224, endPoint y: 219, distance: 34.8
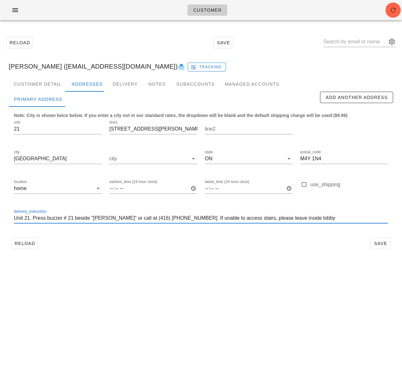
click at [224, 219] on input "Unit 21. Press buzzer # 21 beside "McCall" or call at (416) 801- 4229. If unabl…" at bounding box center [201, 218] width 374 height 10
drag, startPoint x: 254, startPoint y: 220, endPoint x: 290, endPoint y: 220, distance: 35.5
click at [290, 220] on input "Unit 21. Press buzzer # 21 beside "McCall" or call at (416) 801- 4229. If unabl…" at bounding box center [201, 218] width 374 height 10
click at [128, 129] on input "72 Isabella St" at bounding box center [154, 129] width 88 height 10
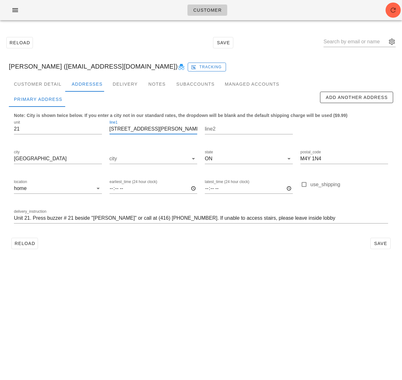
click at [128, 129] on input "72 Isabella St" at bounding box center [154, 129] width 88 height 10
click at [52, 269] on div "Customer Reload Save Mary McCall (marymccall@outlook.com) Tracking Customer Det…" at bounding box center [201, 190] width 402 height 380
drag, startPoint x: 23, startPoint y: 69, endPoint x: 8, endPoint y: 67, distance: 15.6
click at [7, 67] on div "Mary McCall (marymccall@outlook.com) Tracking" at bounding box center [201, 66] width 394 height 20
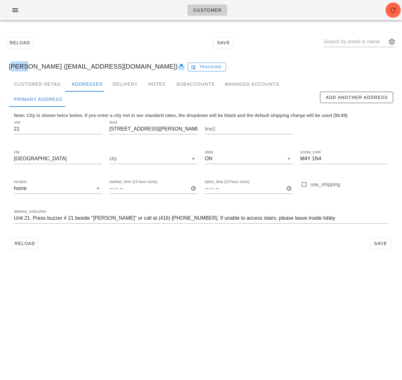
copy div "Mary"
drag, startPoint x: 49, startPoint y: 66, endPoint x: 122, endPoint y: 65, distance: 72.8
click at [122, 65] on div "Mary McCall (marymccall@outlook.com) Tracking" at bounding box center [201, 66] width 394 height 20
copy div "marymccall@outlook.com"
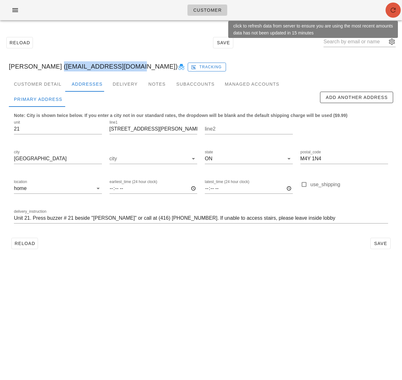
drag, startPoint x: 396, startPoint y: 9, endPoint x: 401, endPoint y: 15, distance: 7.6
click at [396, 9] on icon "button" at bounding box center [393, 10] width 8 height 8
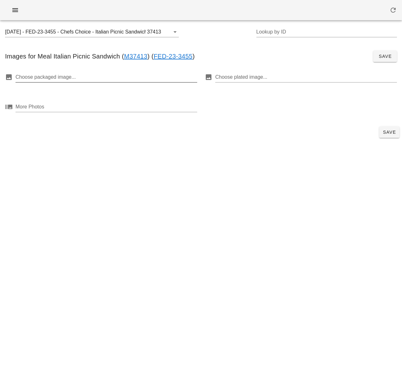
click at [72, 81] on div at bounding box center [106, 77] width 180 height 10
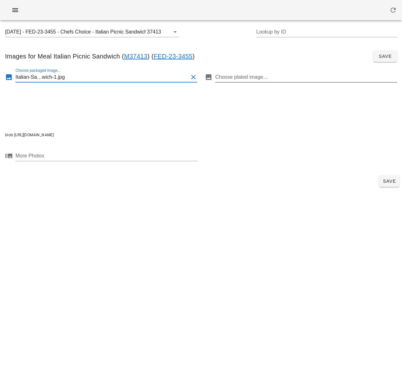
click at [252, 79] on div at bounding box center [305, 77] width 180 height 10
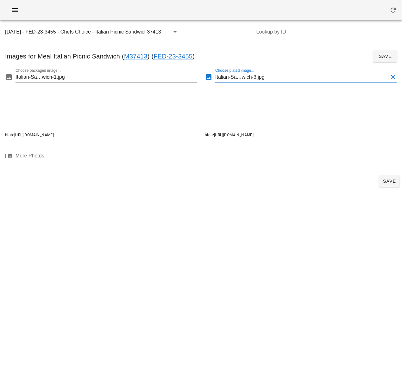
click at [135, 157] on div at bounding box center [106, 156] width 180 height 10
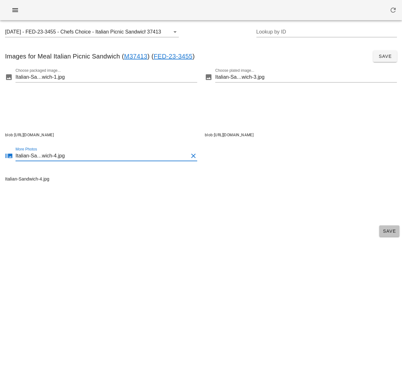
click at [383, 229] on span "Save" at bounding box center [389, 231] width 15 height 5
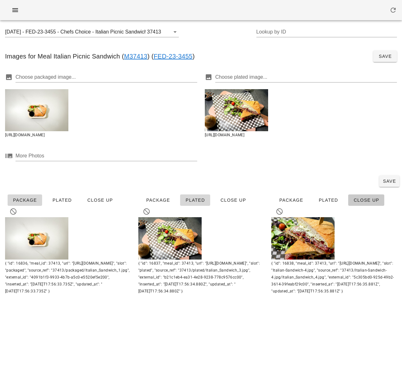
click at [360, 199] on span "Close Up" at bounding box center [366, 200] width 26 height 5
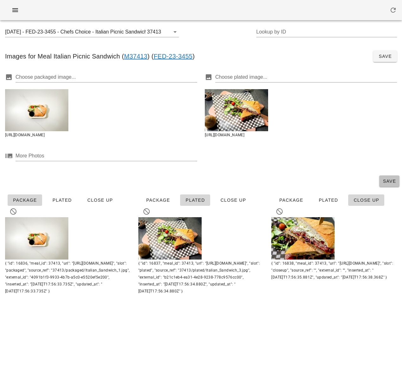
click at [383, 182] on span "Save" at bounding box center [389, 181] width 15 height 5
click at [105, 339] on div "Saved [DATE] - FED-23-3455 - Chefs Choice - Italian Picnic Sandwich (37413) 374…" at bounding box center [201, 190] width 402 height 380
click at [309, 158] on div at bounding box center [301, 157] width 200 height 30
click at [388, 179] on span "Save" at bounding box center [389, 181] width 15 height 5
drag, startPoint x: 209, startPoint y: 334, endPoint x: 209, endPoint y: 326, distance: 7.6
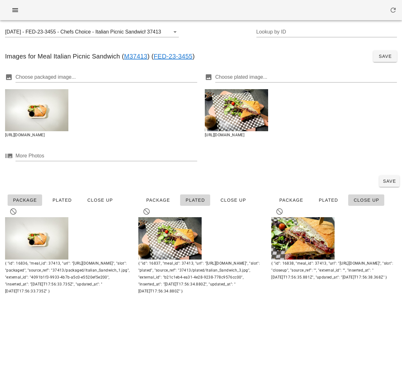
click at [209, 334] on div "Saved [DATE] - FED-23-3455 - Chefs Choice - Italian Picnic Sandwich (37413) 374…" at bounding box center [201, 190] width 402 height 380
drag, startPoint x: 127, startPoint y: 33, endPoint x: 139, endPoint y: 33, distance: 12.3
click at [140, 33] on input "2025-01-05 - FED-23-3455 - Chefs Choice - Italian Picnic Sandwich (37413)" at bounding box center [75, 32] width 141 height 10
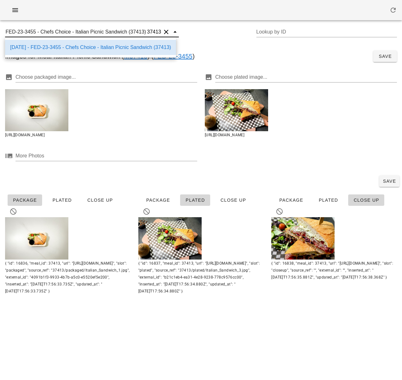
click at [131, 32] on input "2025-01-05 - FED-23-3455 - Chefs Choice - Italian Picnic Sandwich (37413)" at bounding box center [75, 32] width 141 height 10
drag, startPoint x: 127, startPoint y: 33, endPoint x: 139, endPoint y: 33, distance: 12.3
click at [139, 33] on input "2025-01-05 - FED-23-3455 - Chefs Choice - Italian Picnic Sandwich (37413)" at bounding box center [75, 32] width 141 height 10
click at [17, 9] on icon "button" at bounding box center [15, 10] width 8 height 8
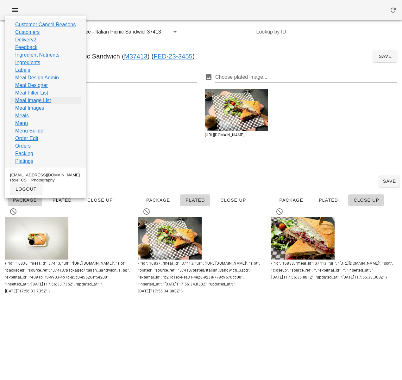
click at [38, 101] on link "Meal Image List" at bounding box center [33, 101] width 36 height 8
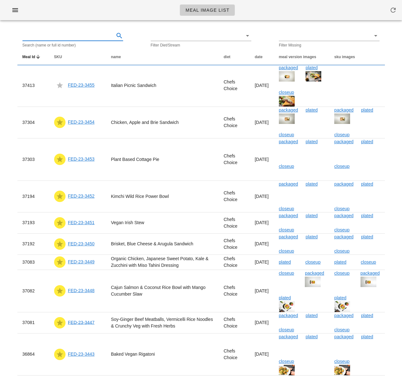
click at [62, 39] on input "text" at bounding box center [67, 36] width 91 height 10
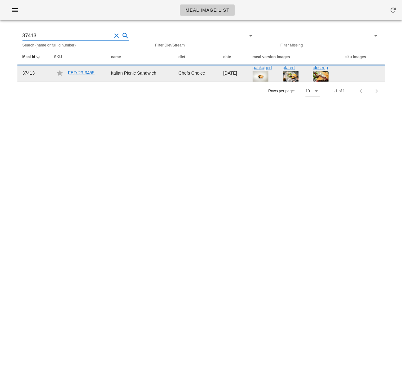
type input "37413"
click at [78, 75] on link "FED-23-3455" at bounding box center [81, 72] width 27 height 5
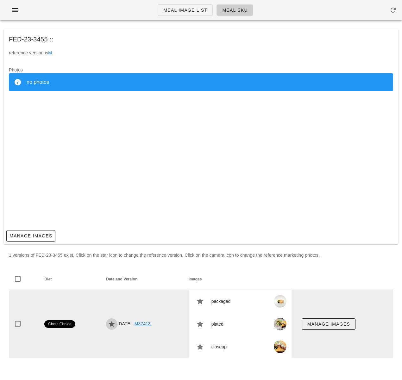
drag, startPoint x: 108, startPoint y: 323, endPoint x: 91, endPoint y: 318, distance: 17.7
click at [109, 323] on icon "button" at bounding box center [112, 325] width 8 height 8
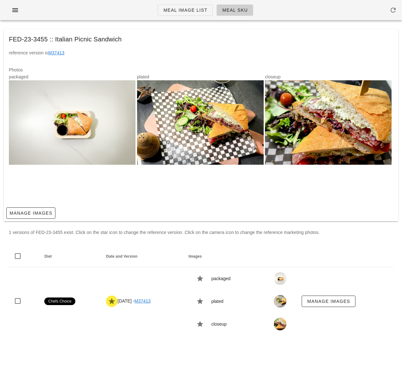
click at [173, 202] on div "Photos packaged plated closeup" at bounding box center [201, 133] width 394 height 144
click at [139, 185] on div "plated" at bounding box center [201, 136] width 128 height 127
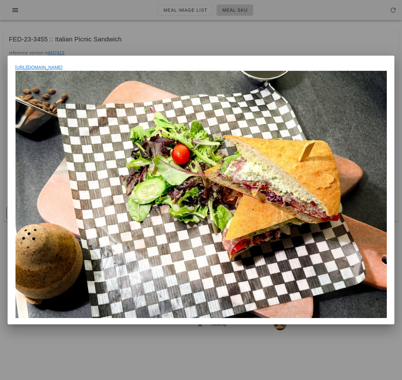
click at [237, 37] on div at bounding box center [201, 190] width 402 height 380
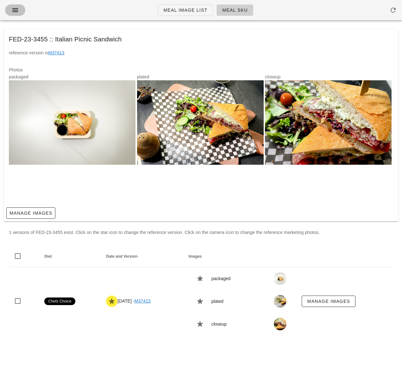
click at [16, 11] on icon "button" at bounding box center [15, 10] width 8 height 8
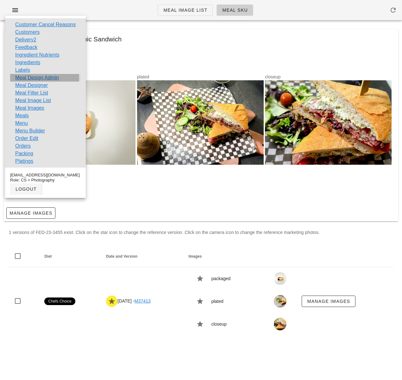
click at [53, 77] on link "Meal Design Admin" at bounding box center [37, 78] width 44 height 8
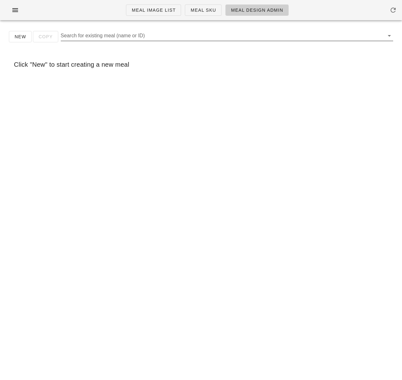
click at [135, 34] on input "Search for existing meal (name or ID)" at bounding box center [222, 36] width 322 height 10
paste input "Chicken, Apple and Brie Sandwich"
type input "Chicken, Apple and Brie Sandwich"
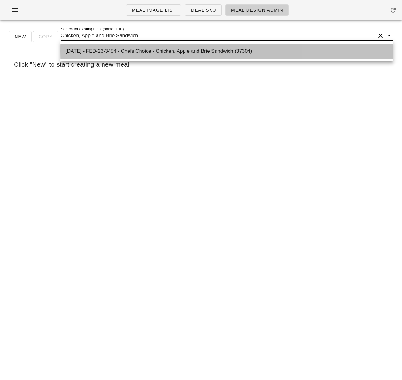
click at [141, 45] on div "2025-01-05 - FED-23-3454 - Chefs Choice - Chicken, Apple and Brie Sandwich (373…" at bounding box center [227, 51] width 323 height 14
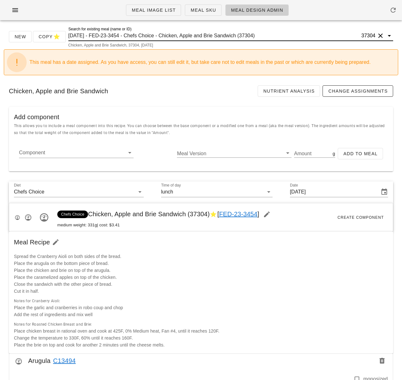
click at [183, 35] on input "2025-01-05 - FED-23-3454 - Chefs Choice - Chicken, Apple and Brie Sandwich (373…" at bounding box center [214, 36] width 292 height 10
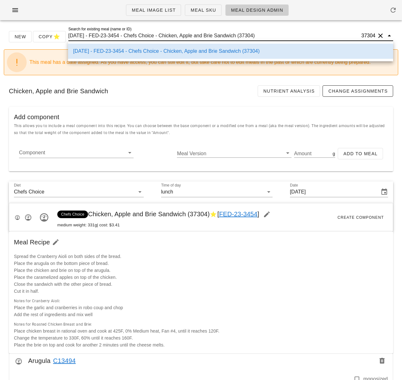
click at [183, 35] on input "2025-01-05 - FED-23-3454 - Chefs Choice - Chicken, Apple and Brie Sandwich (373…" at bounding box center [214, 36] width 292 height 10
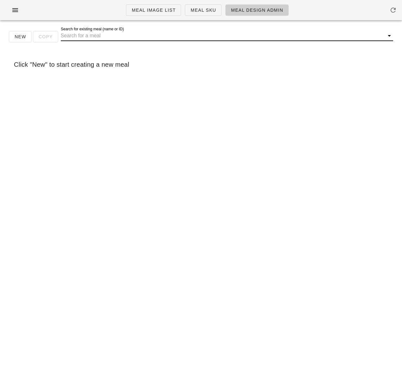
click at [171, 35] on input "Search for existing meal (name or ID)" at bounding box center [222, 36] width 322 height 10
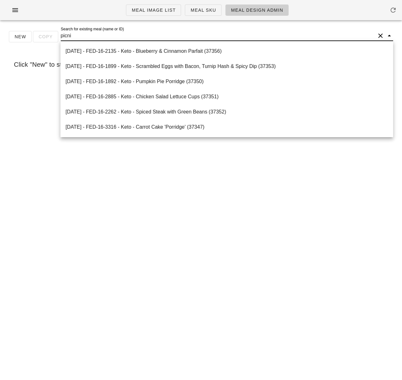
type input "picnic"
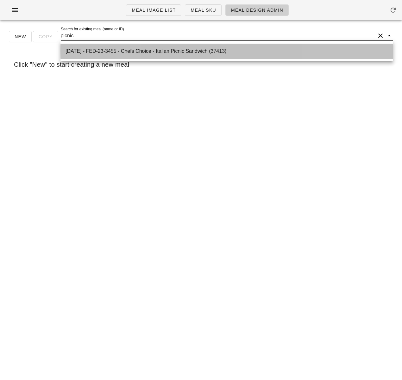
click at [220, 51] on div "2025-01-05 - FED-23-3455 - Chefs Choice - Italian Picnic Sandwich (37413)" at bounding box center [227, 51] width 323 height 6
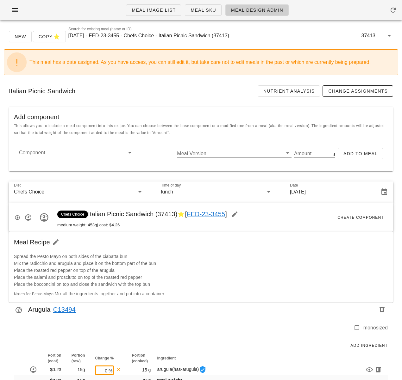
drag, startPoint x: 75, startPoint y: 92, endPoint x: 4, endPoint y: 92, distance: 71.2
click at [4, 92] on div "Italian Picnic Sandwich Nutrient Analysis Change Assignments" at bounding box center [201, 91] width 394 height 22
copy div "Italian Picnic Sandwich"
drag, startPoint x: 17, startPoint y: 8, endPoint x: 32, endPoint y: 26, distance: 23.4
click at [17, 8] on icon "button" at bounding box center [15, 10] width 8 height 8
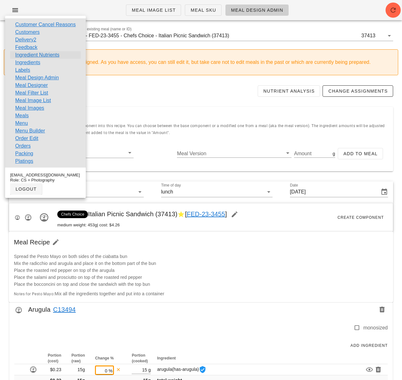
click at [37, 54] on link "Ingredient Nutrients" at bounding box center [37, 55] width 44 height 8
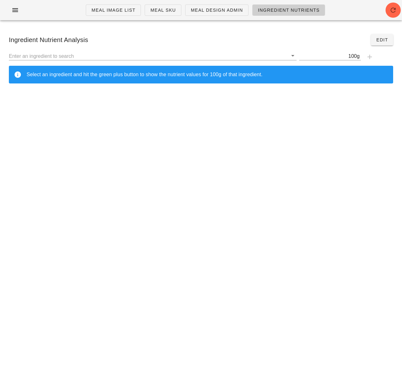
click at [37, 54] on input "text" at bounding box center [148, 56] width 279 height 8
click at [389, 10] on icon "button" at bounding box center [393, 10] width 8 height 8
click at [12, 10] on icon "button" at bounding box center [15, 10] width 8 height 8
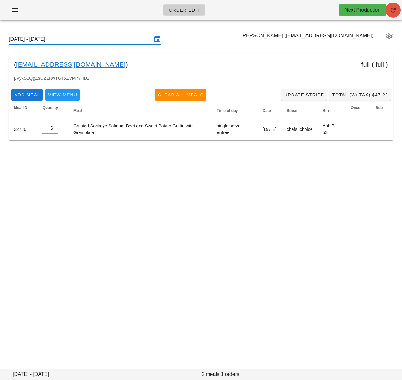
click at [392, 12] on icon "button" at bounding box center [393, 10] width 8 height 8
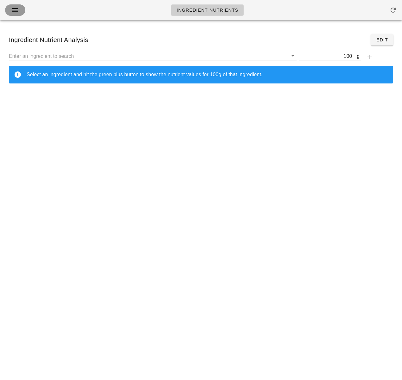
click at [15, 9] on icon "button" at bounding box center [15, 10] width 8 height 8
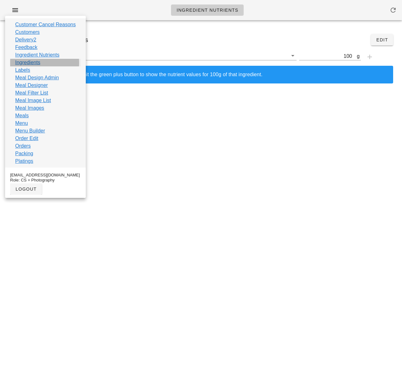
click at [34, 62] on link "Ingredients" at bounding box center [27, 63] width 25 height 8
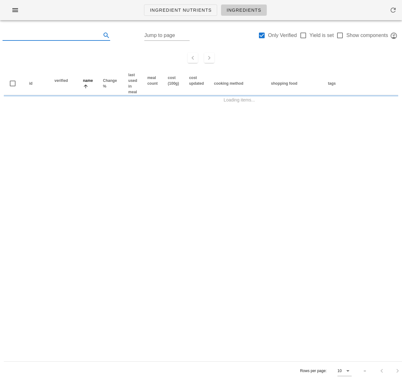
click at [41, 38] on input "text" at bounding box center [51, 35] width 97 height 10
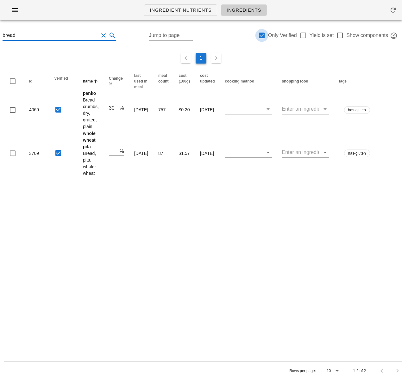
type input "bread"
click at [262, 37] on div at bounding box center [261, 35] width 11 height 11
checkbox input "false"
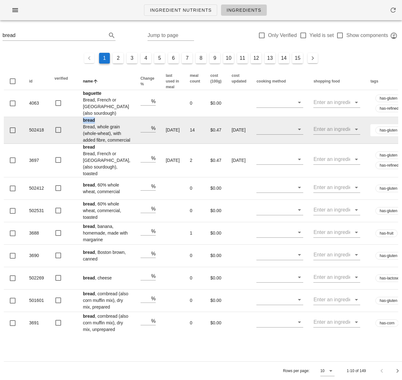
drag, startPoint x: 80, startPoint y: 133, endPoint x: 97, endPoint y: 131, distance: 17.1
click at [97, 131] on td "bread Bread, whole grain (whole-wheat), with added fibre, commercial" at bounding box center [107, 130] width 58 height 27
drag, startPoint x: 29, startPoint y: 155, endPoint x: 44, endPoint y: 155, distance: 15.2
click at [44, 144] on td "502418" at bounding box center [36, 130] width 25 height 27
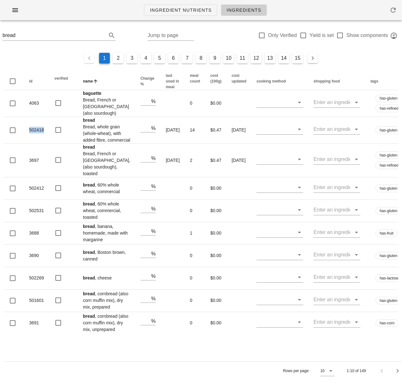
copy td "502418"
click at [184, 15] on link "Ingredient Nutrients" at bounding box center [180, 9] width 73 height 11
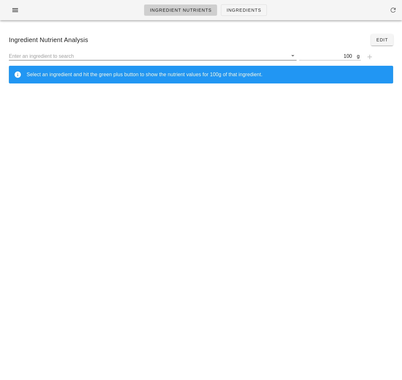
click at [77, 53] on input "text" at bounding box center [148, 56] width 279 height 8
paste input "502418"
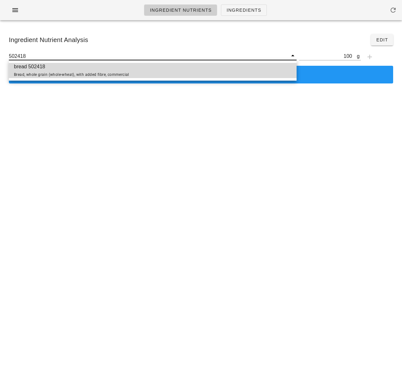
click at [91, 73] on span "Bread, whole grain (whole-wheat), with added fibre, commercial" at bounding box center [71, 74] width 115 height 4
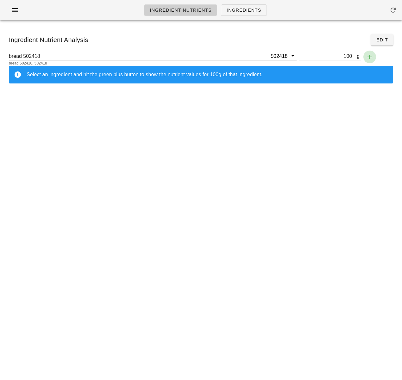
type input "bread 502418"
click at [370, 58] on icon "button" at bounding box center [370, 57] width 8 height 8
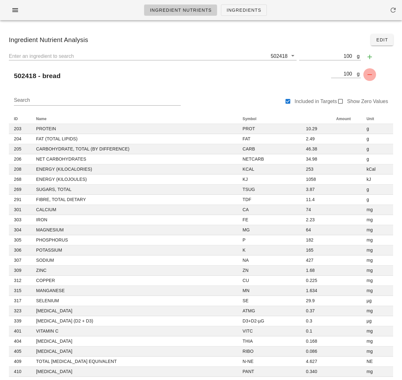
click at [370, 73] on icon "button" at bounding box center [370, 75] width 8 height 8
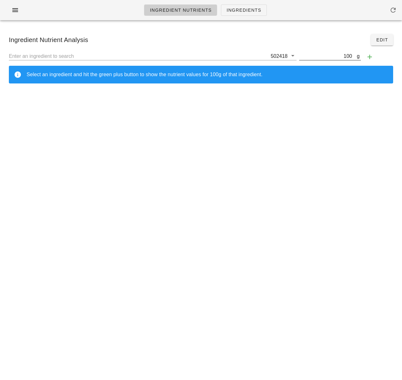
click at [350, 56] on input "100" at bounding box center [328, 56] width 58 height 8
type input "62"
click at [372, 58] on icon "button" at bounding box center [370, 57] width 8 height 8
click at [197, 55] on input "text" at bounding box center [139, 56] width 260 height 8
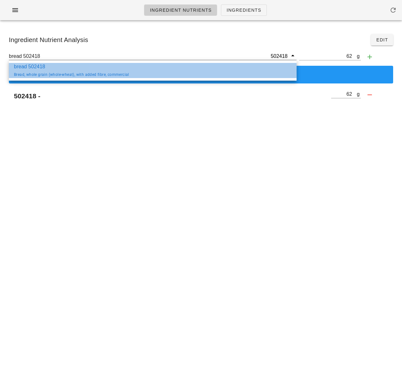
click at [90, 72] on span "bread 502418 Bread, whole grain (whole-wheat), with added fibre, commercial" at bounding box center [71, 70] width 115 height 15
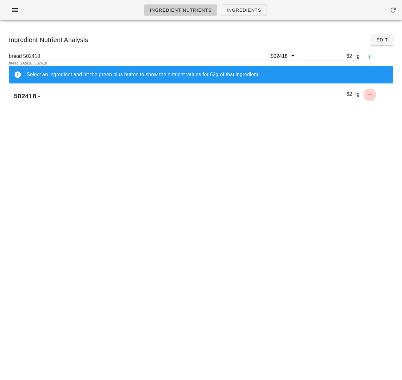
click at [367, 95] on icon "button" at bounding box center [370, 95] width 8 height 8
click at [369, 56] on icon "button" at bounding box center [370, 57] width 8 height 8
click at [119, 56] on input "bread 502418" at bounding box center [139, 56] width 260 height 8
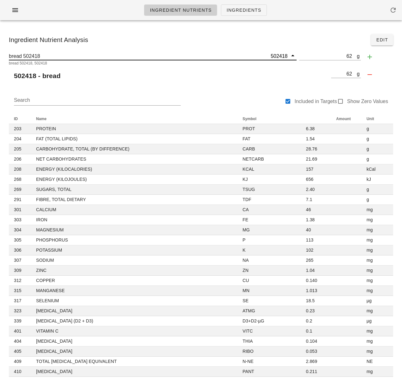
drag, startPoint x: 174, startPoint y: 87, endPoint x: 170, endPoint y: 91, distance: 6.0
click at [174, 87] on div "bread 502418 502418 bread 502418, 502418 g 62 502418 - bread g 62" at bounding box center [201, 68] width 394 height 39
click at [25, 56] on input "bread 502418" at bounding box center [139, 56] width 260 height 8
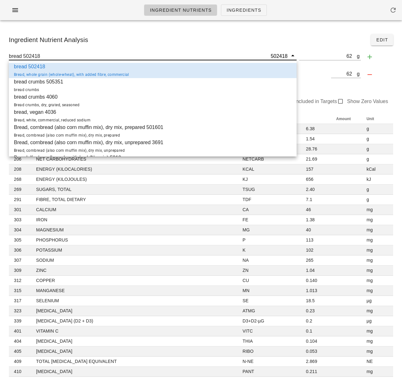
click at [28, 56] on input "bread 502418" at bounding box center [139, 56] width 260 height 8
type input "bread 502418"
drag, startPoint x: 181, startPoint y: 41, endPoint x: 171, endPoint y: 34, distance: 12.4
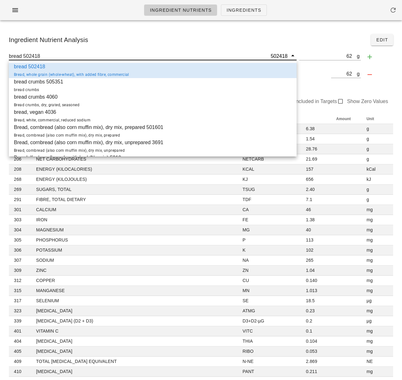
click at [180, 40] on div "Ingredient Nutrient Analysis Edit" at bounding box center [201, 40] width 394 height 22
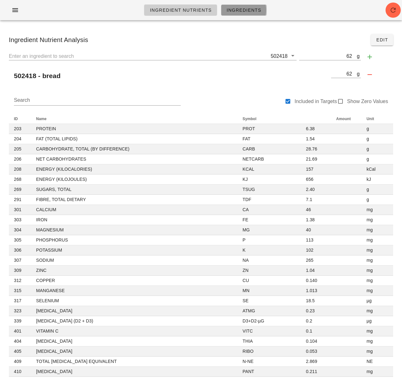
click at [245, 10] on span "Ingredients" at bounding box center [243, 10] width 35 height 5
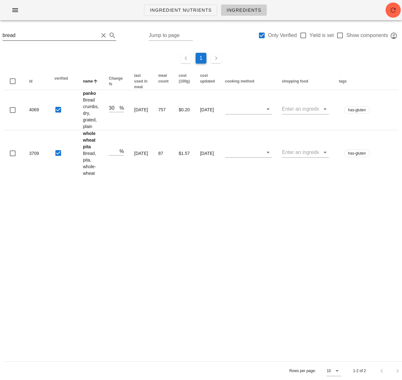
click at [54, 36] on input "bread" at bounding box center [51, 35] width 96 height 10
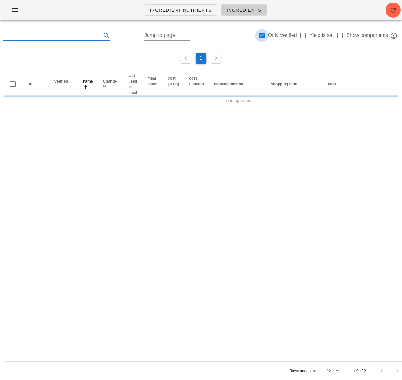
click at [265, 33] on div at bounding box center [261, 35] width 11 height 11
click at [263, 34] on div at bounding box center [261, 35] width 11 height 11
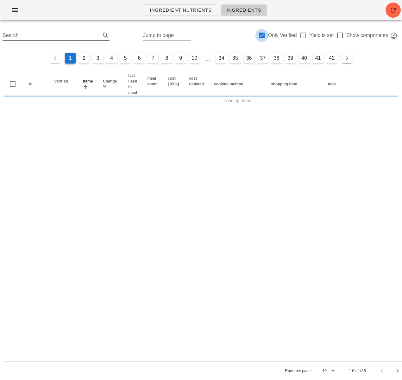
click at [262, 34] on div at bounding box center [261, 35] width 11 height 11
checkbox input "false"
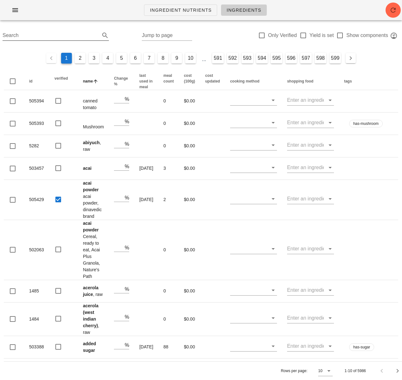
click at [60, 34] on input "Search" at bounding box center [51, 35] width 96 height 10
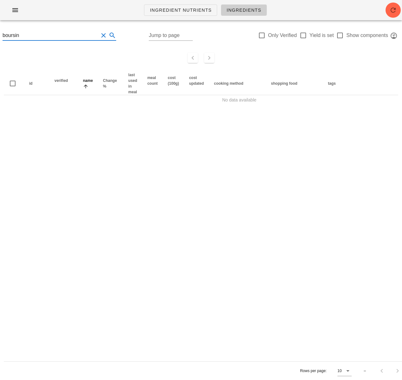
click at [5, 35] on input "boursin" at bounding box center [51, 35] width 96 height 10
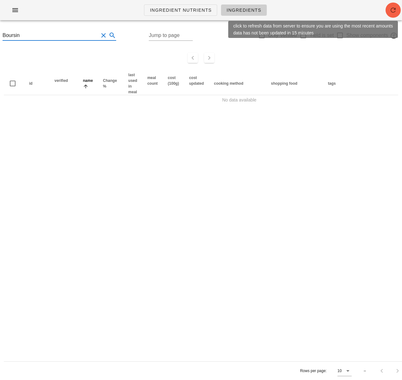
type input "Boursin"
click at [391, 11] on icon "button" at bounding box center [393, 10] width 8 height 8
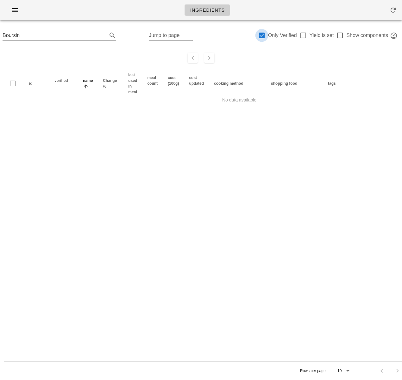
click at [260, 36] on div at bounding box center [261, 35] width 11 height 11
checkbox input "false"
drag, startPoint x: 57, startPoint y: 34, endPoint x: -63, endPoint y: 28, distance: 119.8
click at [0, 28] on html "Ingredients Boursin Jump to page Only Verified Yield is set Show components id …" at bounding box center [201, 190] width 402 height 380
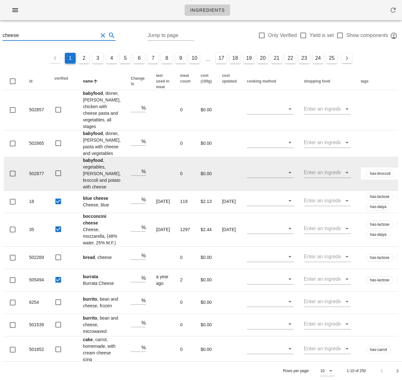
scroll to position [72, 0]
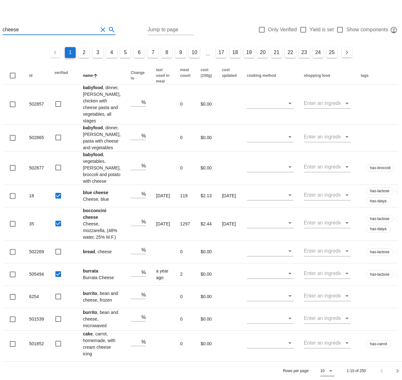
type input "cheese"
click at [330, 371] on icon at bounding box center [331, 371] width 8 height 8
click at [331, 335] on div "500" at bounding box center [330, 336] width 11 height 6
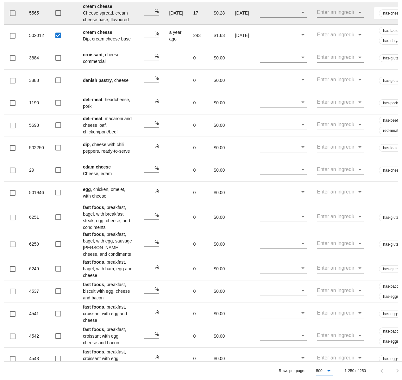
scroll to position [2304, 0]
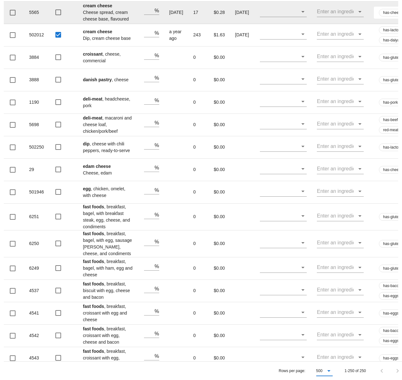
click at [113, 24] on td "cream cheese Cheese spread, cream cheese base, flavoured" at bounding box center [108, 13] width 61 height 22
drag, startPoint x: 38, startPoint y: 220, endPoint x: 23, endPoint y: 219, distance: 14.6
click at [24, 24] on tr "5565 cream cheese Cheese spread, cream cheese base, flavoured % 4 years ago 17 …" at bounding box center [262, 13] width 517 height 22
copy td "5565"
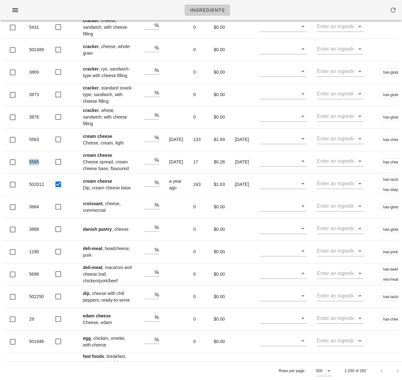
scroll to position [2080, 0]
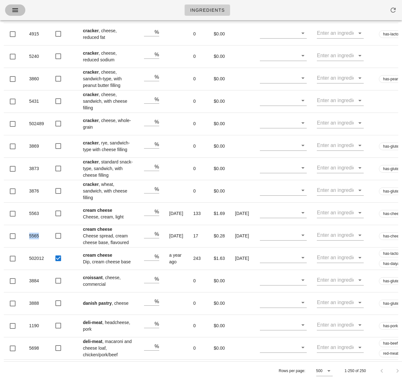
click at [15, 9] on icon "button" at bounding box center [15, 10] width 8 height 8
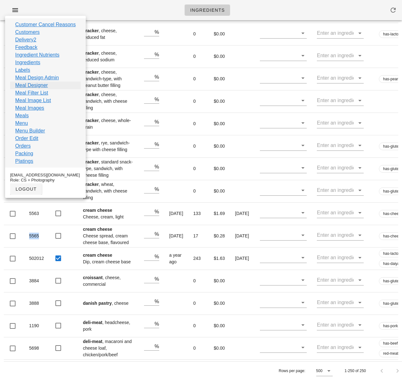
click at [45, 84] on link "Meal Designer" at bounding box center [31, 86] width 33 height 8
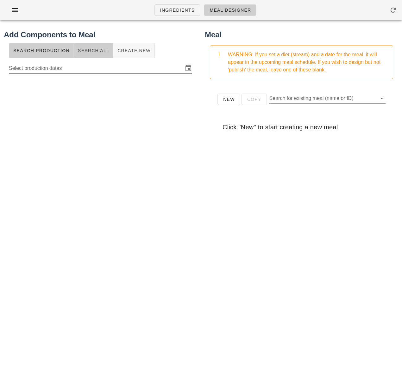
click at [93, 52] on span "Search All" at bounding box center [94, 50] width 32 height 5
click at [92, 72] on div at bounding box center [100, 67] width 183 height 10
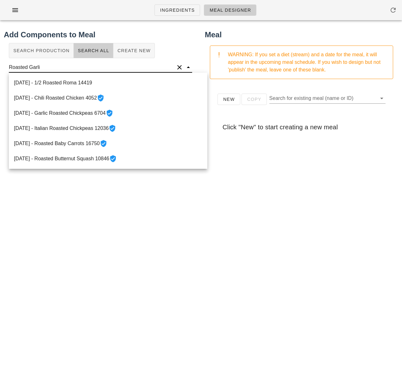
type input "Roasted Garlic"
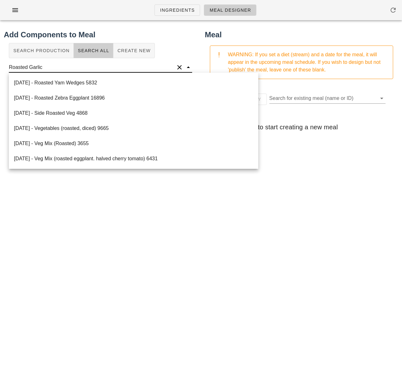
scroll to position [0, 0]
drag, startPoint x: 51, startPoint y: 70, endPoint x: -16, endPoint y: 68, distance: 66.2
click at [0, 68] on html "Ingredients Meal Designer Add Components to Meal Search Production Search All C…" at bounding box center [201, 190] width 402 height 380
click at [138, 51] on span "Create New" at bounding box center [134, 50] width 34 height 5
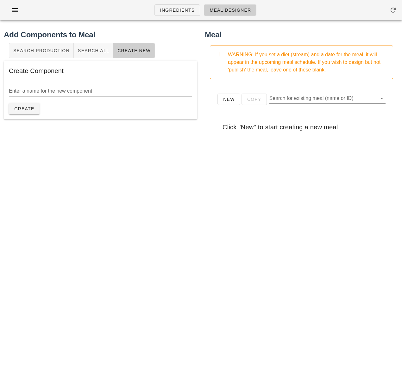
click at [90, 91] on input "Enter a name for the new component" at bounding box center [100, 91] width 183 height 10
paste input "Roasted Garlic"
type input "Roasted Garlic"
click at [31, 108] on span "Create" at bounding box center [24, 108] width 21 height 5
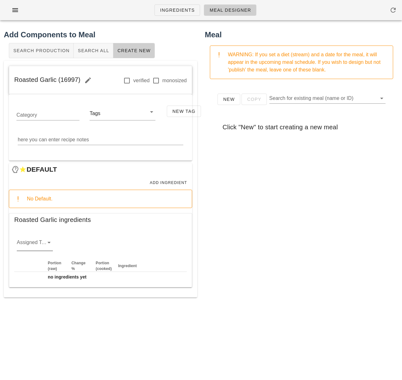
click at [46, 240] on icon at bounding box center [49, 243] width 8 height 8
click at [42, 276] on div "veg" at bounding box center [35, 278] width 26 height 6
drag, startPoint x: 246, startPoint y: 228, endPoint x: 184, endPoint y: 190, distance: 72.4
click at [246, 227] on div "New Copy Search for existing meal (name or ID) Click "New" to start creating a …" at bounding box center [301, 210] width 193 height 253
click at [165, 180] on button "Add Ingredient" at bounding box center [168, 183] width 43 height 9
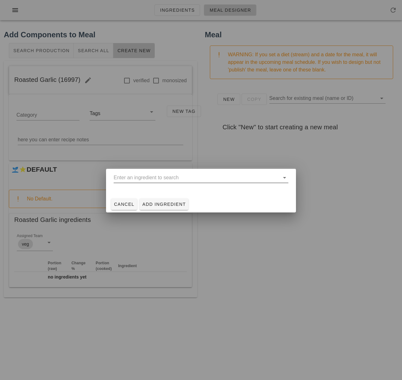
click at [154, 178] on input "text" at bounding box center [197, 178] width 166 height 10
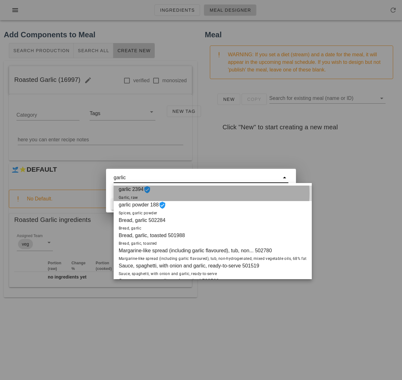
click at [170, 191] on div "garlic 2394 Garlic, raw" at bounding box center [213, 194] width 198 height 16
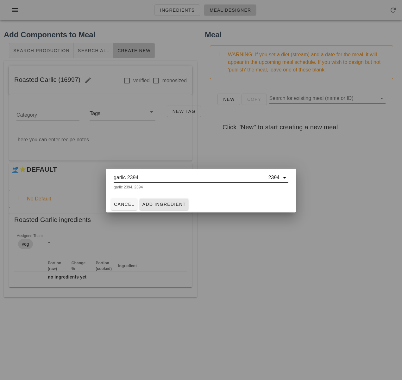
type input "garlic 2394"
click at [172, 203] on span "Add Ingredient" at bounding box center [164, 204] width 44 height 5
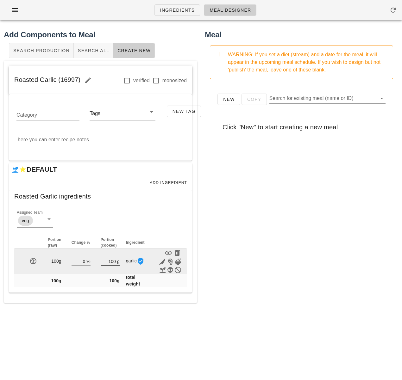
click at [111, 261] on input "100" at bounding box center [108, 261] width 15 height 8
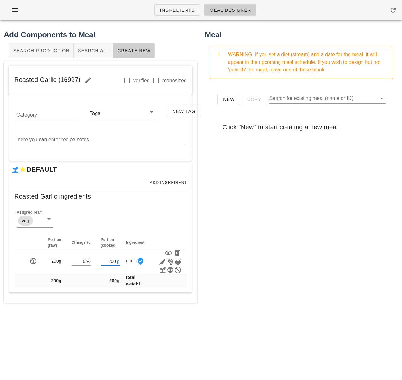
type input "200"
click at [262, 252] on div "New Copy Search for existing meal (name or ID) Click "New" to start creating a …" at bounding box center [301, 210] width 193 height 253
click at [161, 181] on span "Add Ingredient" at bounding box center [168, 183] width 38 height 4
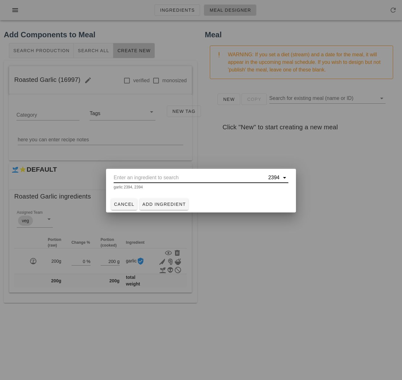
click at [149, 179] on input "text" at bounding box center [190, 178] width 153 height 10
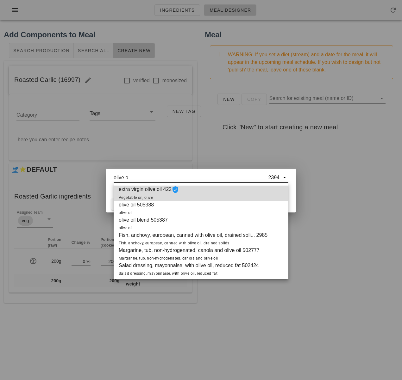
click at [156, 196] on span "extra virgin olive oil 422 Vegetable oil, olive" at bounding box center [149, 194] width 60 height 16
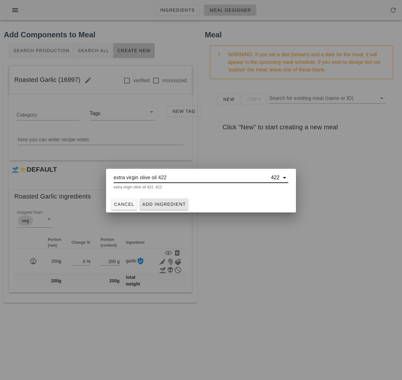
type input "extra virgin olive oil 422"
click at [166, 205] on span "Add Ingredient" at bounding box center [164, 204] width 44 height 5
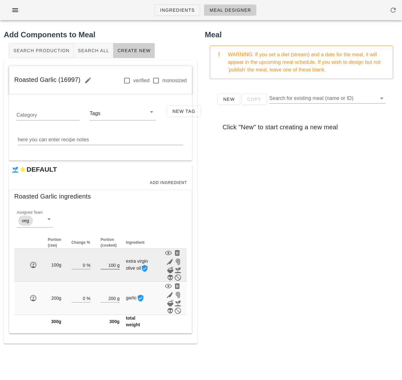
click at [114, 266] on input "100" at bounding box center [108, 265] width 15 height 8
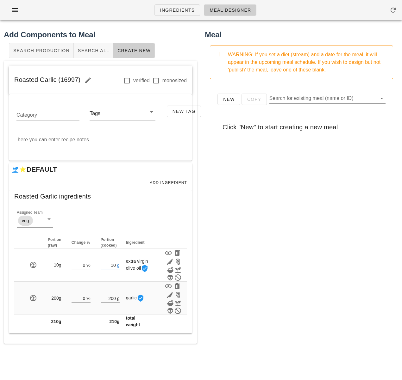
type input "10"
click at [251, 259] on div "New Copy Search for existing meal (name or ID) Click "New" to start creating a …" at bounding box center [301, 210] width 193 height 253
click at [161, 179] on button "Add Ingredient" at bounding box center [168, 183] width 43 height 9
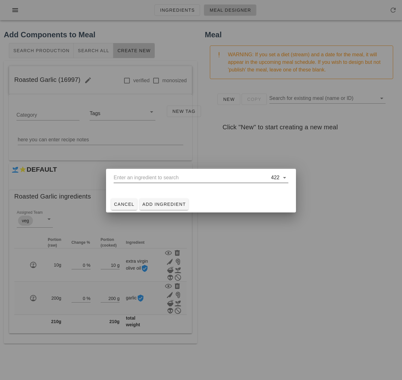
click at [169, 178] on input "text" at bounding box center [192, 178] width 156 height 10
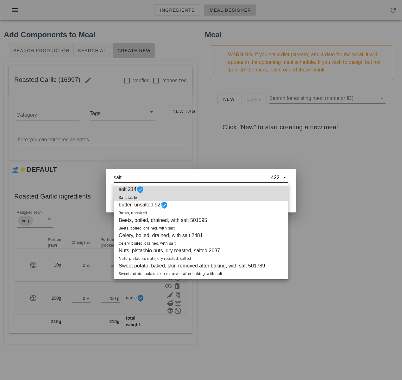
click at [178, 195] on div "salt 214 Salt, table" at bounding box center [201, 194] width 175 height 16
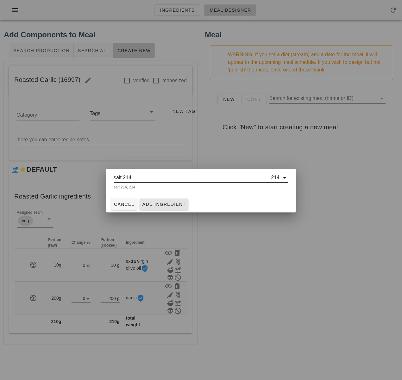
type input "salt 214"
click at [171, 205] on span "Add Ingredient" at bounding box center [164, 204] width 44 height 5
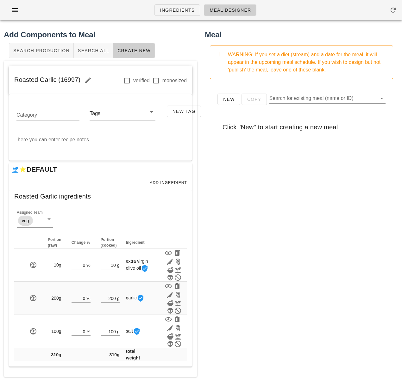
scroll to position [1, 0]
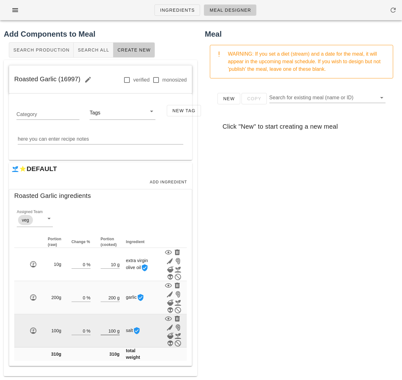
click at [114, 331] on input "100" at bounding box center [108, 331] width 15 height 8
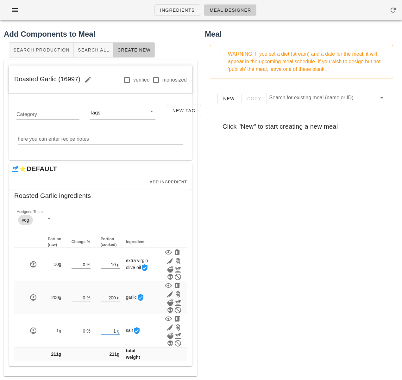
type input "1"
drag, startPoint x: 244, startPoint y: 273, endPoint x: 243, endPoint y: 266, distance: 6.8
click at [244, 273] on div "New Copy Search for existing meal (name or ID) Click "New" to start creating a …" at bounding box center [301, 210] width 193 height 253
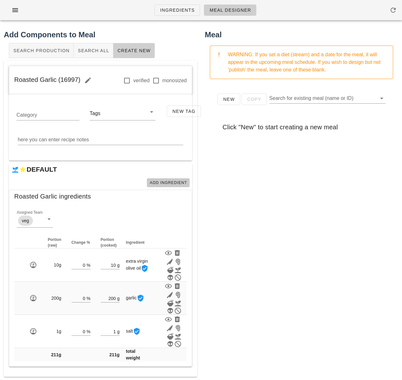
click at [167, 183] on span "Add Ingredient" at bounding box center [168, 183] width 38 height 4
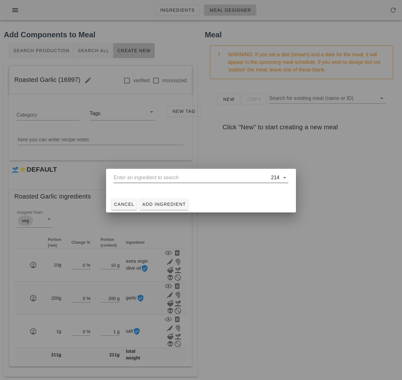
click at [173, 175] on input "text" at bounding box center [192, 178] width 156 height 10
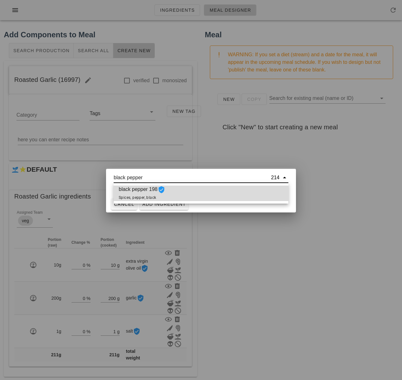
click at [199, 188] on div "black pepper 198 Spices, pepper, black" at bounding box center [201, 194] width 175 height 16
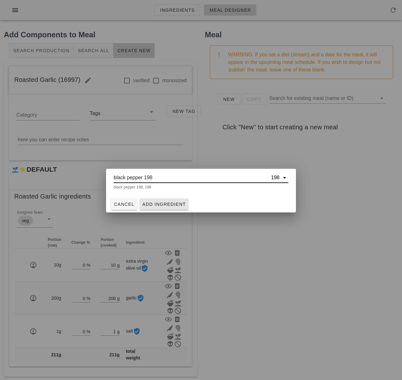
type input "black pepper 198"
click at [169, 204] on span "Add Ingredient" at bounding box center [164, 204] width 44 height 5
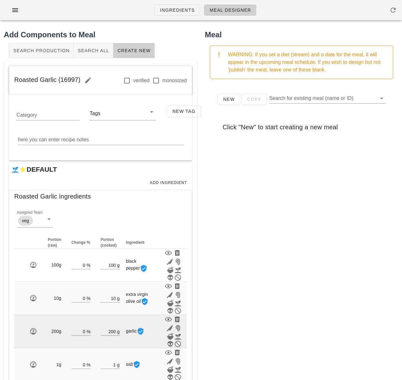
scroll to position [34, 0]
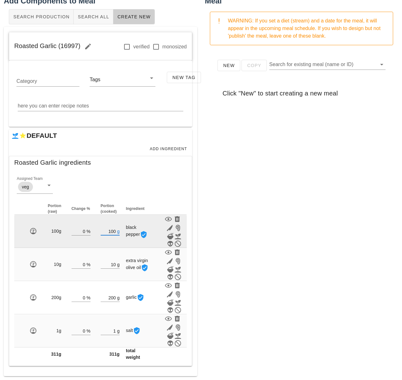
click at [115, 231] on input "100" at bounding box center [108, 231] width 15 height 8
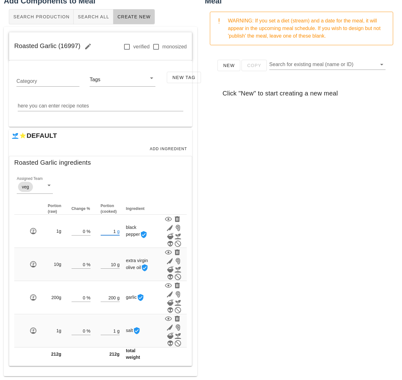
type input "1"
click at [282, 215] on div "New Copy Search for existing meal (name or ID) Click "New" to start creating a …" at bounding box center [301, 176] width 193 height 253
click at [33, 109] on textarea "here you can enter recipe notes" at bounding box center [101, 106] width 166 height 10
paste textarea "w"
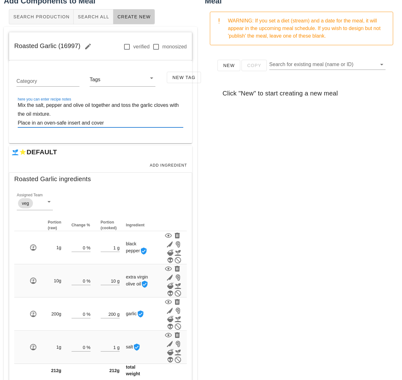
paste textarea "w"
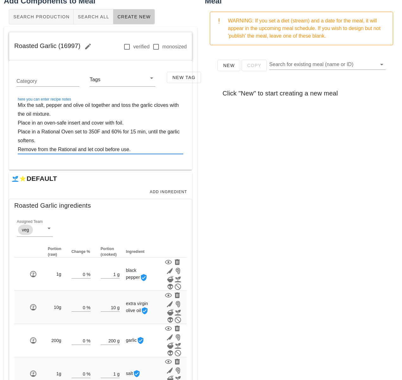
type textarea "Mix the salt, pepper and olive oil together and toss the garlic cloves with the…"
click at [223, 159] on div "New Copy Search for existing meal (name or ID) Click "New" to start creating a …" at bounding box center [301, 176] width 193 height 253
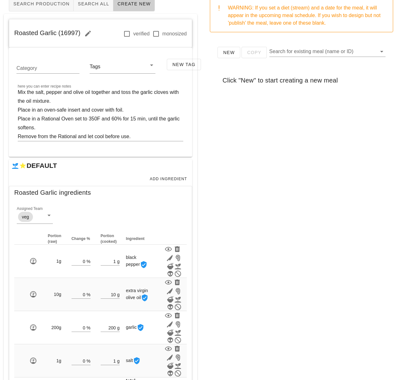
scroll to position [0, 0]
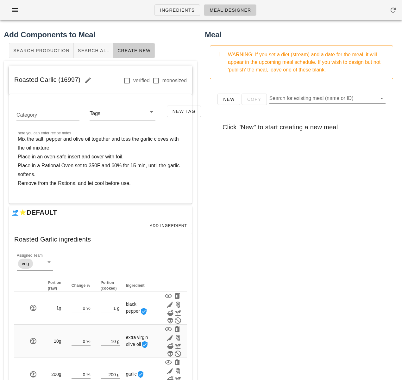
drag, startPoint x: 79, startPoint y: 81, endPoint x: 13, endPoint y: 81, distance: 66.2
click at [13, 81] on div "Roasted Garlic (16997) verified monosized" at bounding box center [100, 80] width 183 height 28
copy span "Roasted Garlic (16997)"
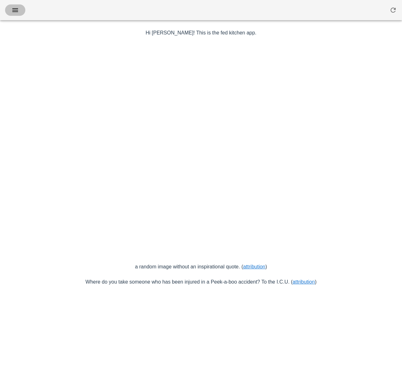
click at [12, 9] on icon "button" at bounding box center [15, 10] width 8 height 8
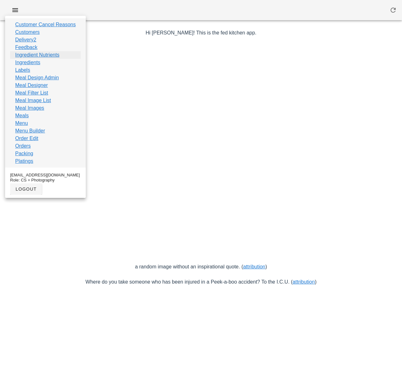
click at [42, 56] on link "Ingredient Nutrients" at bounding box center [37, 55] width 44 height 8
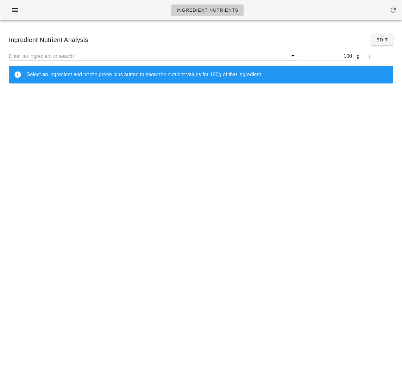
click at [158, 58] on input "text" at bounding box center [148, 56] width 279 height 8
paste input "5565"
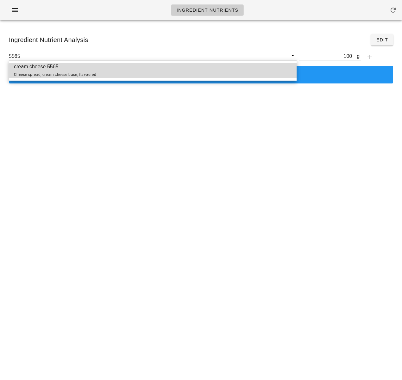
click at [131, 68] on div "cream cheese 5565 Cheese spread, cream cheese base, flavoured" at bounding box center [153, 70] width 288 height 15
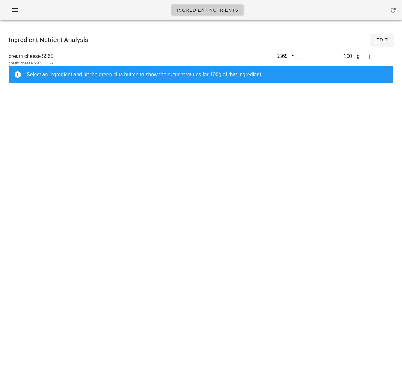
type input "cream cheese 5565"
click at [345, 57] on input "100" at bounding box center [328, 56] width 58 height 8
type input "29"
click at [371, 58] on icon "button" at bounding box center [370, 57] width 8 height 8
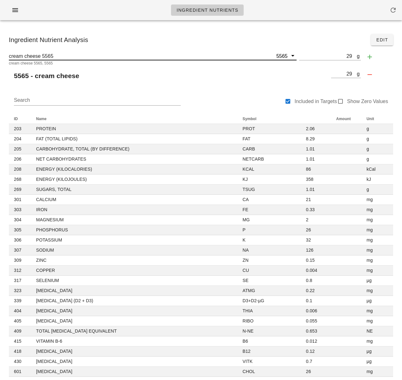
drag, startPoint x: 56, startPoint y: 55, endPoint x: 62, endPoint y: 55, distance: 6.3
click at [62, 55] on input "cream cheese 5565" at bounding box center [142, 56] width 266 height 8
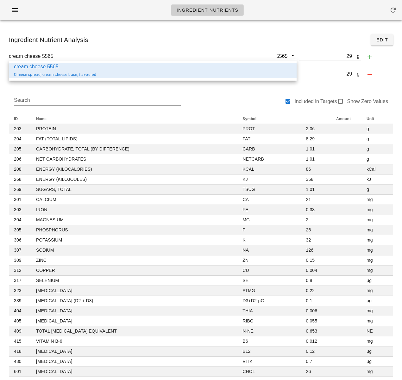
type input "cream cheese 5565"
